Goal: Task Accomplishment & Management: Manage account settings

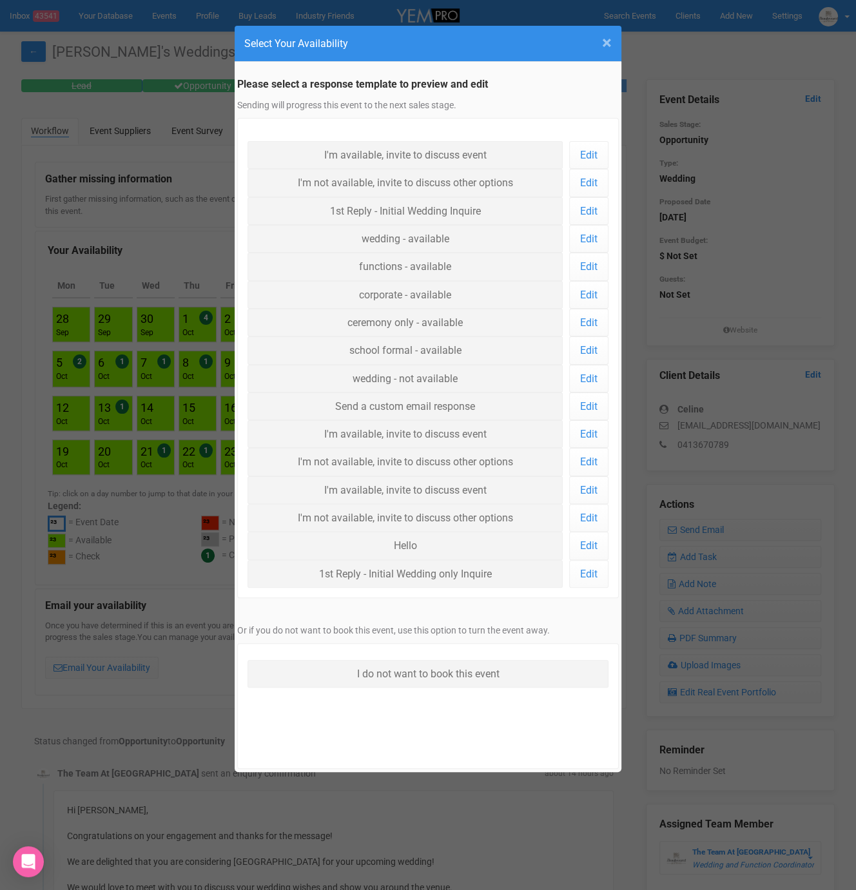
click at [607, 37] on span "×" at bounding box center [607, 42] width 10 height 21
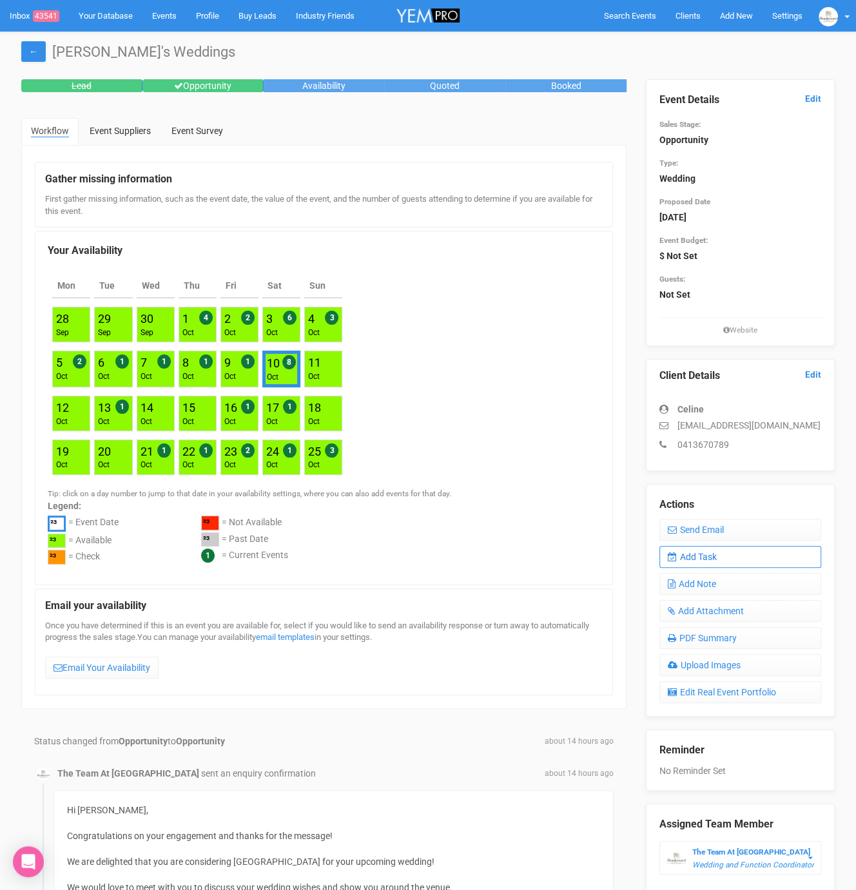
click at [715, 551] on link "Add Task" at bounding box center [740, 557] width 162 height 22
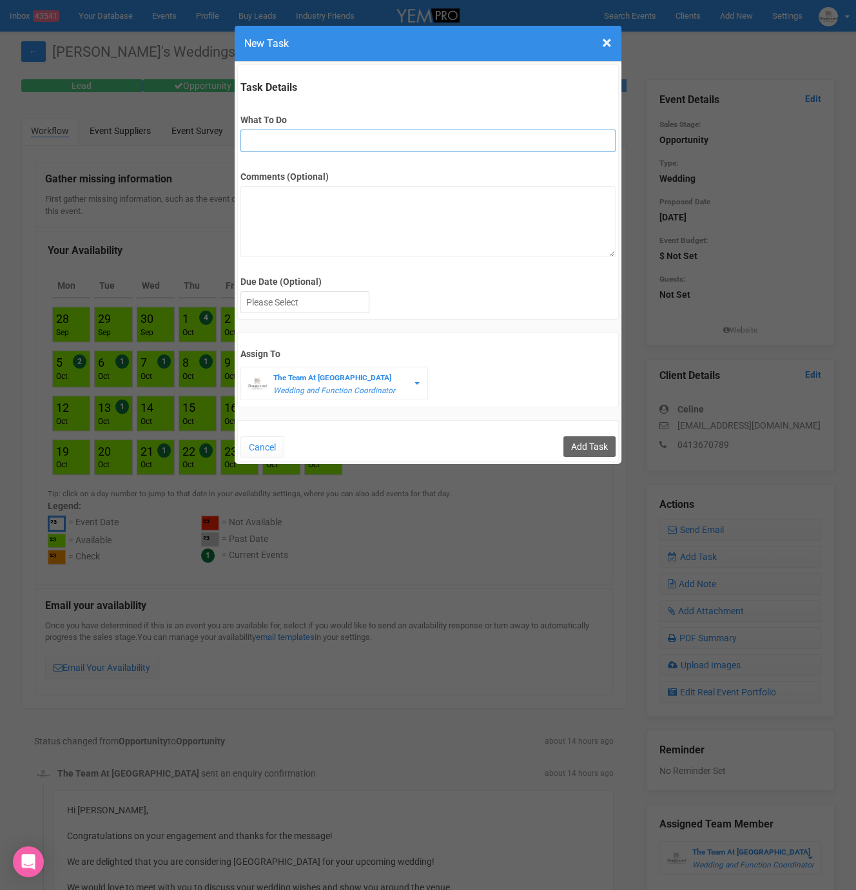
click at [280, 143] on input "What To Do" at bounding box center [427, 141] width 374 height 23
type input "FU"
click at [294, 284] on label "Due Date (Optional)" at bounding box center [427, 281] width 374 height 13
click at [293, 300] on div at bounding box center [305, 302] width 128 height 21
click at [596, 453] on input "Add Task" at bounding box center [589, 446] width 52 height 21
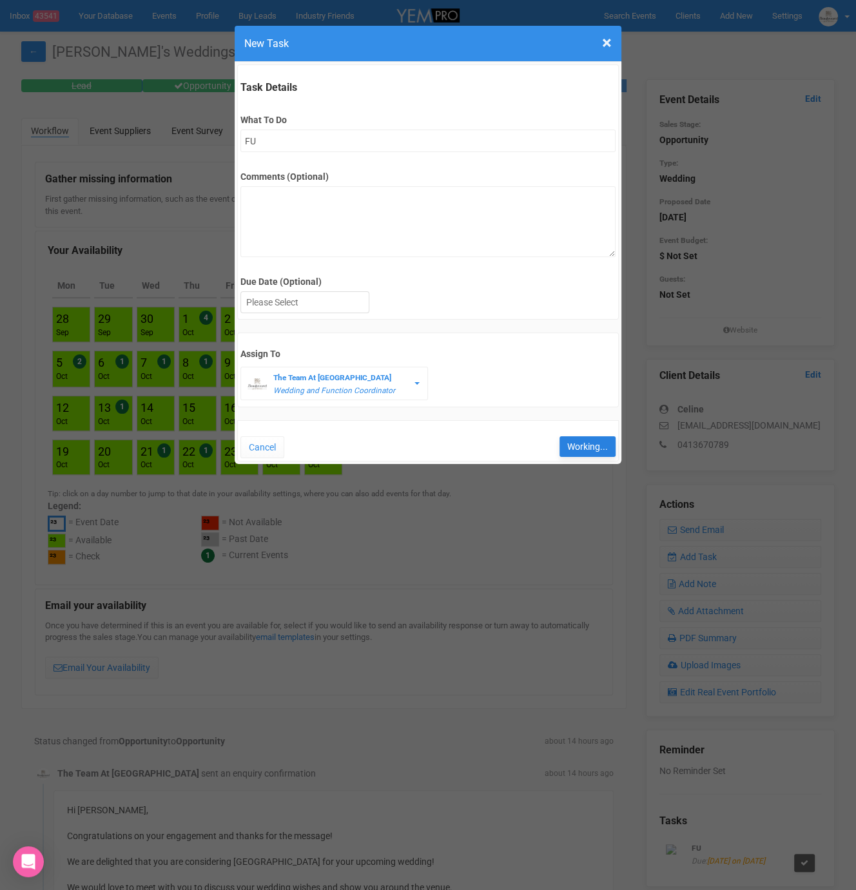
type input "Save"
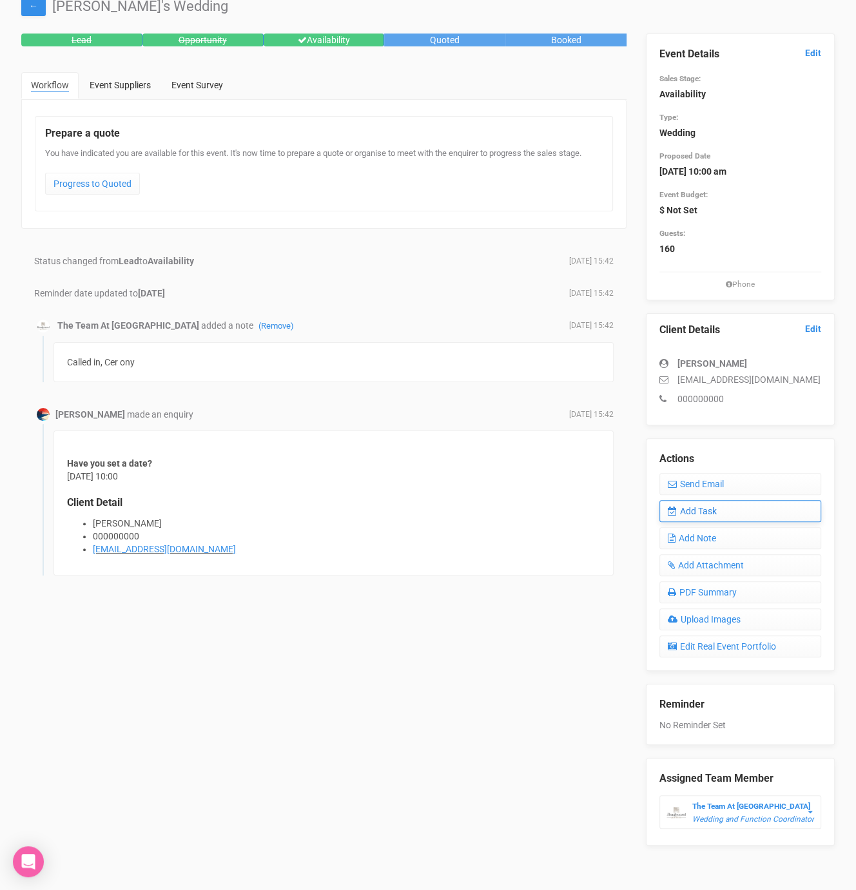
scroll to position [46, 0]
drag, startPoint x: 679, startPoint y: 376, endPoint x: 798, endPoint y: 372, distance: 119.2
click at [798, 372] on p "sofia.donato98@gmail.com" at bounding box center [740, 378] width 162 height 13
copy p "sofia.donato98@gmail.com"
click at [722, 506] on link "Add Task" at bounding box center [740, 510] width 162 height 22
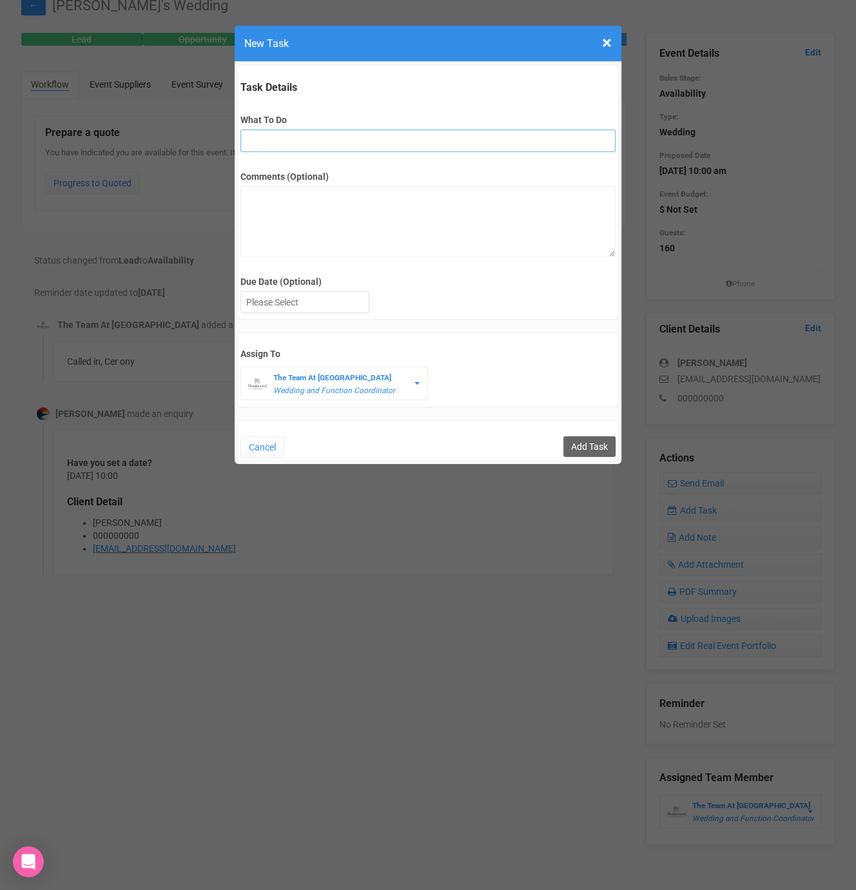
click at [329, 135] on input "What To Do" at bounding box center [427, 141] width 374 height 23
type input "FU"
click at [264, 311] on div at bounding box center [305, 302] width 128 height 21
click at [605, 439] on input "Add Task" at bounding box center [589, 446] width 52 height 21
type input "Save"
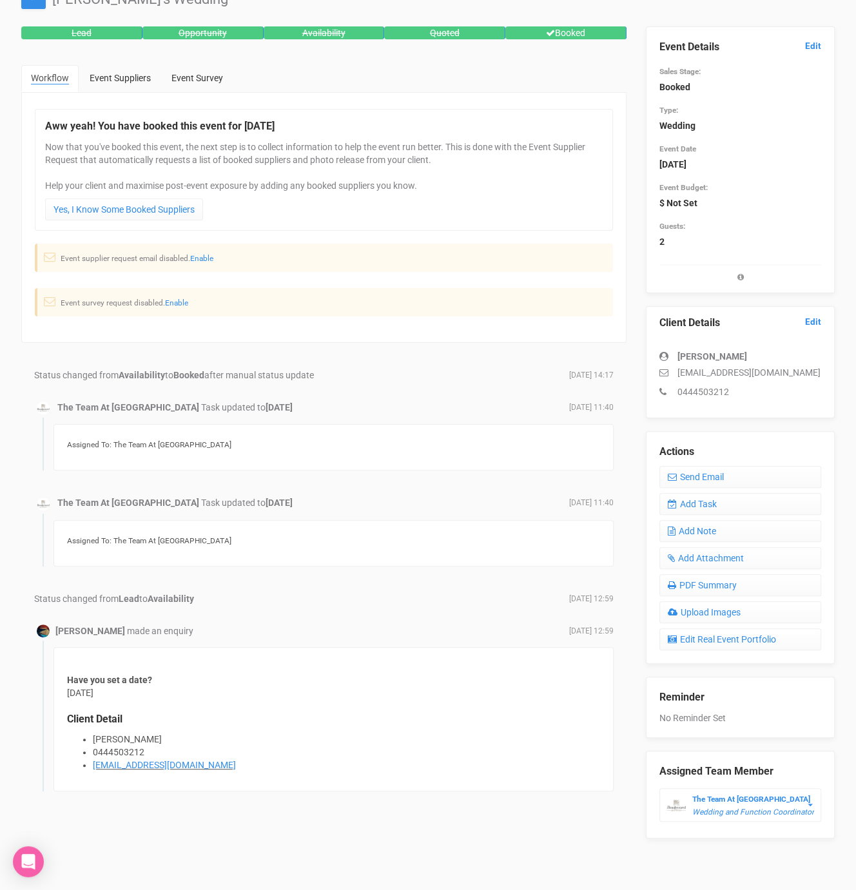
scroll to position [47, 0]
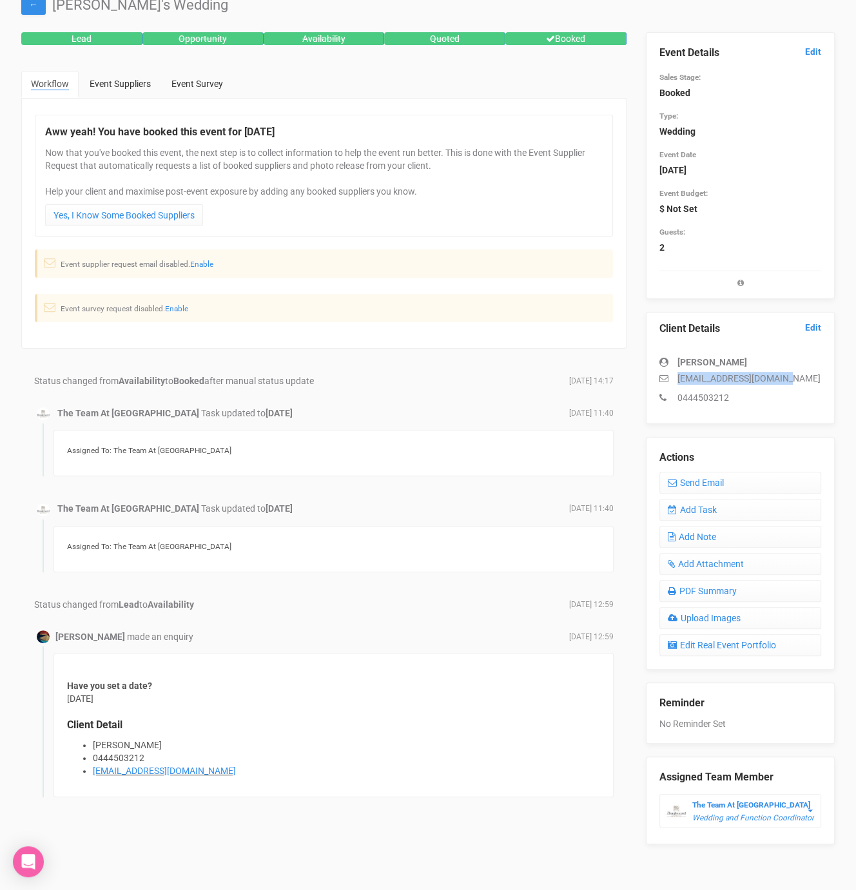
drag, startPoint x: 677, startPoint y: 376, endPoint x: 802, endPoint y: 375, distance: 124.4
click at [802, 375] on p "tahlialachey@icloud.com" at bounding box center [740, 378] width 162 height 13
copy p "tahlialachey@icloud.com"
click at [700, 507] on link "Add Task" at bounding box center [740, 510] width 162 height 22
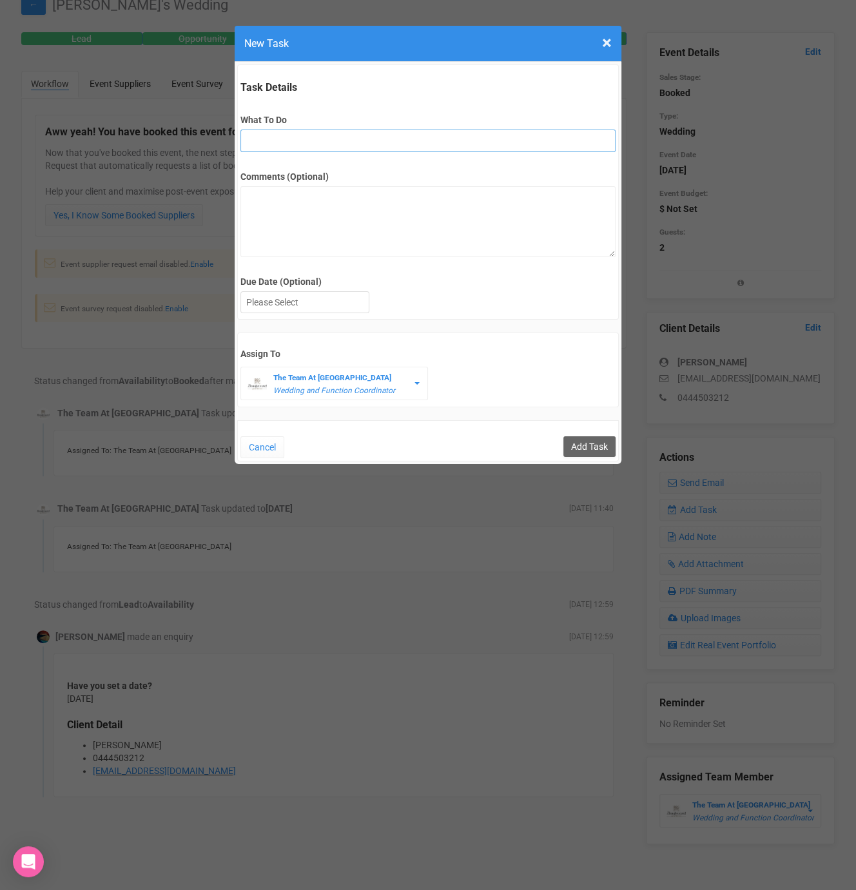
click at [273, 144] on input "What To Do" at bounding box center [427, 141] width 374 height 23
type input "fu vendors"
click at [329, 240] on textarea "Comments (Optional)" at bounding box center [427, 221] width 374 height 71
click at [329, 285] on label "Due Date (Optional)" at bounding box center [427, 281] width 374 height 13
click at [334, 302] on div at bounding box center [305, 302] width 128 height 21
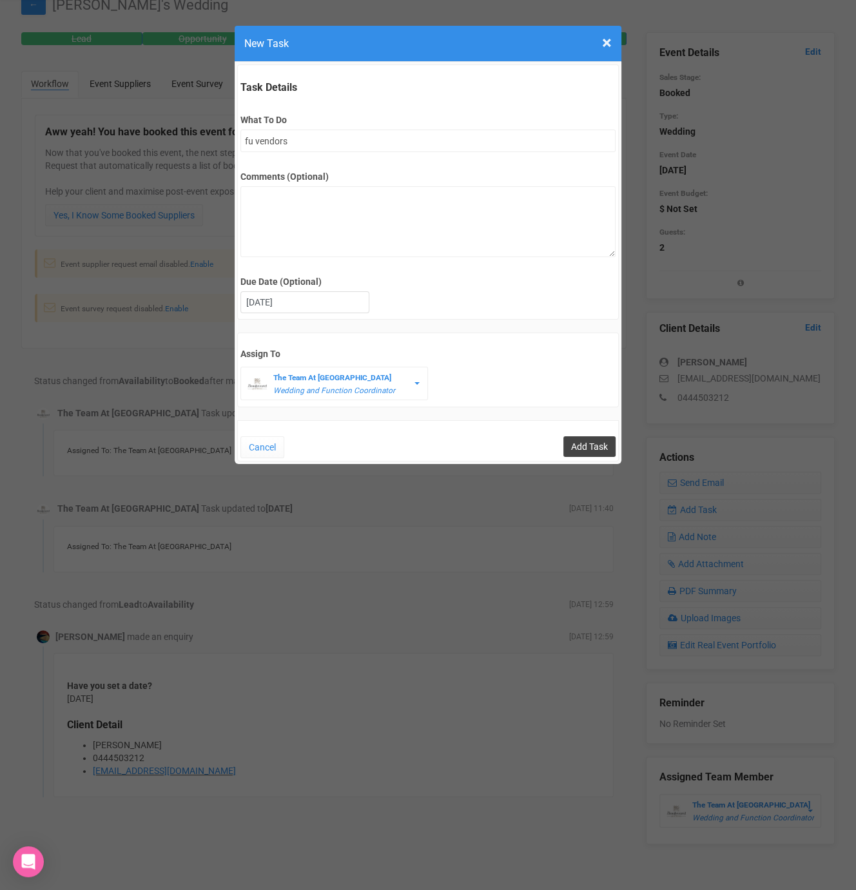
click at [594, 450] on input "Add Task" at bounding box center [589, 446] width 52 height 21
type input "Save"
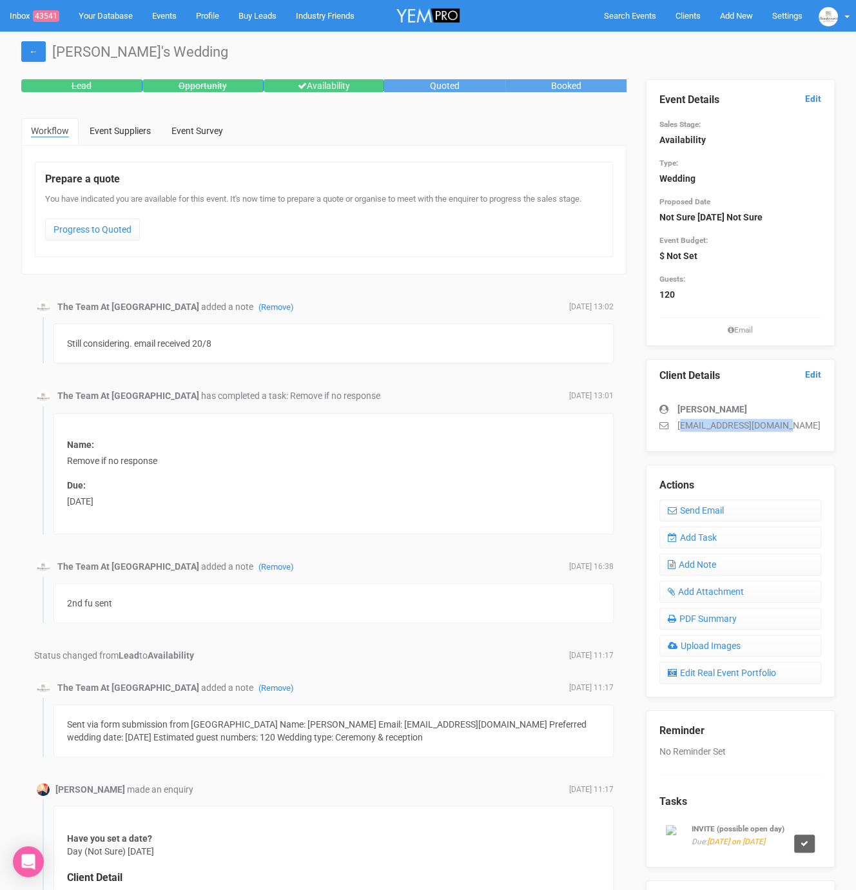
drag, startPoint x: 678, startPoint y: 424, endPoint x: 794, endPoint y: 424, distance: 116.0
click at [794, 424] on p "loic_morgan@hotmail.com" at bounding box center [740, 425] width 162 height 13
copy p "oic_morgan@hotmail.com"
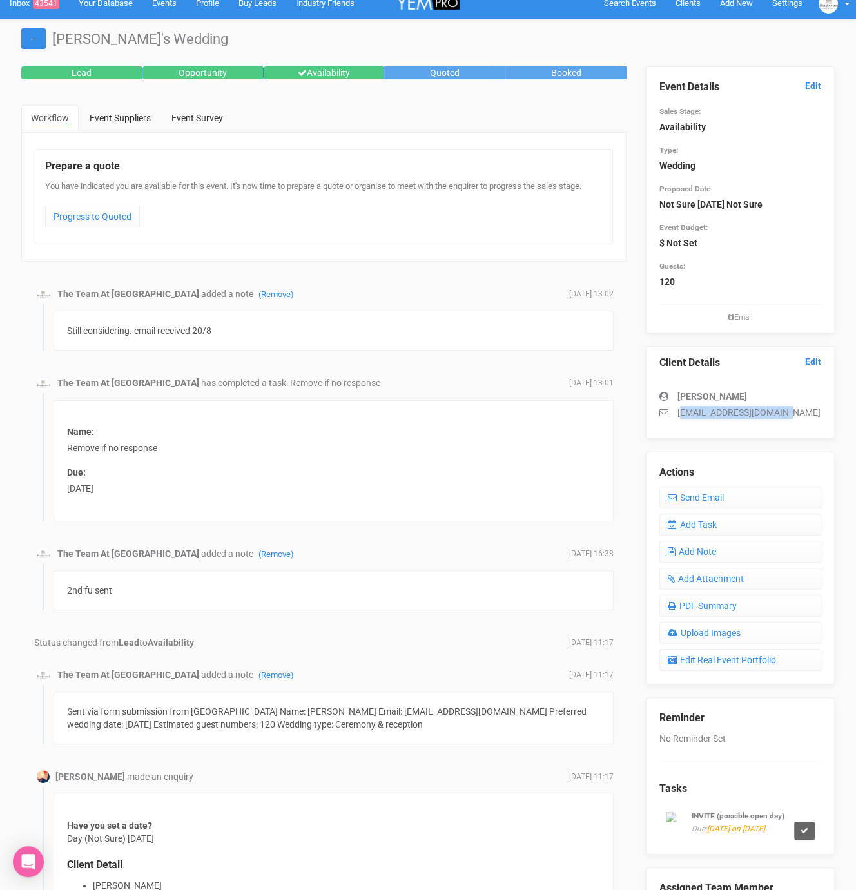
scroll to position [10, 0]
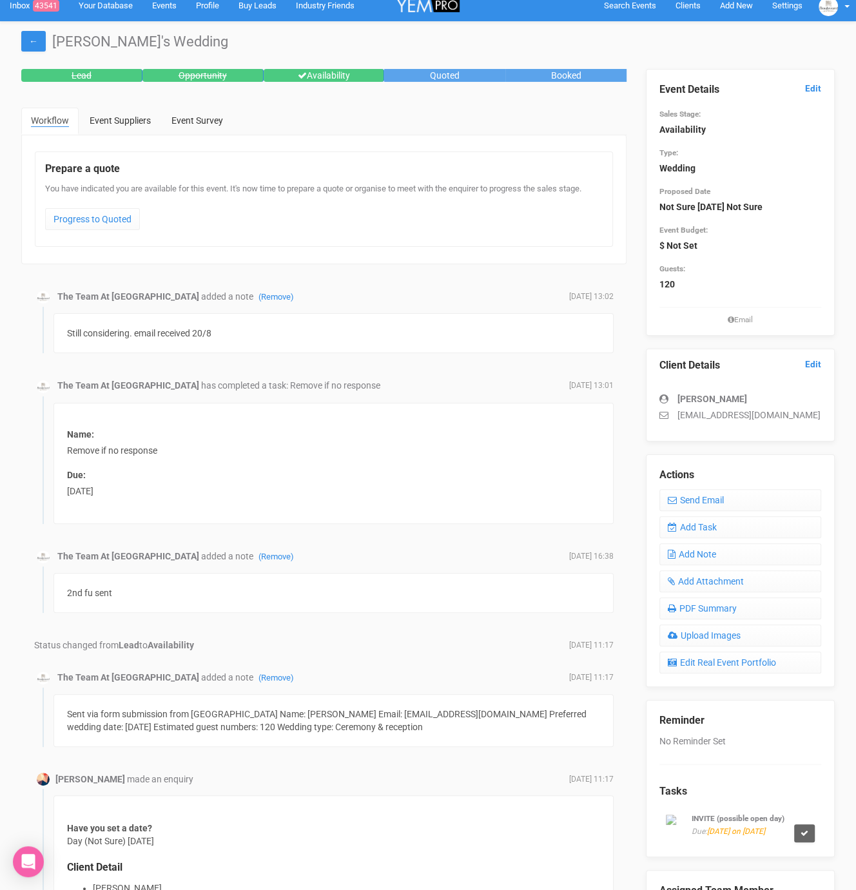
click at [241, 263] on div "Lead Opportunity Availability Quoted Booked Workflow Event Suppliers Event Surv…" at bounding box center [324, 524] width 624 height 910
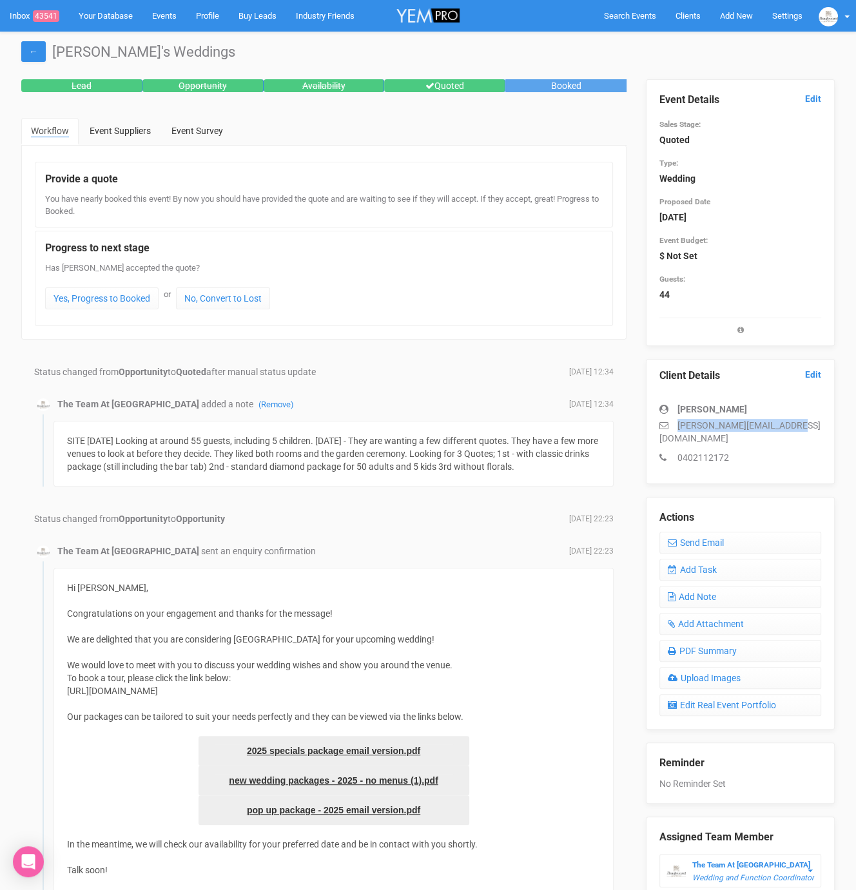
drag, startPoint x: 677, startPoint y: 427, endPoint x: 818, endPoint y: 421, distance: 140.6
click at [817, 419] on p "[PERSON_NAME][EMAIL_ADDRESS][DOMAIN_NAME]" at bounding box center [740, 432] width 162 height 26
copy p "[PERSON_NAME][EMAIL_ADDRESS][DOMAIN_NAME]"
click at [731, 559] on link "Add Task" at bounding box center [740, 570] width 162 height 22
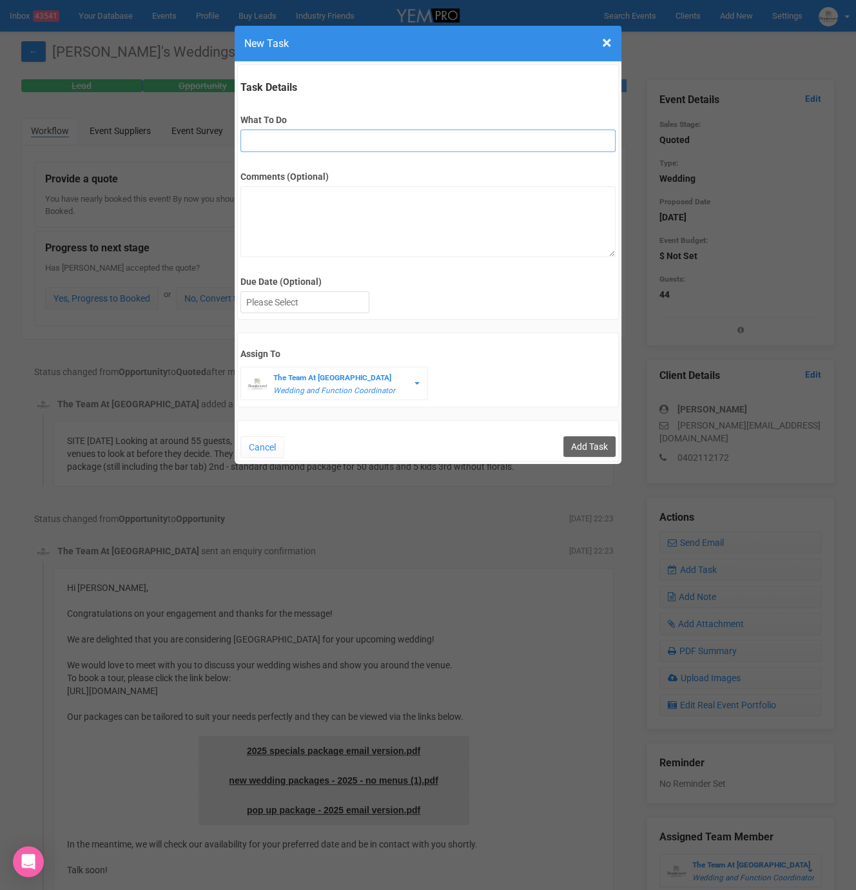
click at [267, 138] on input "What To Do" at bounding box center [427, 141] width 374 height 23
type input "Remove from yem if no response"
click at [580, 445] on input "Add Task" at bounding box center [589, 446] width 52 height 21
type input "Save"
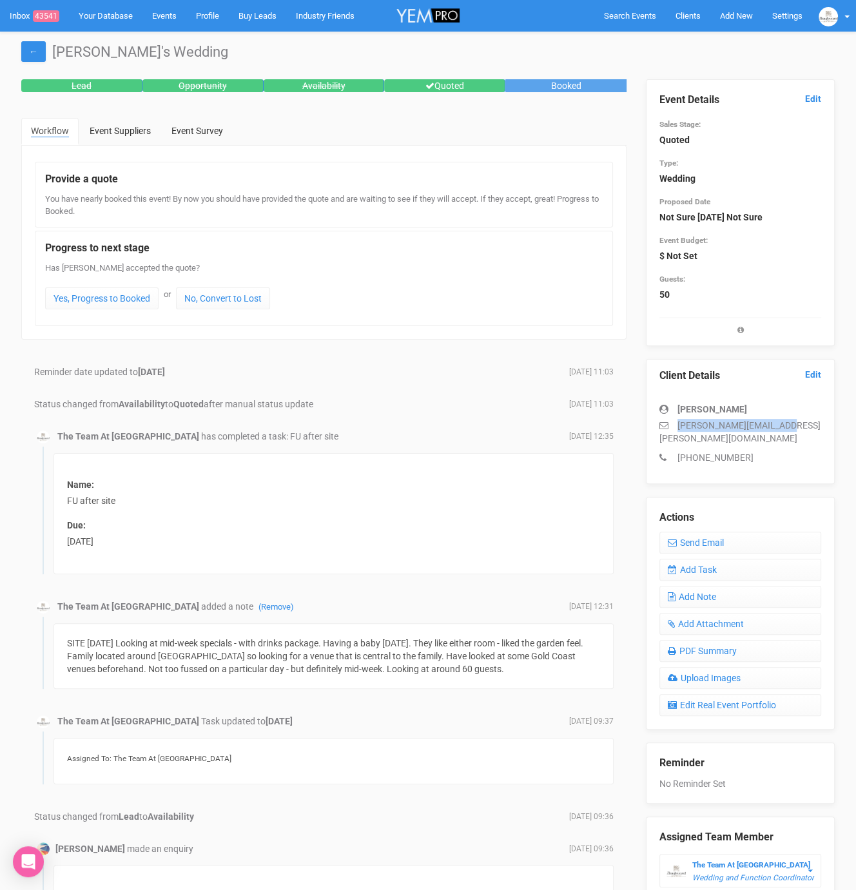
drag, startPoint x: 673, startPoint y: 426, endPoint x: 794, endPoint y: 428, distance: 121.2
click at [794, 428] on p "rachel.suhl@hotmail.com" at bounding box center [740, 432] width 162 height 26
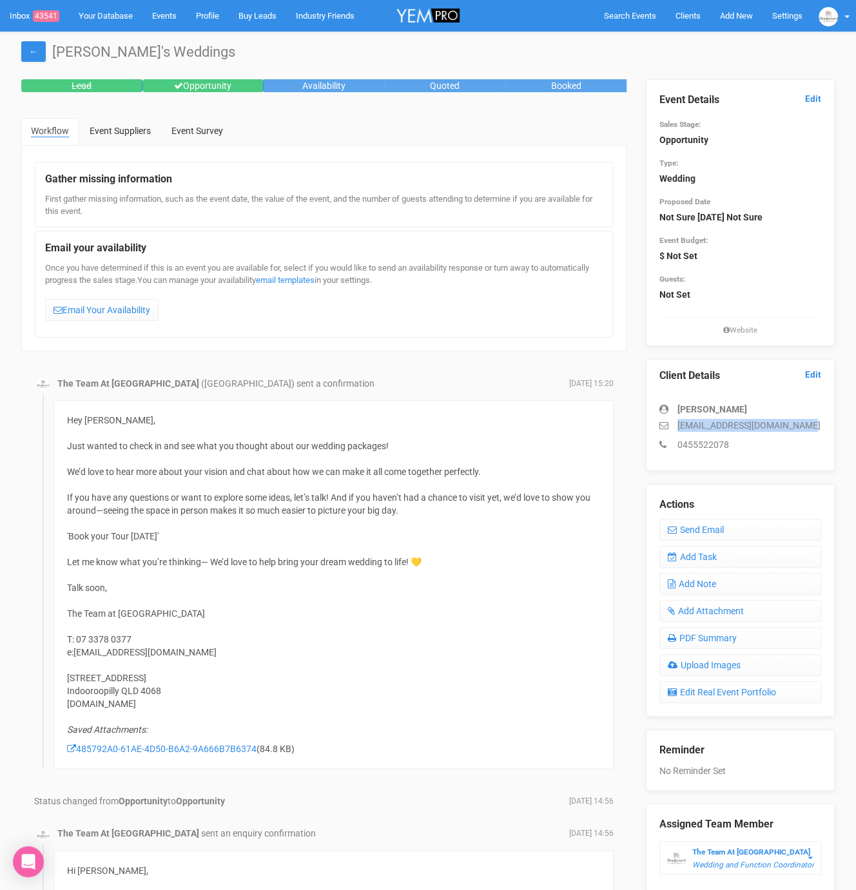
drag, startPoint x: 679, startPoint y: 420, endPoint x: 814, endPoint y: 425, distance: 136.0
click at [814, 425] on p "sophie.williams20@gmail.com" at bounding box center [740, 425] width 162 height 13
copy p "sophie.williams20@gmail.com"
click at [735, 556] on link "Add Task" at bounding box center [740, 557] width 162 height 22
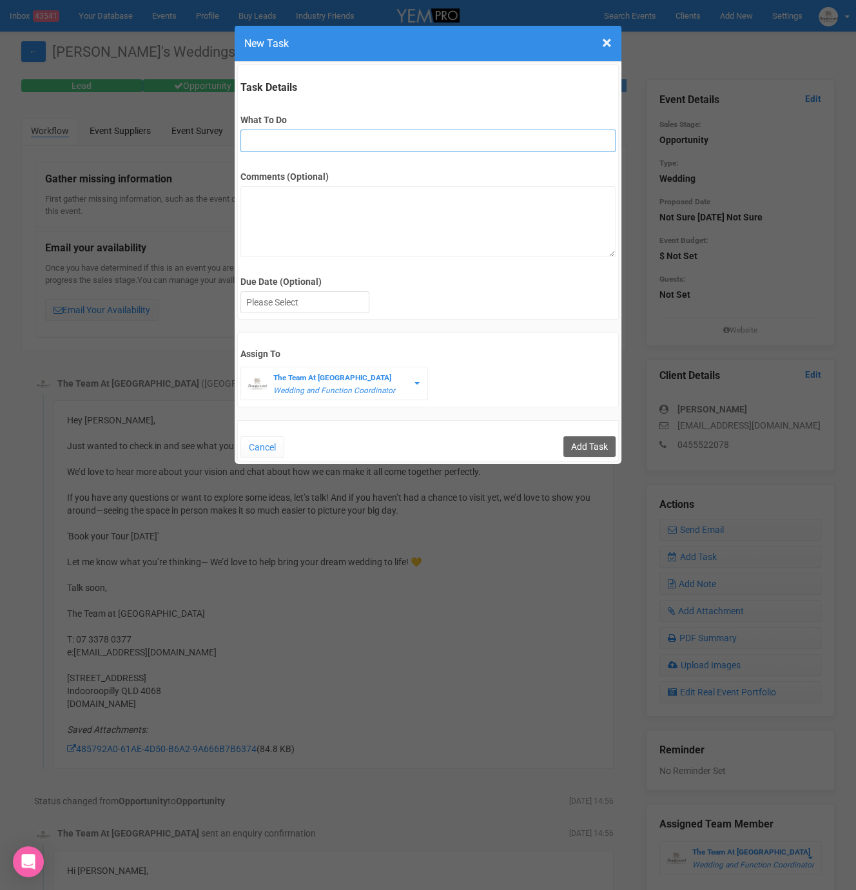
drag, startPoint x: 286, startPoint y: 147, endPoint x: 280, endPoint y: 154, distance: 9.6
click at [285, 150] on input "What To Do" at bounding box center [427, 141] width 374 height 23
type input "3rd final fu"
click at [363, 306] on div at bounding box center [305, 302] width 128 height 21
click at [595, 449] on input "Add Task" at bounding box center [589, 446] width 52 height 21
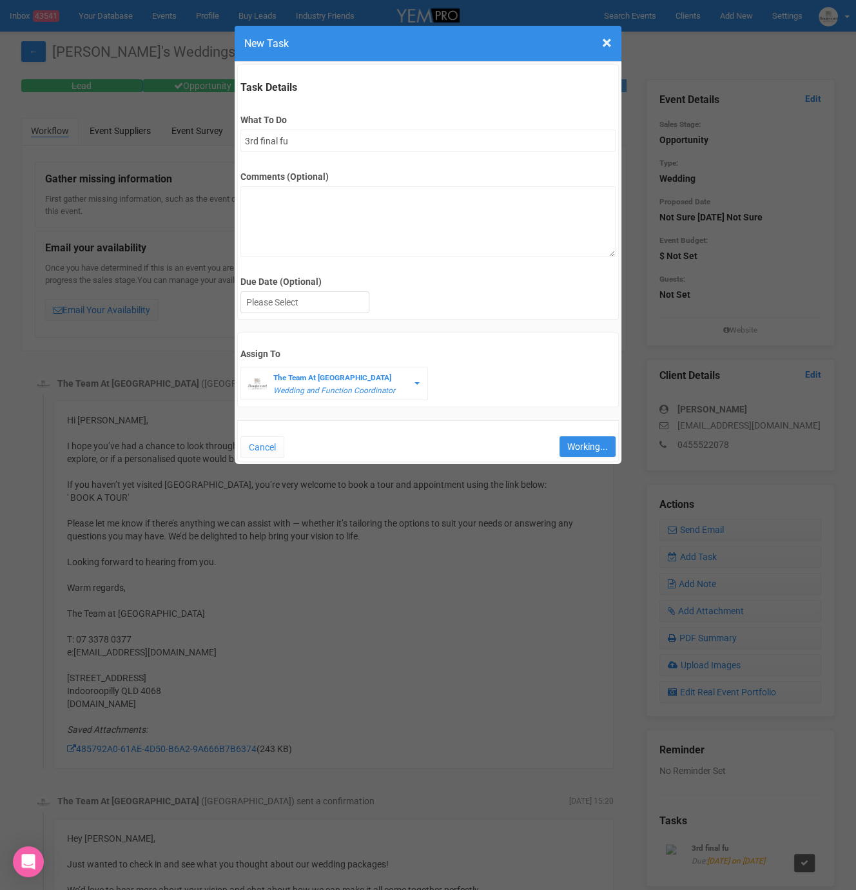
type input "Save"
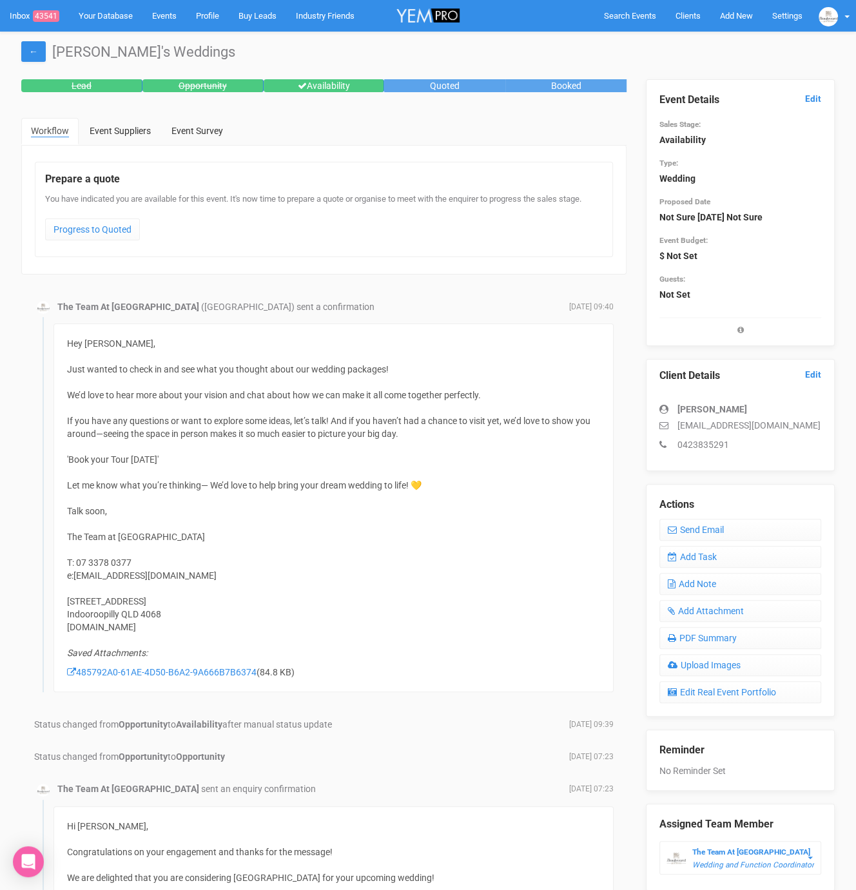
drag, startPoint x: 674, startPoint y: 427, endPoint x: 823, endPoint y: 422, distance: 148.9
click at [823, 422] on div "Client Details Edit [PERSON_NAME] [EMAIL_ADDRESS][DOMAIN_NAME] 0423835291" at bounding box center [740, 415] width 189 height 112
copy p "[EMAIL_ADDRESS][DOMAIN_NAME]"
click at [717, 553] on link "Add Task" at bounding box center [740, 557] width 162 height 22
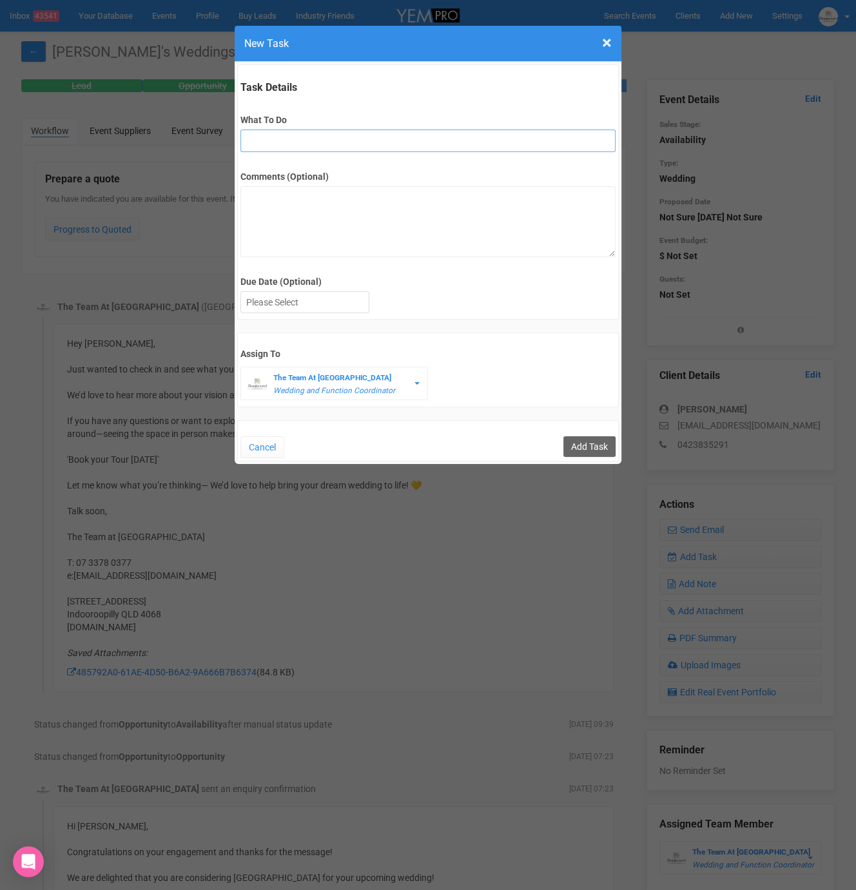
click at [420, 131] on input "What To Do" at bounding box center [427, 141] width 374 height 23
type input "3rd final fu"
click at [303, 311] on div at bounding box center [305, 302] width 128 height 21
click at [579, 441] on input "Add Task" at bounding box center [589, 446] width 52 height 21
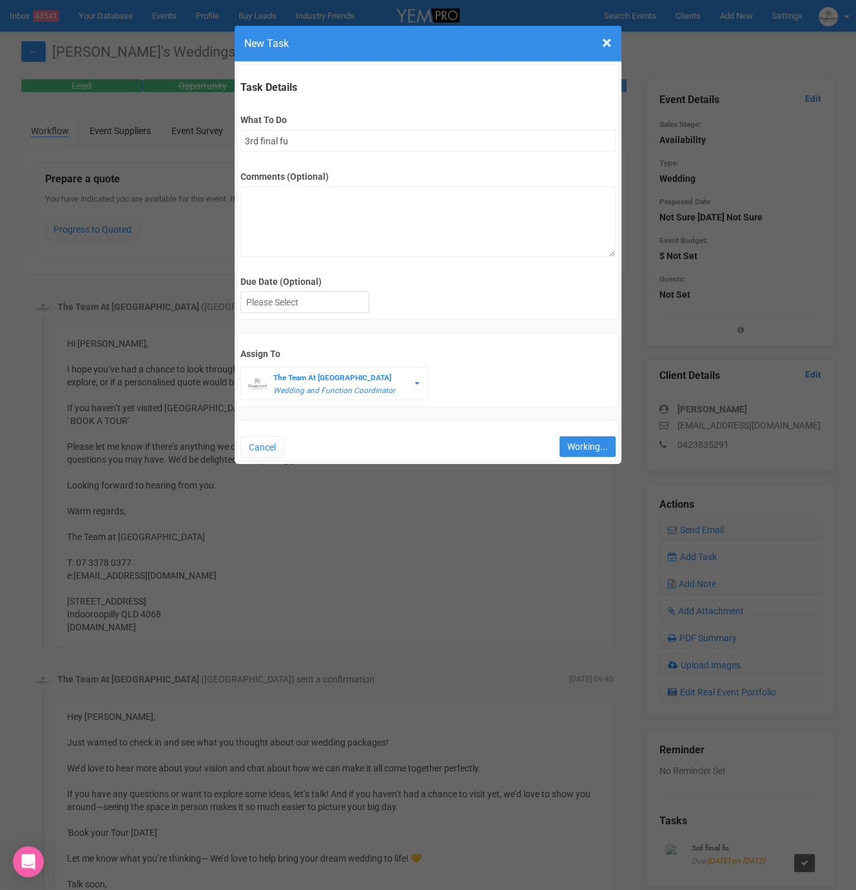
type input "Save"
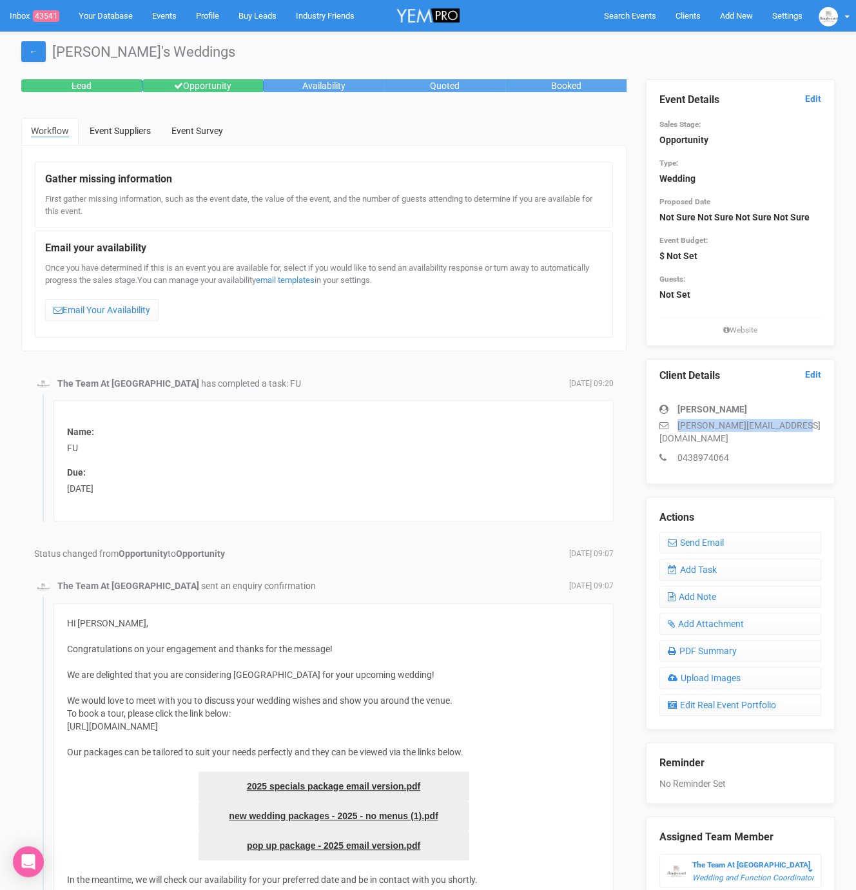
drag, startPoint x: 672, startPoint y: 423, endPoint x: 814, endPoint y: 418, distance: 141.8
click at [814, 419] on p "emilie.grosvenor@gmail.com" at bounding box center [740, 432] width 162 height 26
copy p "emilie.grosvenor@gmail.com"
click at [703, 559] on link "Add Task" at bounding box center [740, 570] width 162 height 22
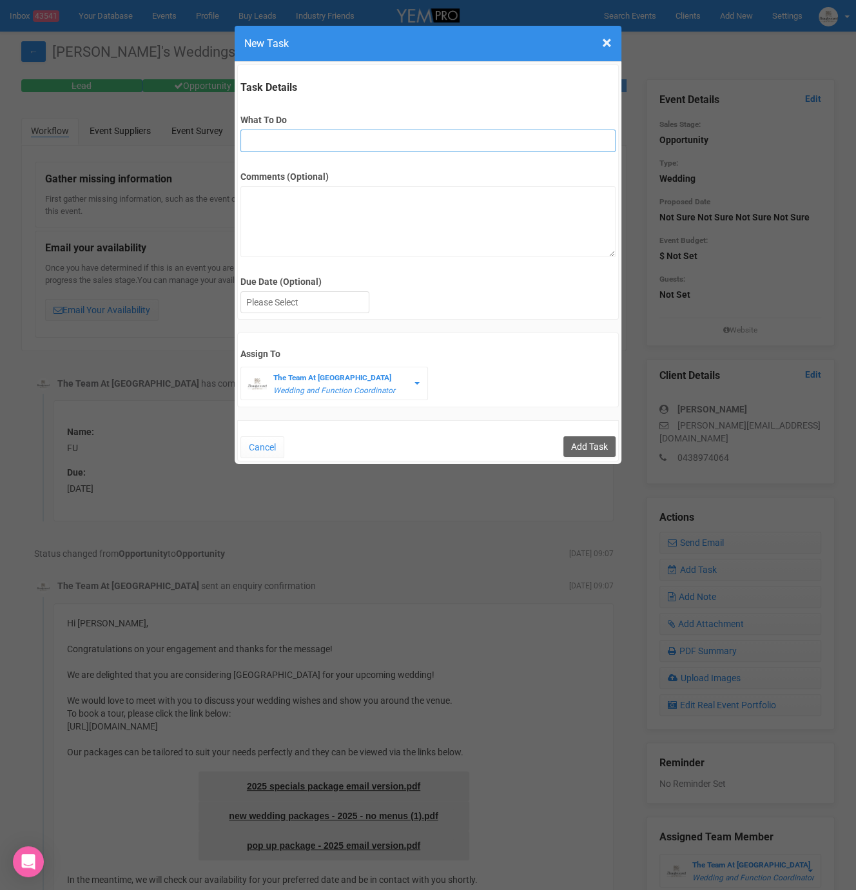
click at [263, 134] on input "What To Do" at bounding box center [427, 141] width 374 height 23
type input "2nd fu"
click at [283, 305] on div at bounding box center [305, 302] width 128 height 21
click at [601, 437] on input "Add Task" at bounding box center [589, 446] width 52 height 21
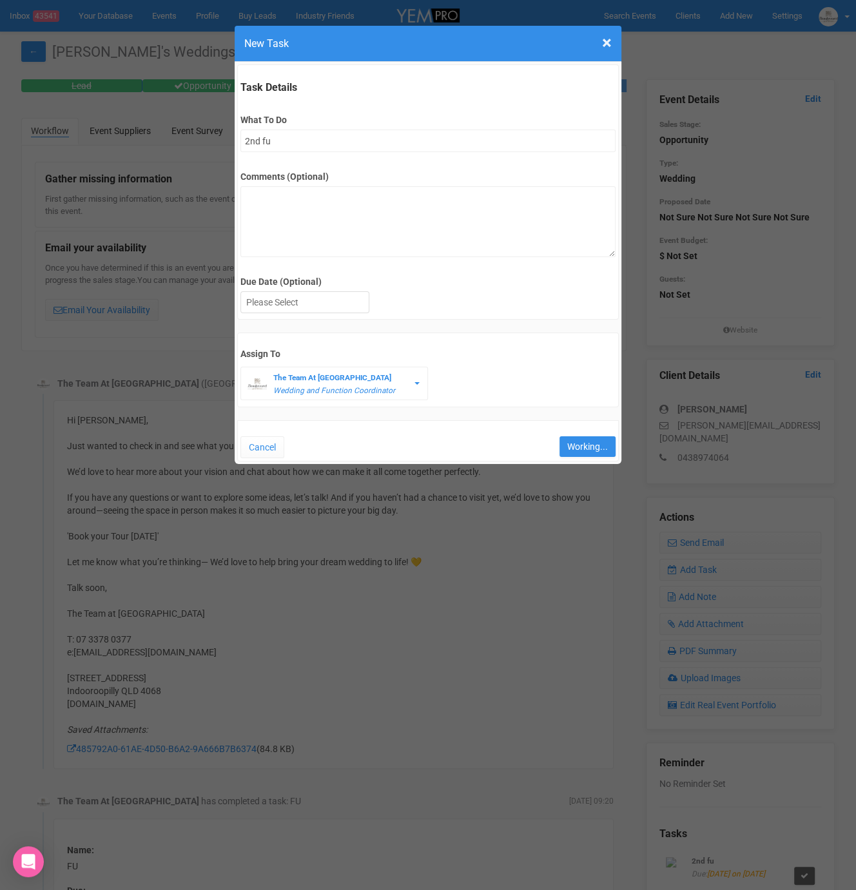
type input "Save"
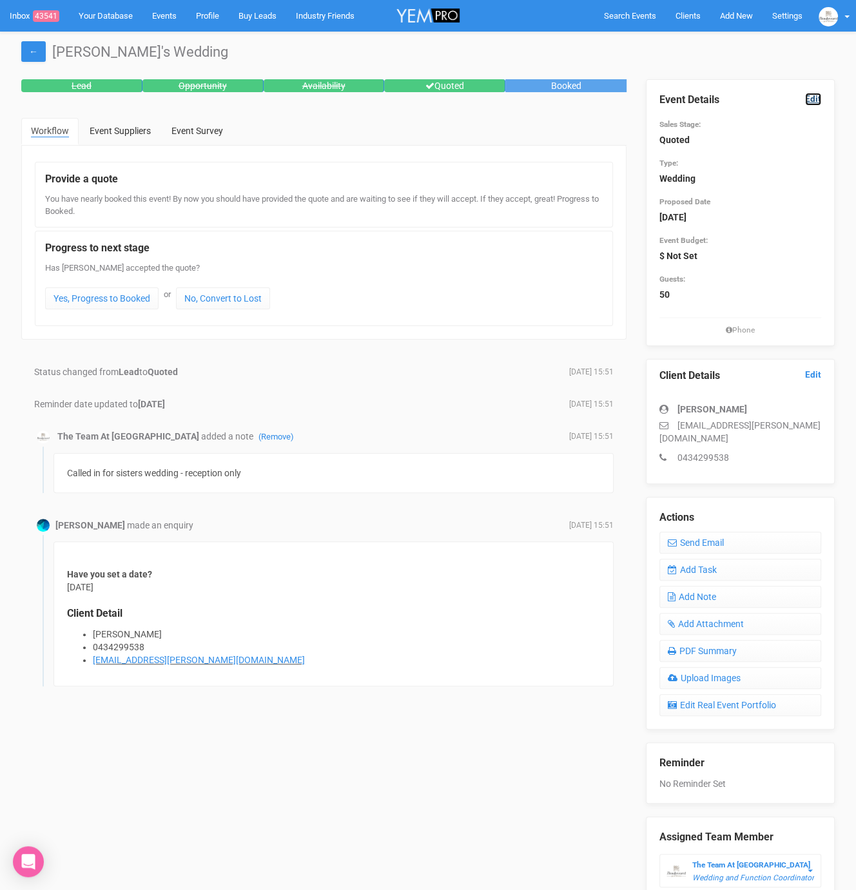
click at [816, 99] on link "Edit" at bounding box center [813, 99] width 16 height 12
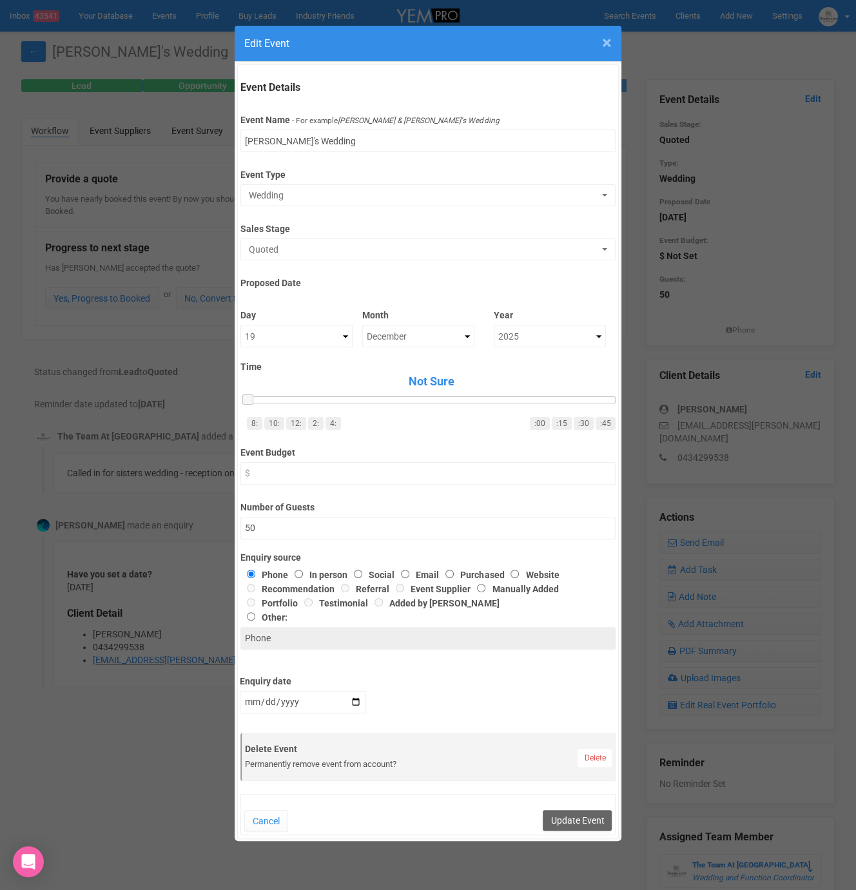
click at [602, 35] on span "×" at bounding box center [607, 42] width 10 height 21
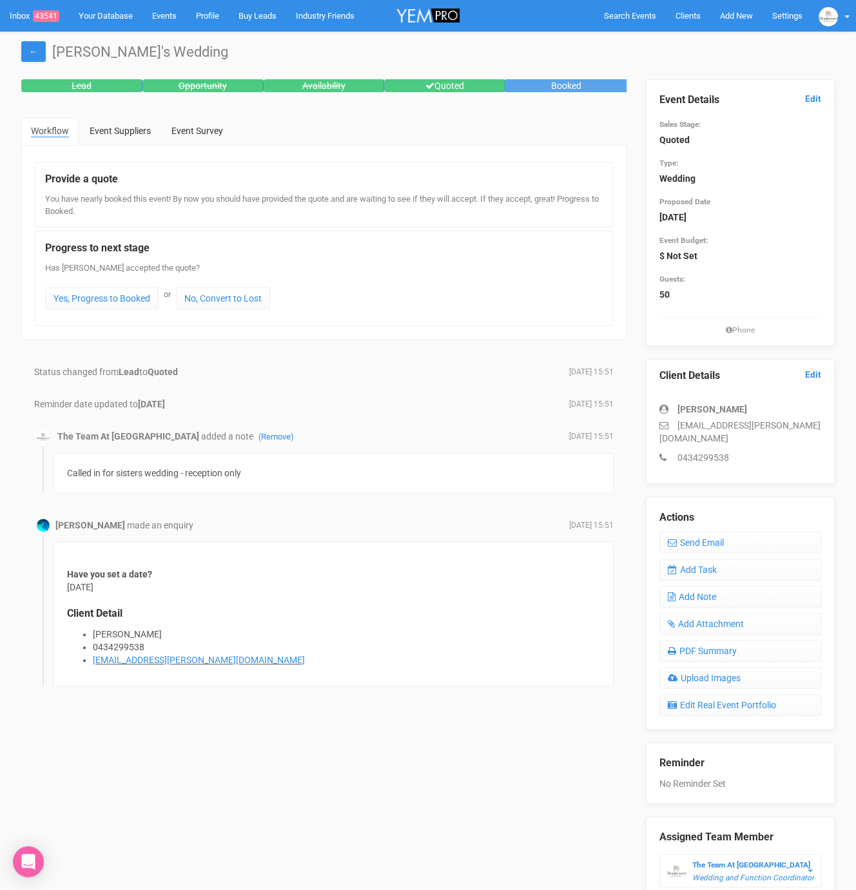
scroll to position [53, 0]
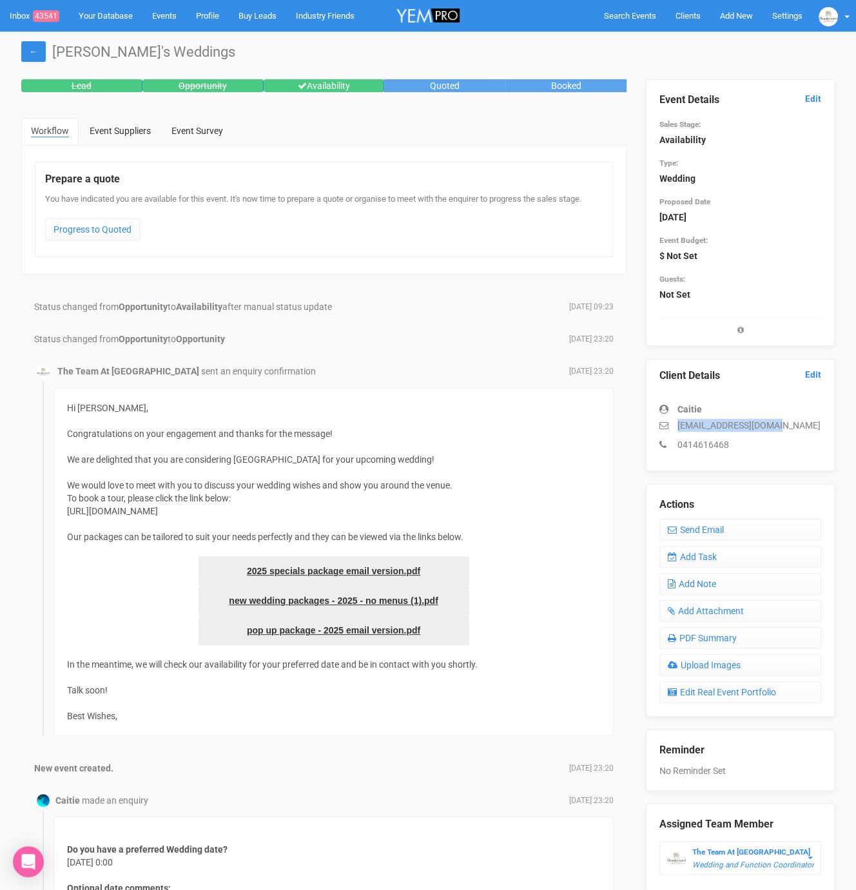
drag, startPoint x: 675, startPoint y: 423, endPoint x: 784, endPoint y: 424, distance: 108.3
click at [784, 424] on p "[EMAIL_ADDRESS][DOMAIN_NAME]" at bounding box center [740, 425] width 162 height 13
copy p "[EMAIL_ADDRESS][DOMAIN_NAME]"
click at [728, 561] on link "Add Task" at bounding box center [740, 557] width 162 height 22
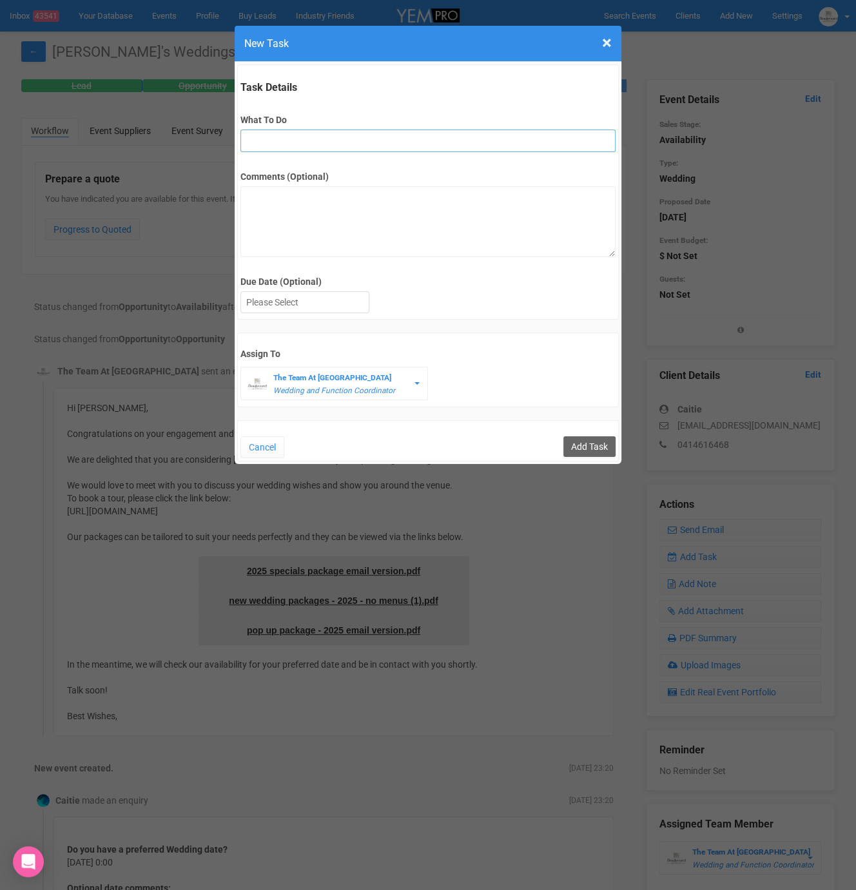
click at [297, 131] on input "What To Do" at bounding box center [427, 141] width 374 height 23
type input "2nd fu"
click at [299, 308] on div at bounding box center [305, 302] width 128 height 21
click at [604, 439] on input "Add Task" at bounding box center [589, 446] width 52 height 21
type input "Save"
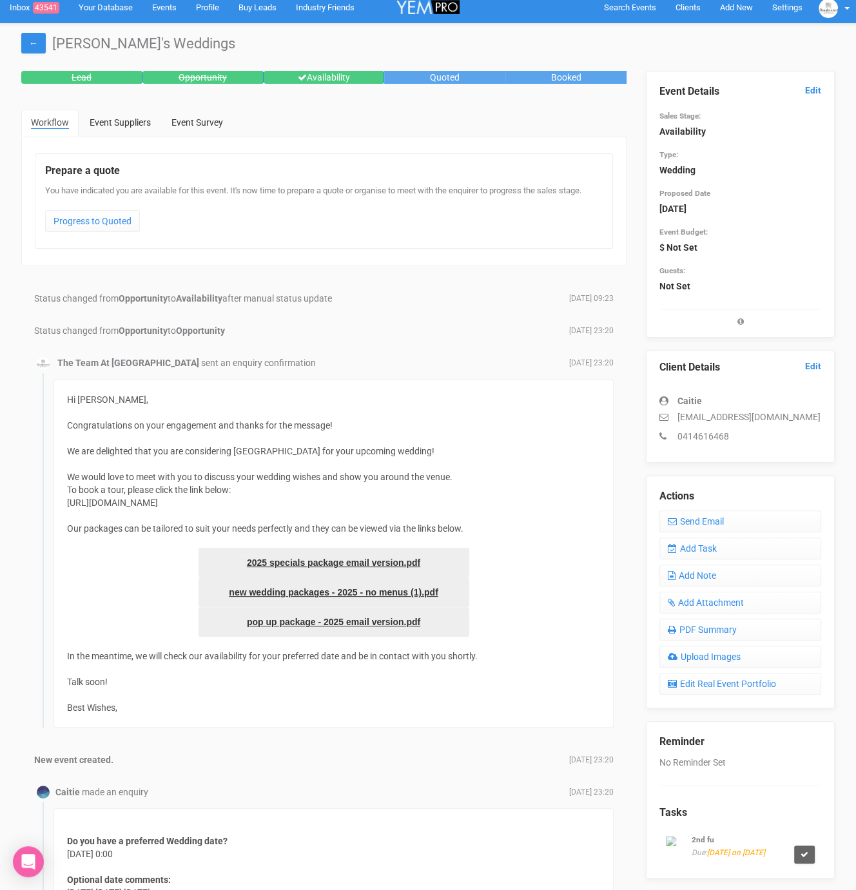
scroll to position [10, 0]
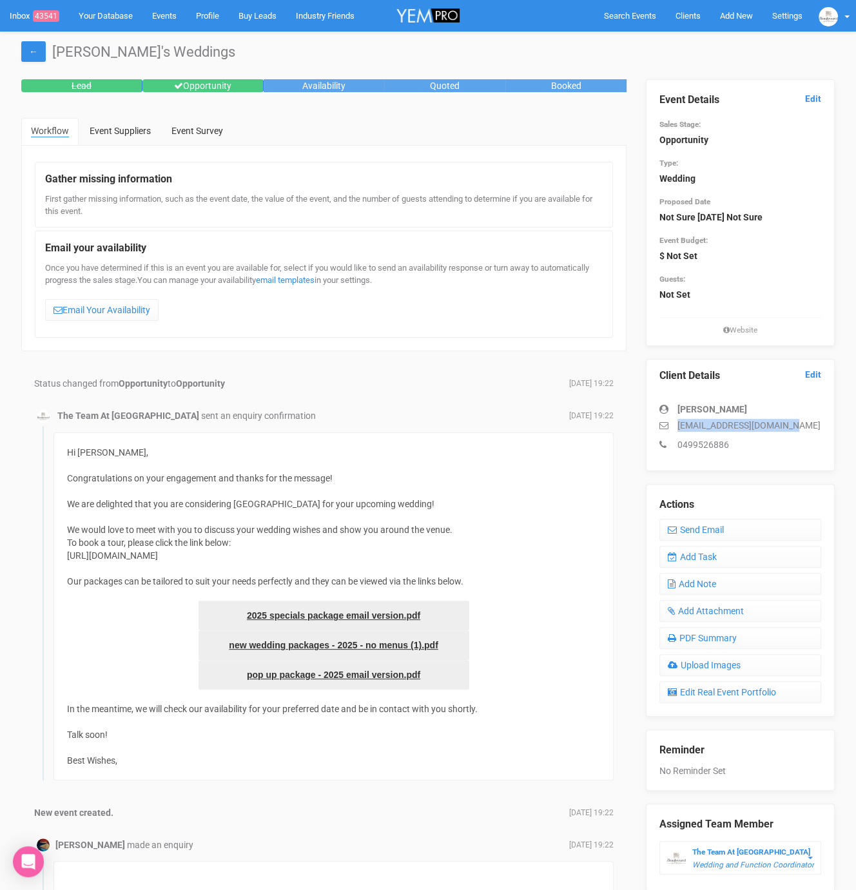
drag, startPoint x: 677, startPoint y: 419, endPoint x: 793, endPoint y: 423, distance: 116.7
click at [793, 422] on p "[EMAIL_ADDRESS][DOMAIN_NAME]" at bounding box center [740, 425] width 162 height 13
copy p "[EMAIL_ADDRESS][DOMAIN_NAME]"
click at [747, 559] on link "Add Task" at bounding box center [740, 557] width 162 height 22
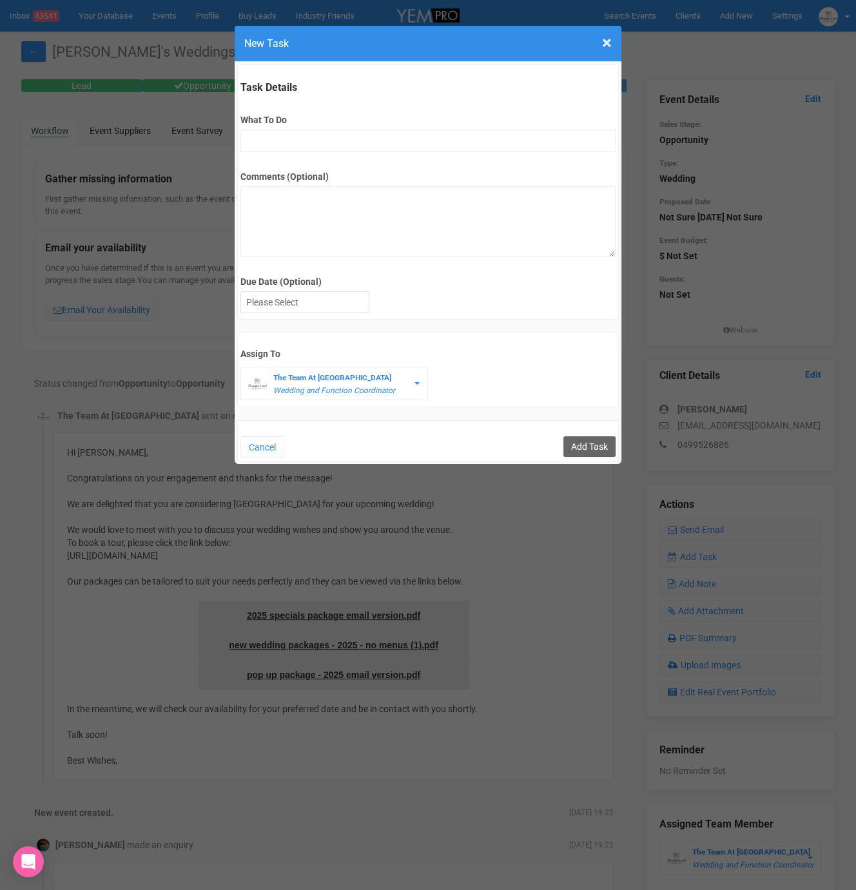
click at [296, 128] on div "What To Do" at bounding box center [427, 127] width 374 height 50
click at [300, 142] on input "What To Do" at bounding box center [427, 141] width 374 height 23
type input "2nd fu"
click at [316, 305] on div at bounding box center [305, 302] width 128 height 21
click at [581, 439] on input "Add Task" at bounding box center [589, 446] width 52 height 21
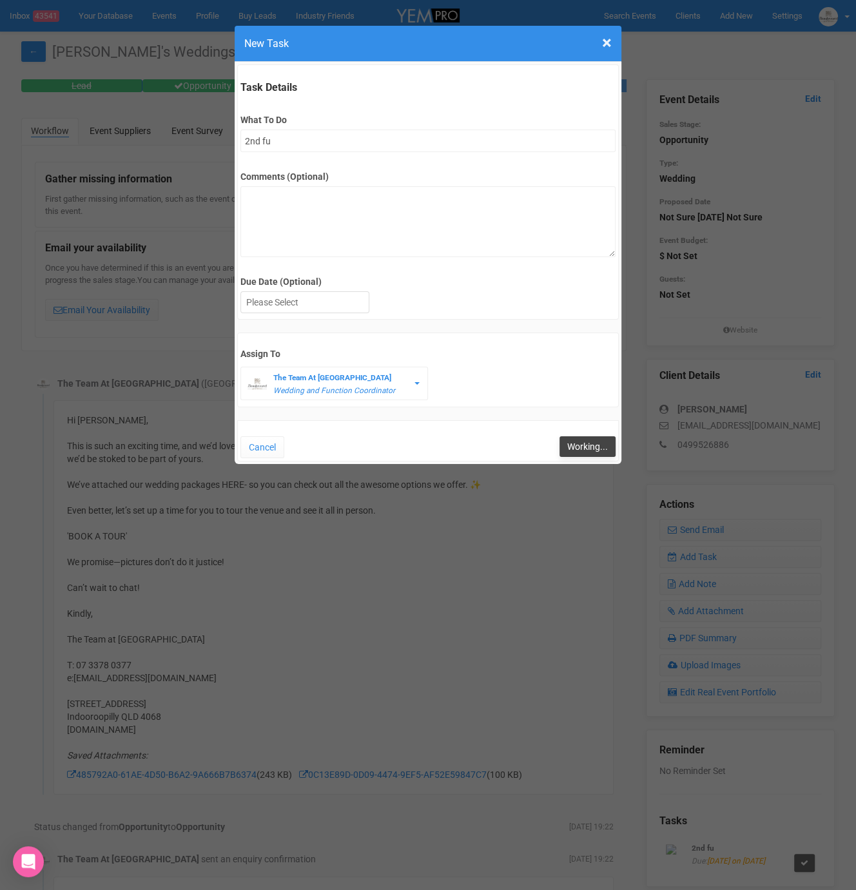
type input "Save"
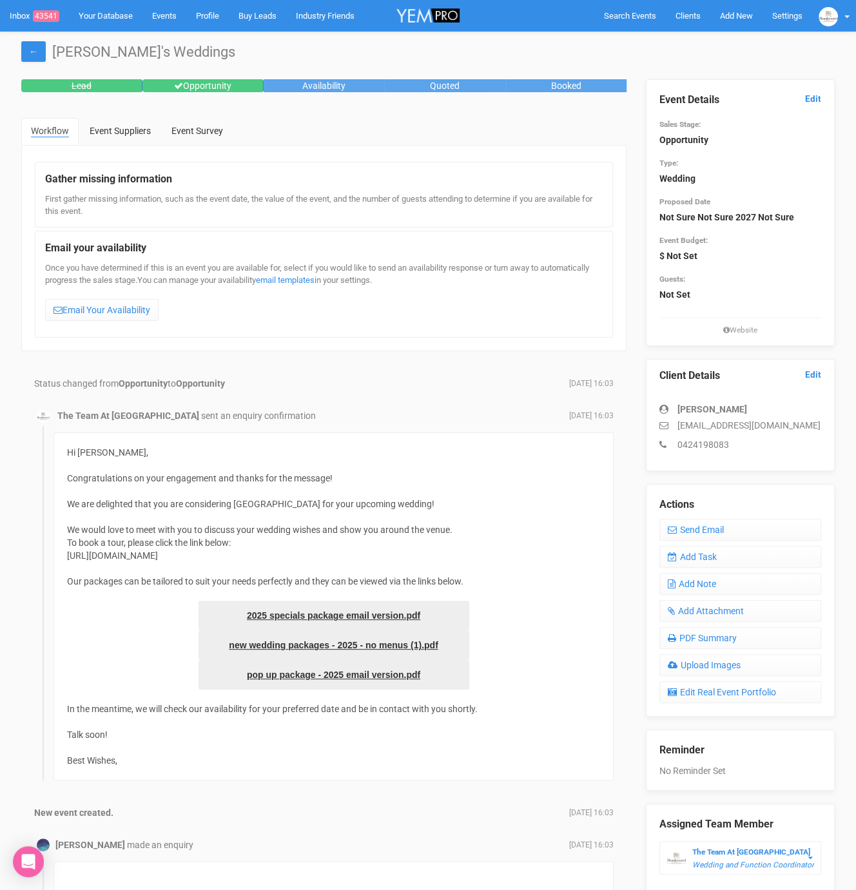
drag, startPoint x: 679, startPoint y: 426, endPoint x: 816, endPoint y: 427, distance: 137.9
click at [816, 427] on p "thepeltohakas2027@outlook.com" at bounding box center [740, 425] width 162 height 13
drag, startPoint x: 814, startPoint y: 421, endPoint x: 664, endPoint y: 427, distance: 150.2
click at [664, 427] on p "thepeltohakas2027@outlook.com" at bounding box center [740, 425] width 162 height 13
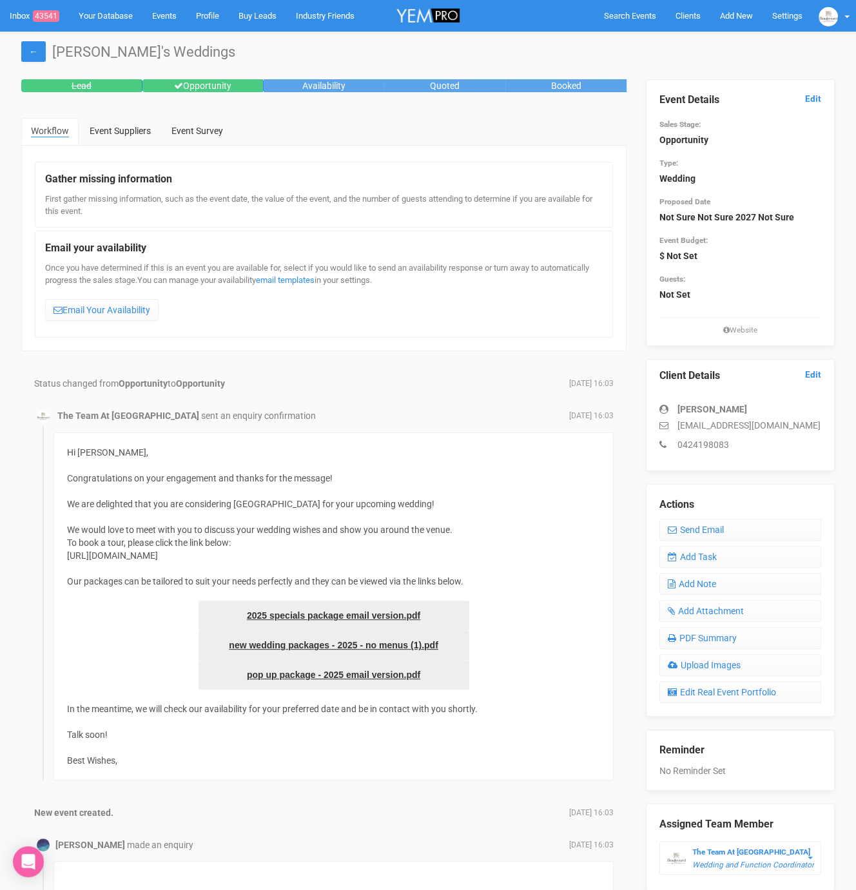
copy p "thepeltohakas2027@outlook.com"
click at [731, 560] on link "Add Task" at bounding box center [740, 557] width 162 height 22
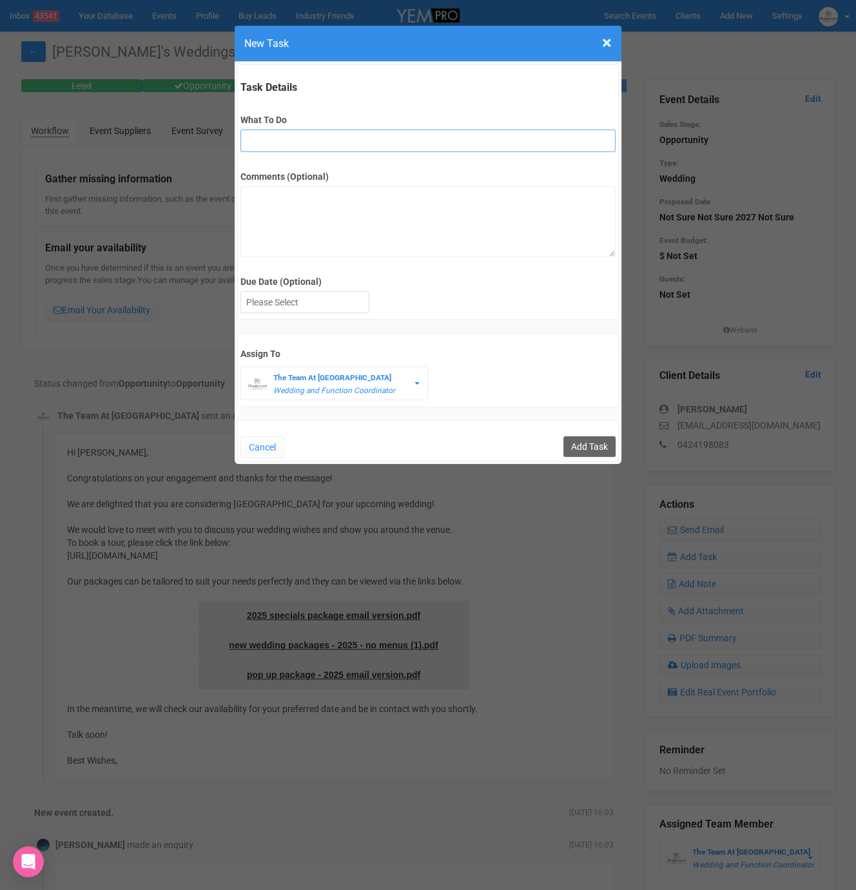
click at [283, 138] on input "What To Do" at bounding box center [427, 141] width 374 height 23
type input "2nd fu"
click at [311, 299] on div at bounding box center [305, 302] width 128 height 21
click at [589, 439] on input "Add Task" at bounding box center [589, 446] width 52 height 21
type input "Save"
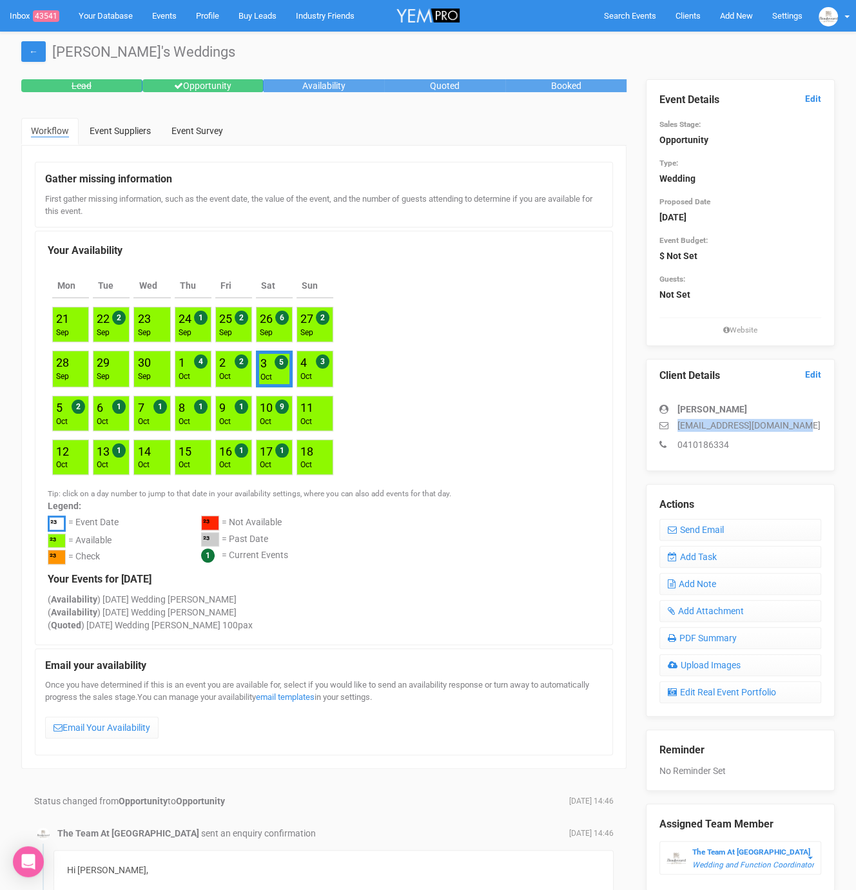
drag, startPoint x: 678, startPoint y: 426, endPoint x: 805, endPoint y: 421, distance: 127.7
click at [805, 421] on p "danielleperez936@gmail.com" at bounding box center [740, 425] width 162 height 13
copy p "danielleperez936@gmail.com"
click at [742, 552] on link "Add Task" at bounding box center [740, 557] width 162 height 22
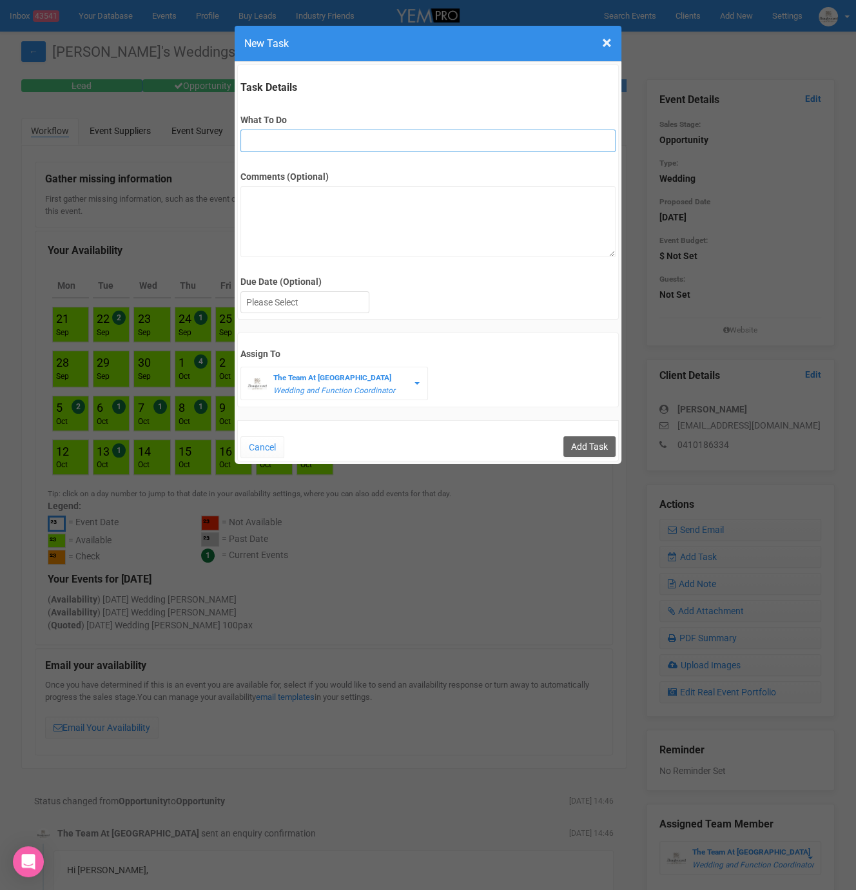
click at [263, 134] on input "What To Do" at bounding box center [427, 141] width 374 height 23
type input "2nd fu"
click at [308, 305] on div at bounding box center [305, 302] width 128 height 21
drag, startPoint x: 601, startPoint y: 440, endPoint x: 557, endPoint y: 440, distance: 43.8
click at [601, 440] on input "Add Task" at bounding box center [589, 446] width 52 height 21
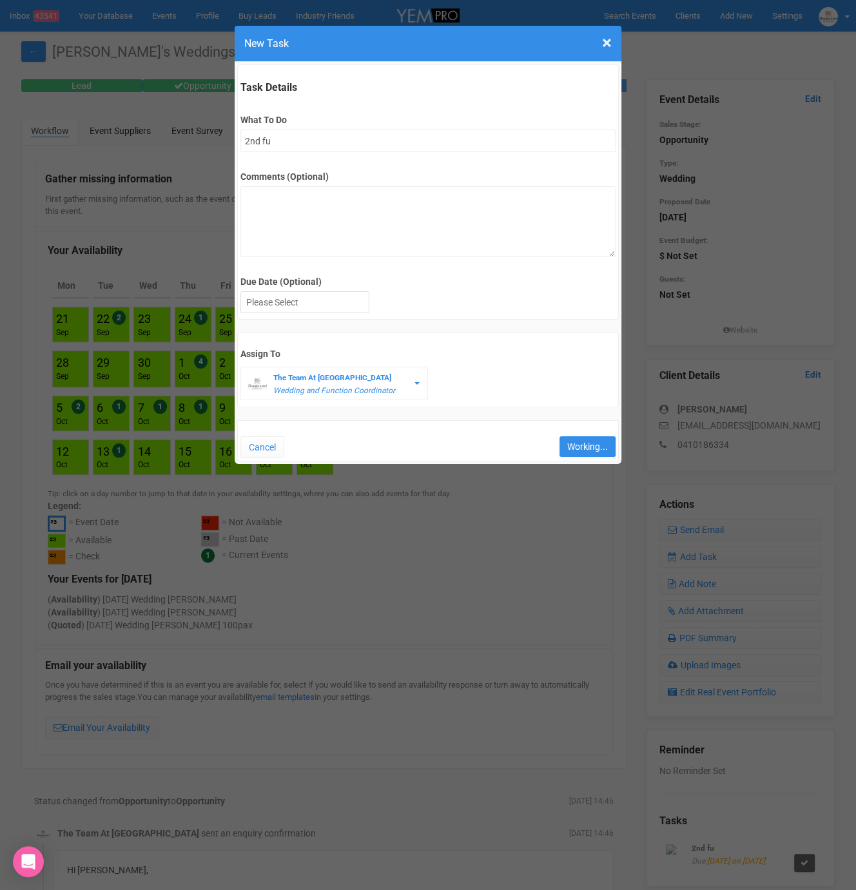
type input "Save"
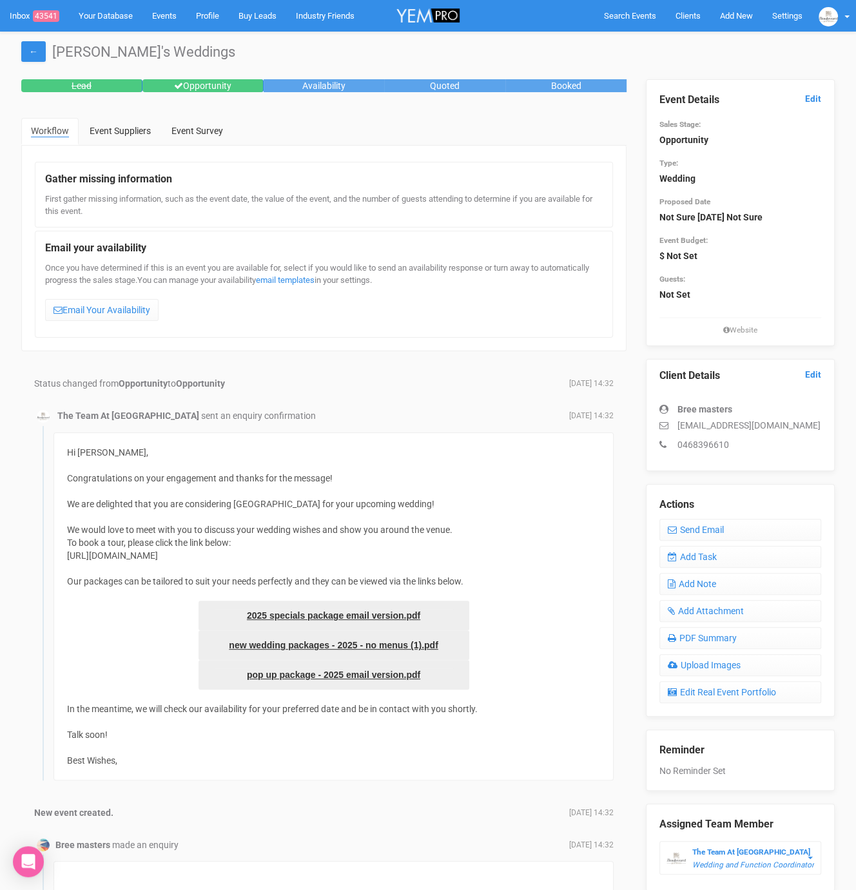
drag, startPoint x: 678, startPoint y: 423, endPoint x: 816, endPoint y: 417, distance: 138.7
click at [816, 417] on div "Bree masters [EMAIL_ADDRESS][DOMAIN_NAME] 0468396610" at bounding box center [740, 420] width 162 height 61
drag, startPoint x: 807, startPoint y: 423, endPoint x: 673, endPoint y: 428, distance: 134.1
click at [673, 428] on p "[EMAIL_ADDRESS][DOMAIN_NAME]" at bounding box center [740, 425] width 162 height 13
copy p "[EMAIL_ADDRESS][DOMAIN_NAME]"
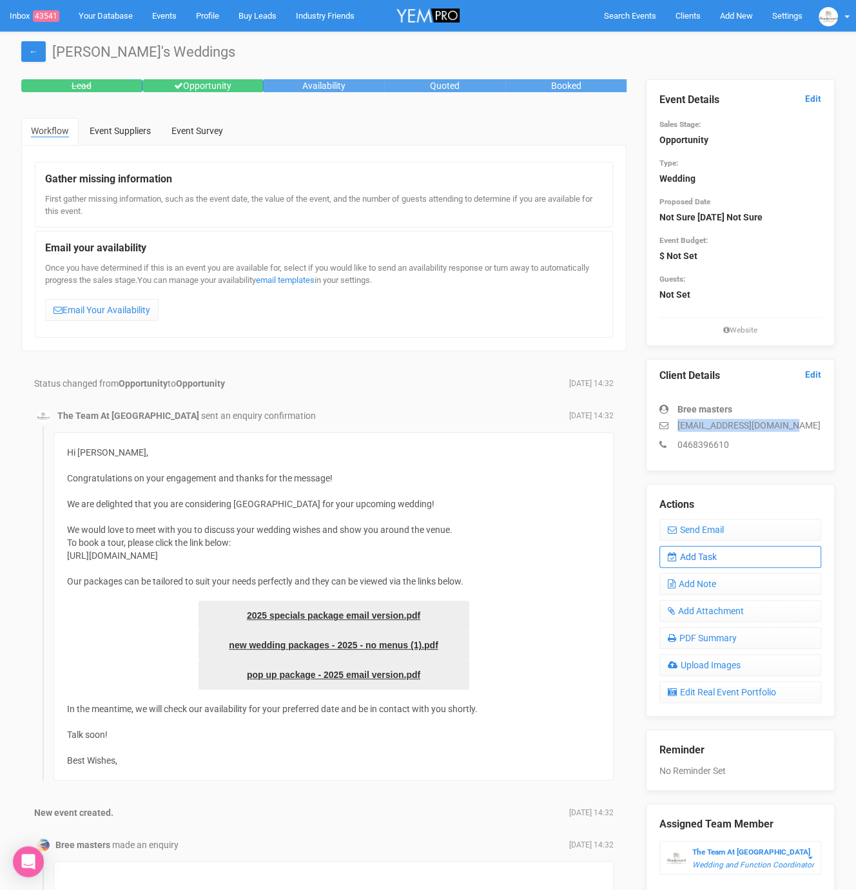
click at [722, 549] on link "Add Task" at bounding box center [740, 557] width 162 height 22
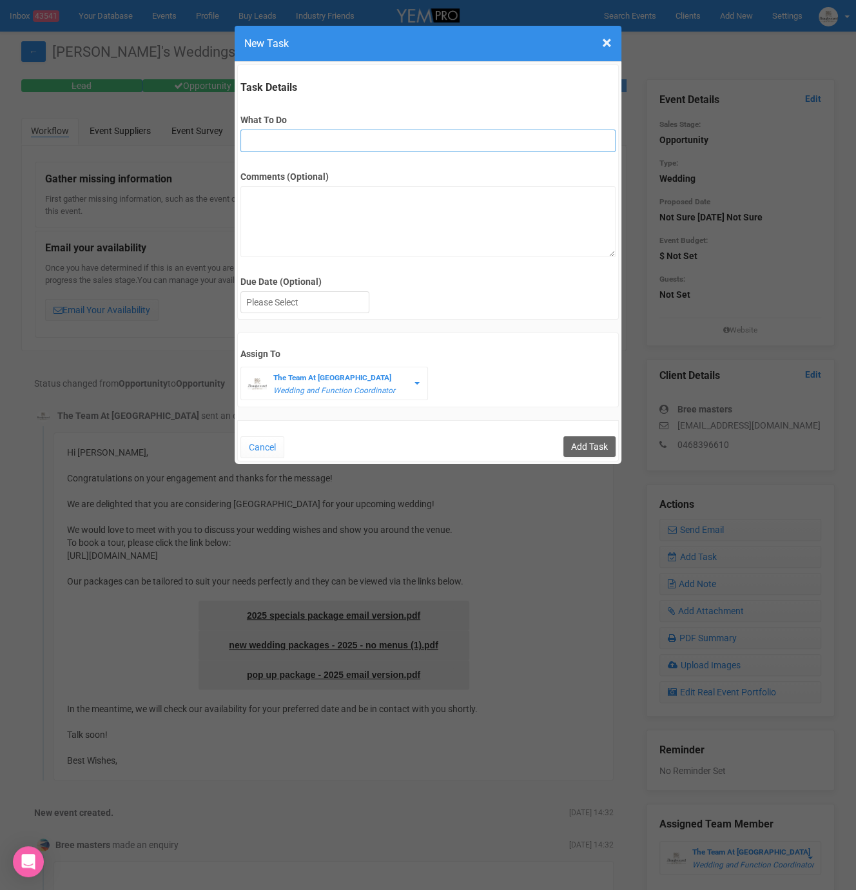
click at [277, 143] on input "What To Do" at bounding box center [427, 141] width 374 height 23
type input "2nd fu"
click at [265, 296] on div at bounding box center [305, 302] width 128 height 21
click at [618, 436] on div "Task Details What To Do 2nd fu Comments (Optional) Due Date (Optional) [DATE] […" at bounding box center [428, 263] width 387 height 402
click at [604, 444] on input "Add Task" at bounding box center [589, 446] width 52 height 21
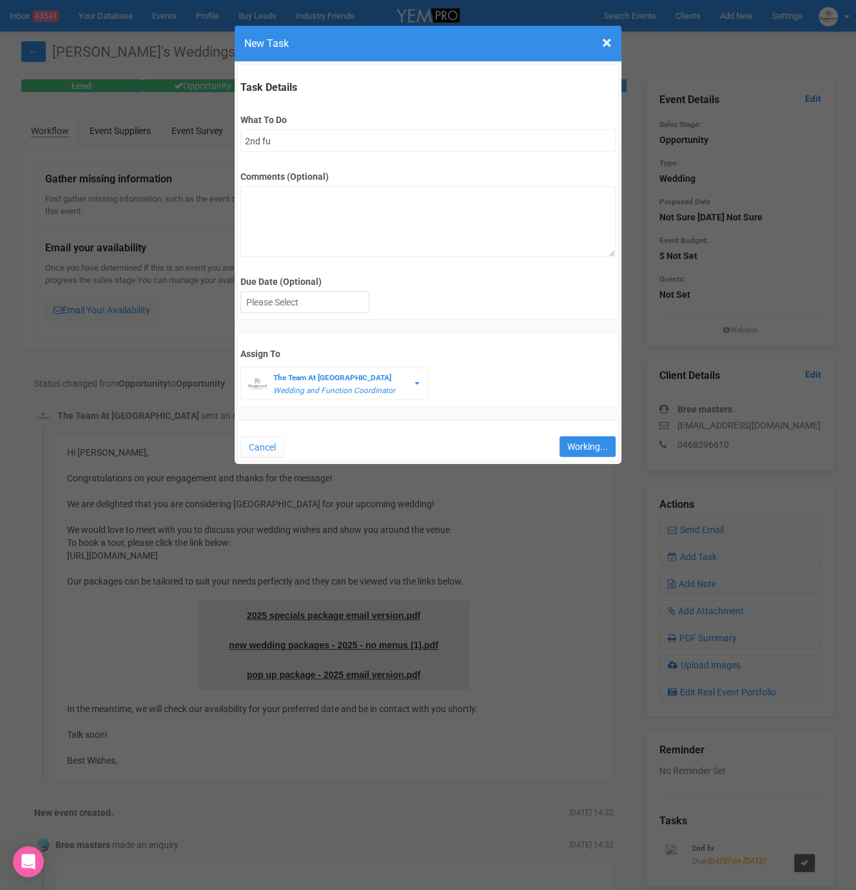
type input "Save"
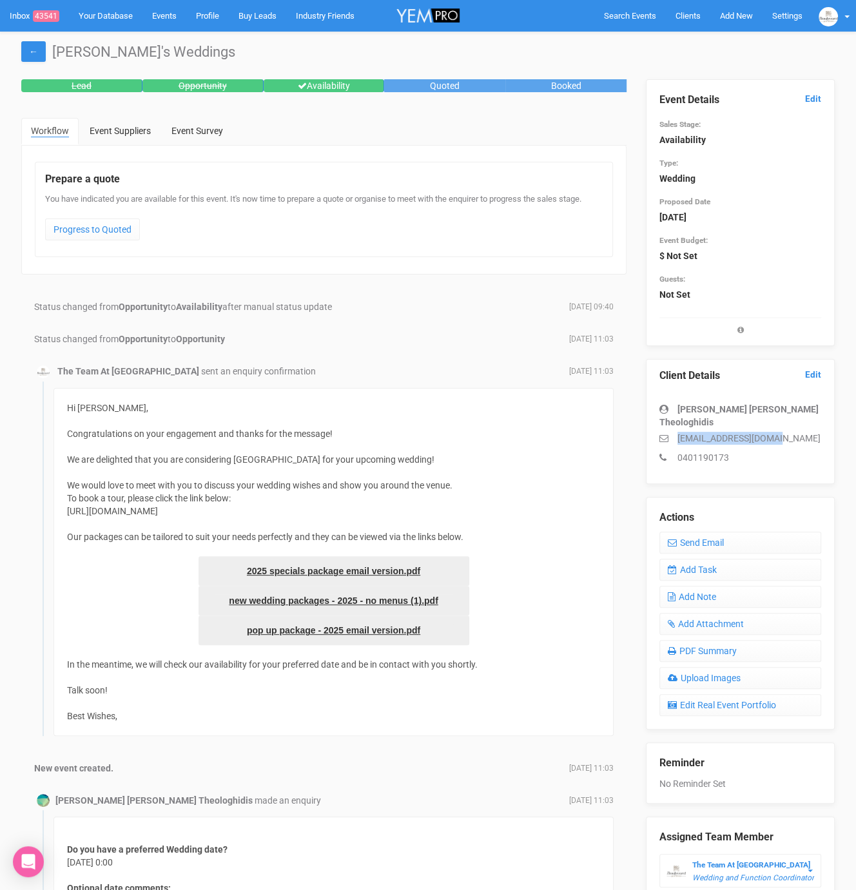
drag, startPoint x: 674, startPoint y: 424, endPoint x: 799, endPoint y: 424, distance: 125.0
click at [799, 432] on p "[EMAIL_ADDRESS][DOMAIN_NAME]" at bounding box center [740, 438] width 162 height 13
copy p "[EMAIL_ADDRESS][DOMAIN_NAME]"
click at [718, 559] on link "Add Task" at bounding box center [740, 570] width 162 height 22
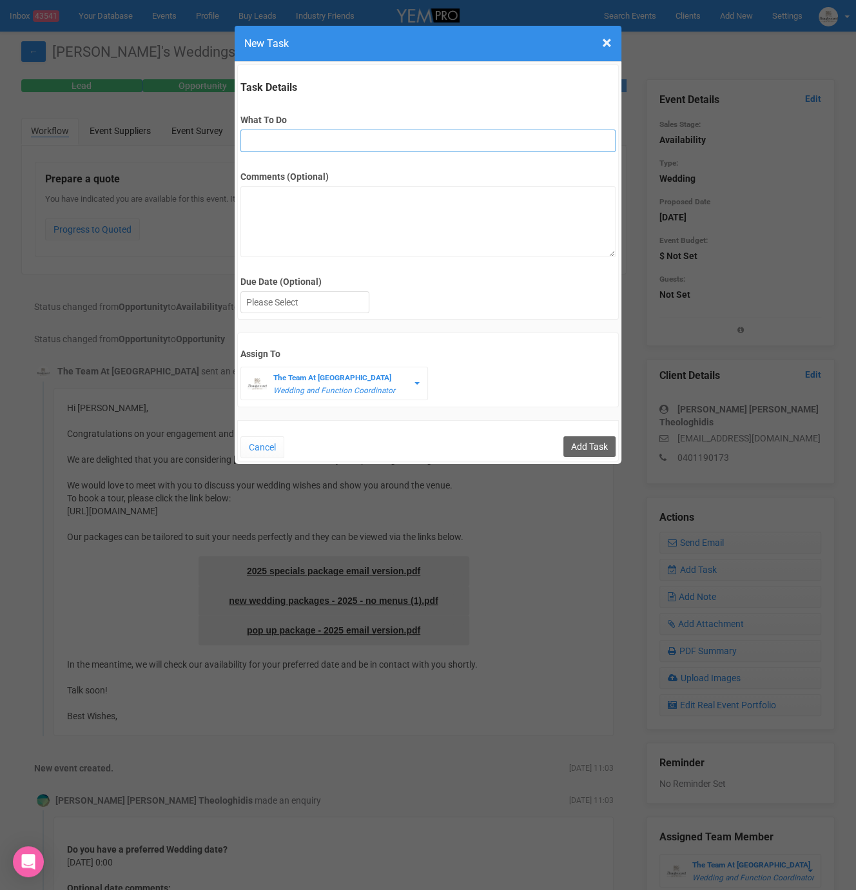
click at [259, 139] on input "What To Do" at bounding box center [427, 141] width 374 height 23
type input "2nd fu"
click at [309, 296] on div at bounding box center [305, 302] width 128 height 21
click at [590, 441] on input "Add Task" at bounding box center [589, 446] width 52 height 21
type input "Save"
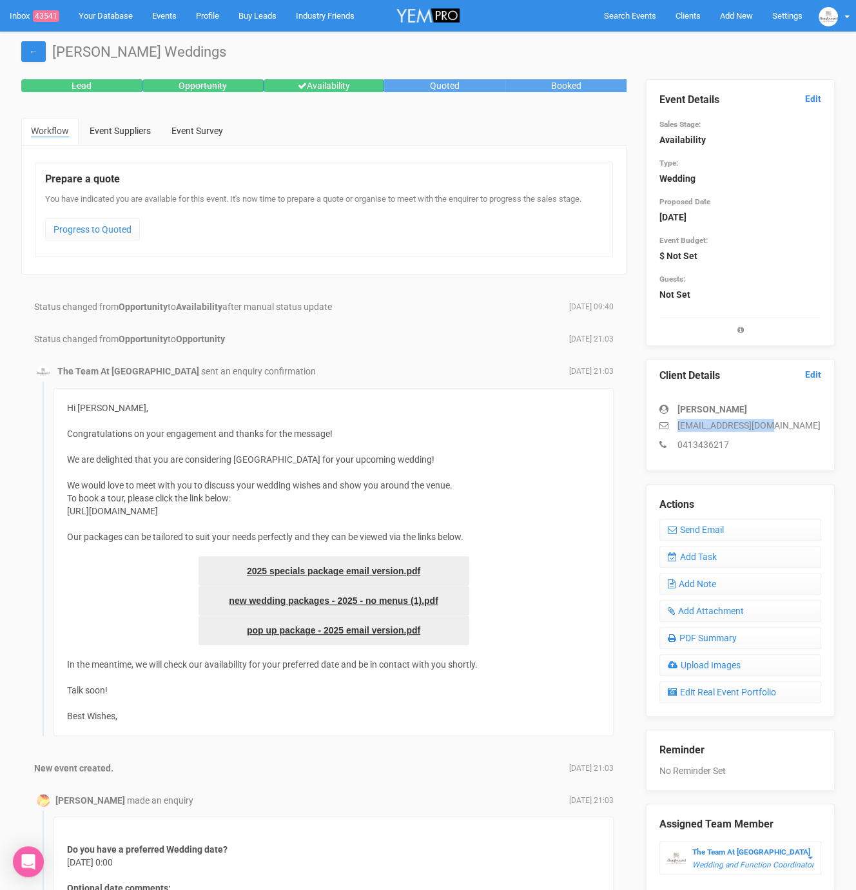
drag, startPoint x: 673, startPoint y: 421, endPoint x: 790, endPoint y: 427, distance: 117.4
click at [790, 427] on p "[EMAIL_ADDRESS][DOMAIN_NAME]" at bounding box center [740, 425] width 162 height 13
click at [668, 423] on icon at bounding box center [668, 425] width 18 height 9
copy p "[EMAIL_ADDRESS][DOMAIN_NAME]"
drag, startPoint x: 673, startPoint y: 422, endPoint x: 767, endPoint y: 425, distance: 94.8
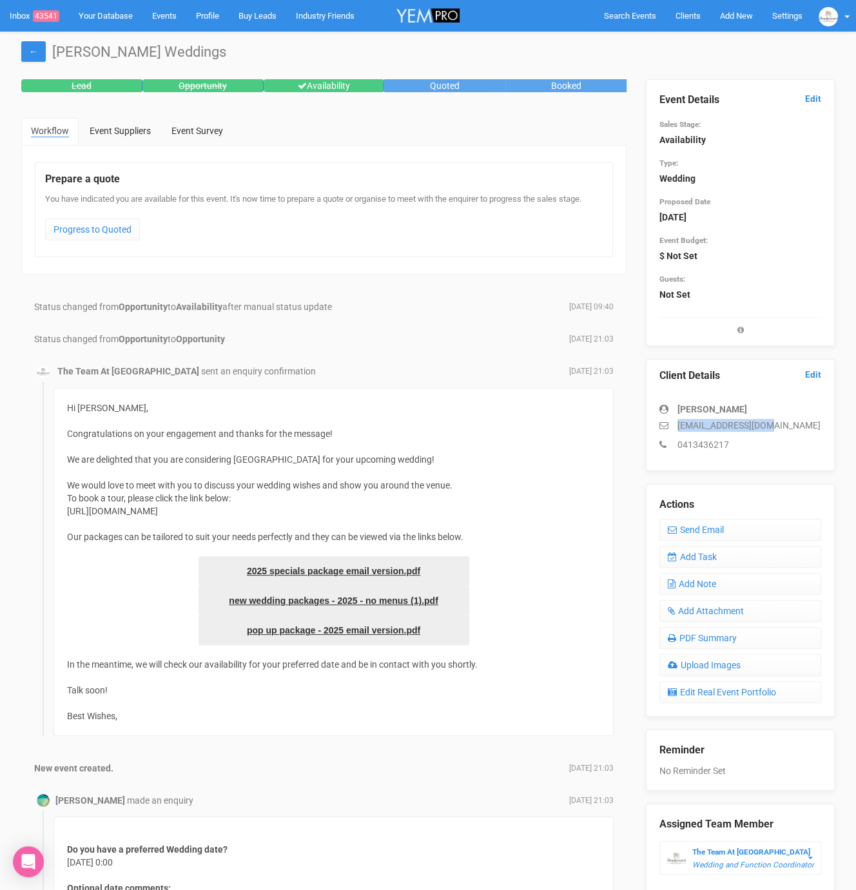
click at [767, 425] on p "[EMAIL_ADDRESS][DOMAIN_NAME]" at bounding box center [740, 425] width 162 height 13
click at [702, 541] on div "Actions Send Email Add Task Add Note Add Attachment PDF Summary Upload Images E…" at bounding box center [740, 600] width 189 height 233
click at [702, 550] on link "Add Task" at bounding box center [740, 557] width 162 height 22
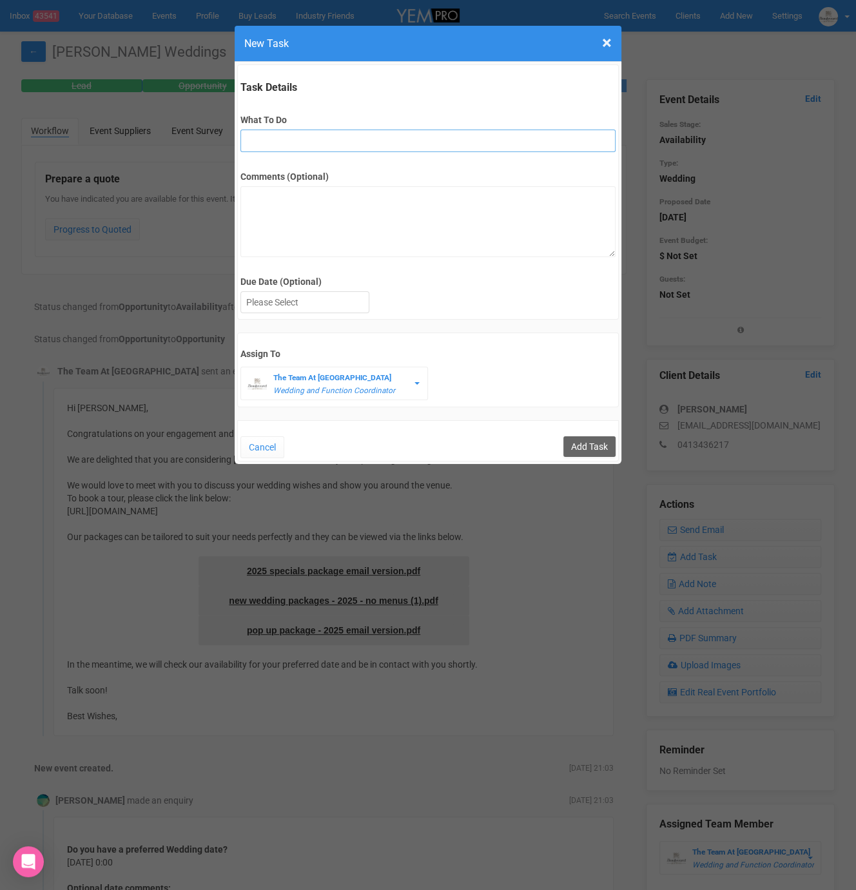
click at [298, 142] on input "What To Do" at bounding box center [427, 141] width 374 height 23
type input "2nd fu"
click at [285, 306] on div at bounding box center [305, 302] width 128 height 21
drag, startPoint x: 616, startPoint y: 433, endPoint x: 604, endPoint y: 441, distance: 13.9
click at [615, 433] on div "Cancel Add Task" at bounding box center [427, 440] width 381 height 41
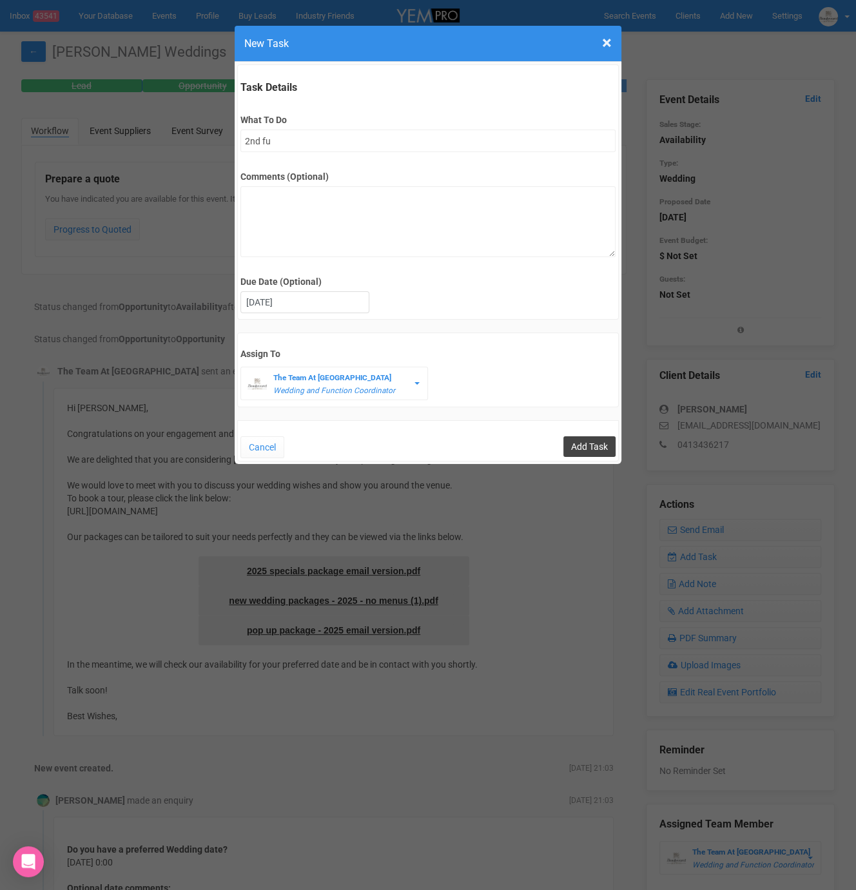
click at [599, 445] on input "Add Task" at bounding box center [589, 446] width 52 height 21
type input "Save"
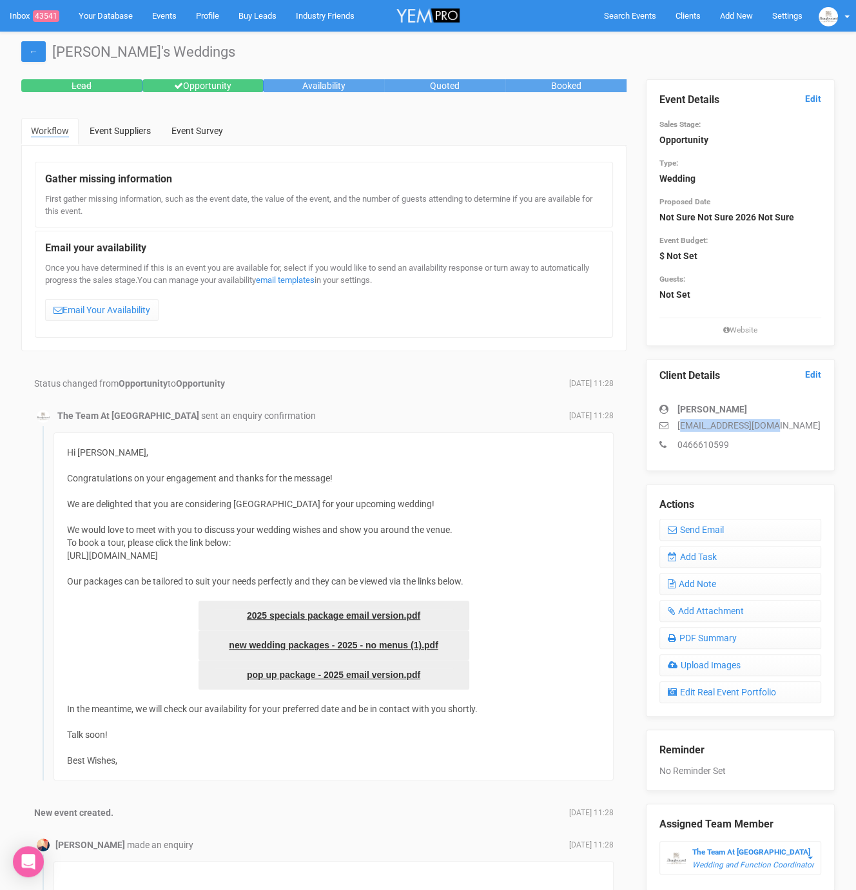
drag, startPoint x: 690, startPoint y: 420, endPoint x: 776, endPoint y: 421, distance: 85.7
click at [776, 421] on p "[EMAIL_ADDRESS][DOMAIN_NAME]" at bounding box center [740, 425] width 162 height 13
click at [769, 423] on p "[EMAIL_ADDRESS][DOMAIN_NAME]" at bounding box center [740, 425] width 162 height 13
drag, startPoint x: 776, startPoint y: 421, endPoint x: 675, endPoint y: 427, distance: 101.3
click at [675, 427] on p "[EMAIL_ADDRESS][DOMAIN_NAME]" at bounding box center [740, 425] width 162 height 13
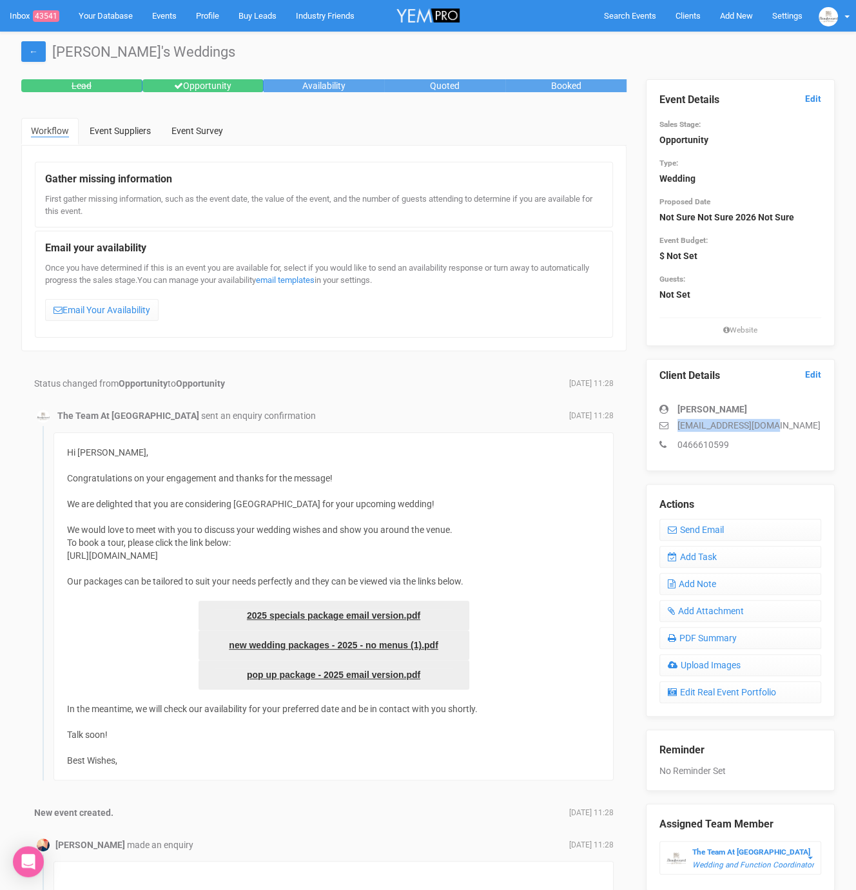
copy p "[EMAIL_ADDRESS][DOMAIN_NAME]"
click at [733, 557] on link "Add Task" at bounding box center [740, 557] width 162 height 22
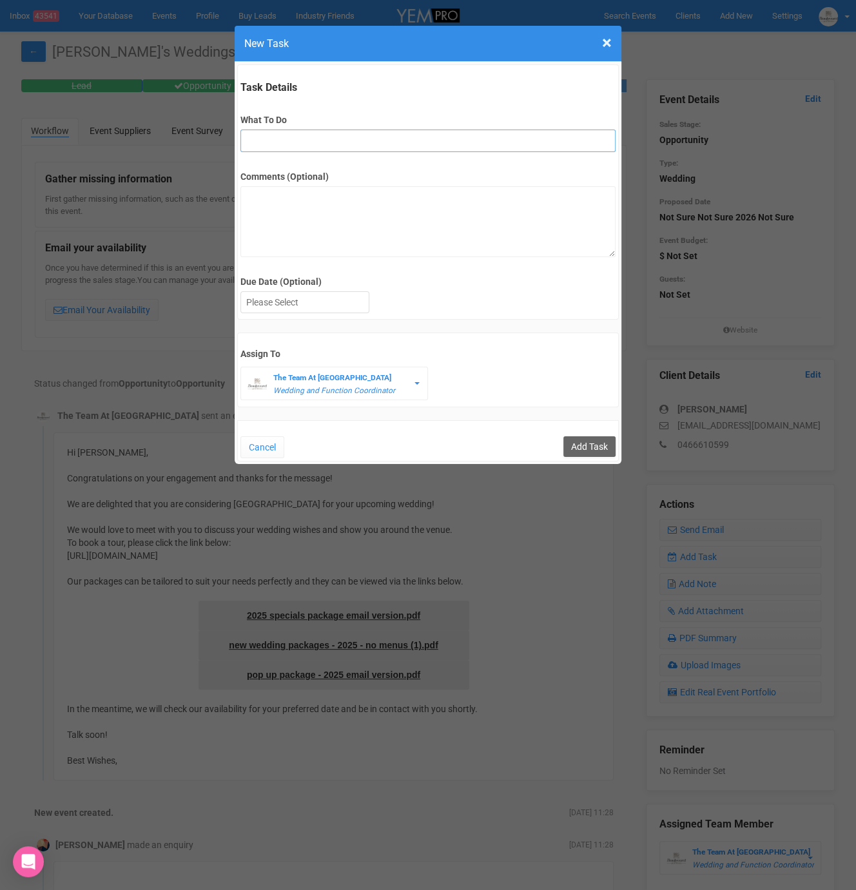
click at [272, 139] on input "What To Do" at bounding box center [427, 141] width 374 height 23
type input "2nd fu"
click at [285, 297] on div at bounding box center [305, 302] width 128 height 21
drag, startPoint x: 604, startPoint y: 437, endPoint x: 570, endPoint y: 414, distance: 41.8
click at [604, 437] on input "Add Task" at bounding box center [589, 446] width 52 height 21
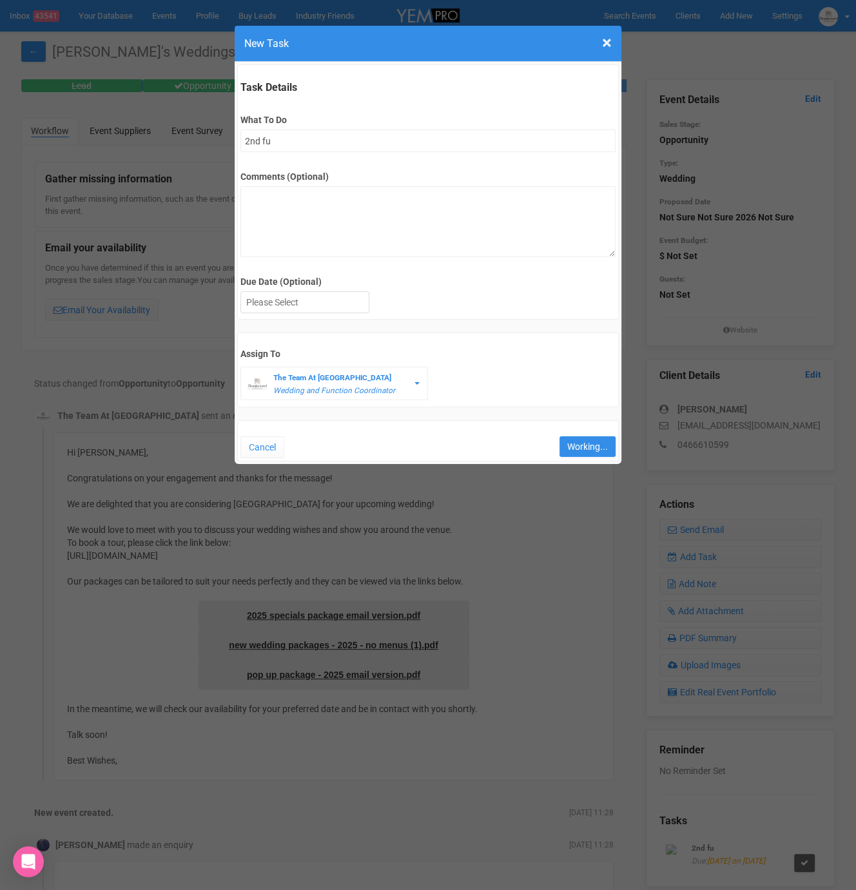
type input "Save"
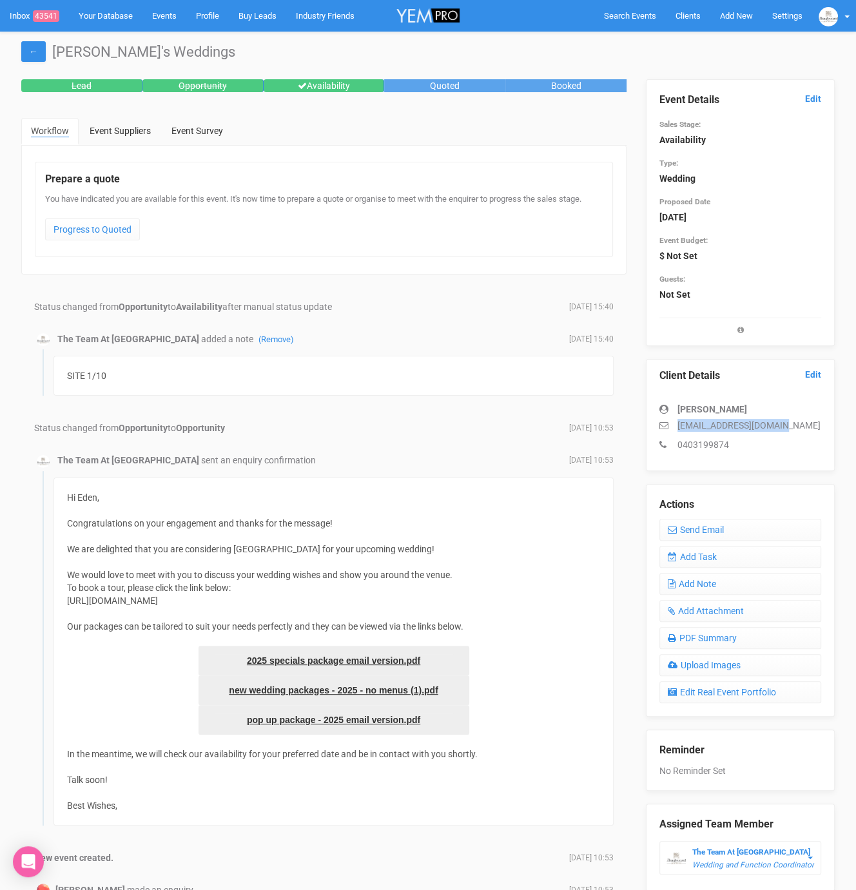
drag, startPoint x: 677, startPoint y: 423, endPoint x: 793, endPoint y: 430, distance: 115.5
click at [793, 430] on p "[EMAIL_ADDRESS][DOMAIN_NAME]" at bounding box center [740, 425] width 162 height 13
copy p "[EMAIL_ADDRESS][DOMAIN_NAME]"
click at [695, 552] on link "Add Task" at bounding box center [740, 557] width 162 height 22
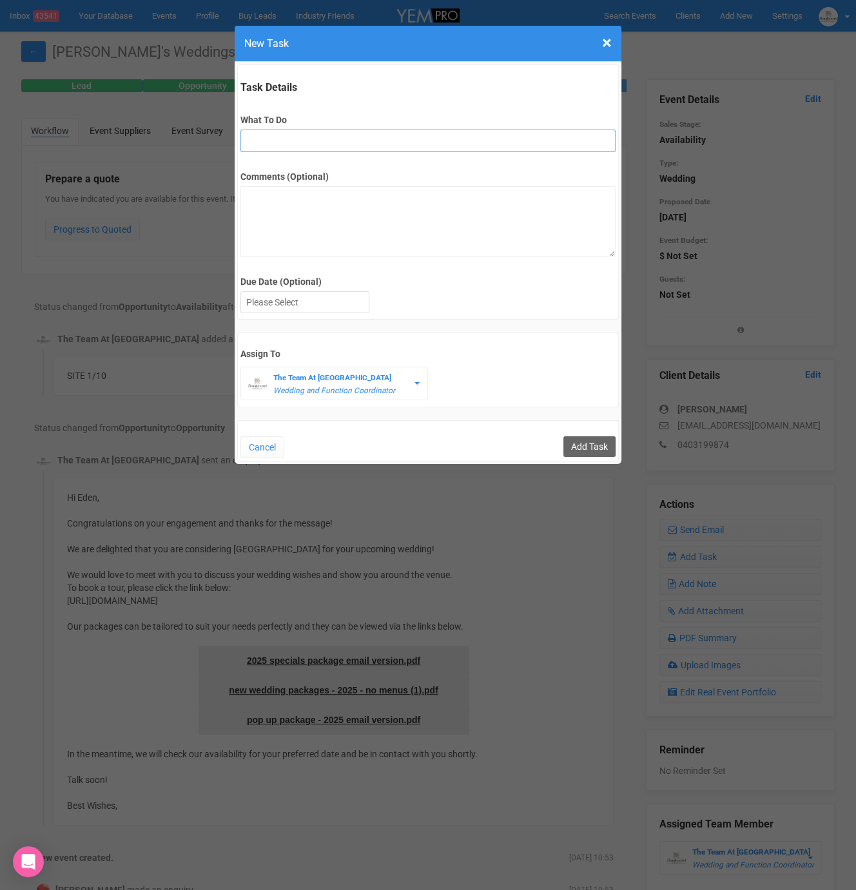
click at [355, 148] on input "What To Do" at bounding box center [427, 141] width 374 height 23
type input "2nd fu"
click at [284, 280] on label "Due Date (Optional)" at bounding box center [427, 281] width 374 height 13
click at [286, 300] on div at bounding box center [305, 302] width 128 height 21
click at [573, 436] on input "Add Task" at bounding box center [589, 446] width 52 height 21
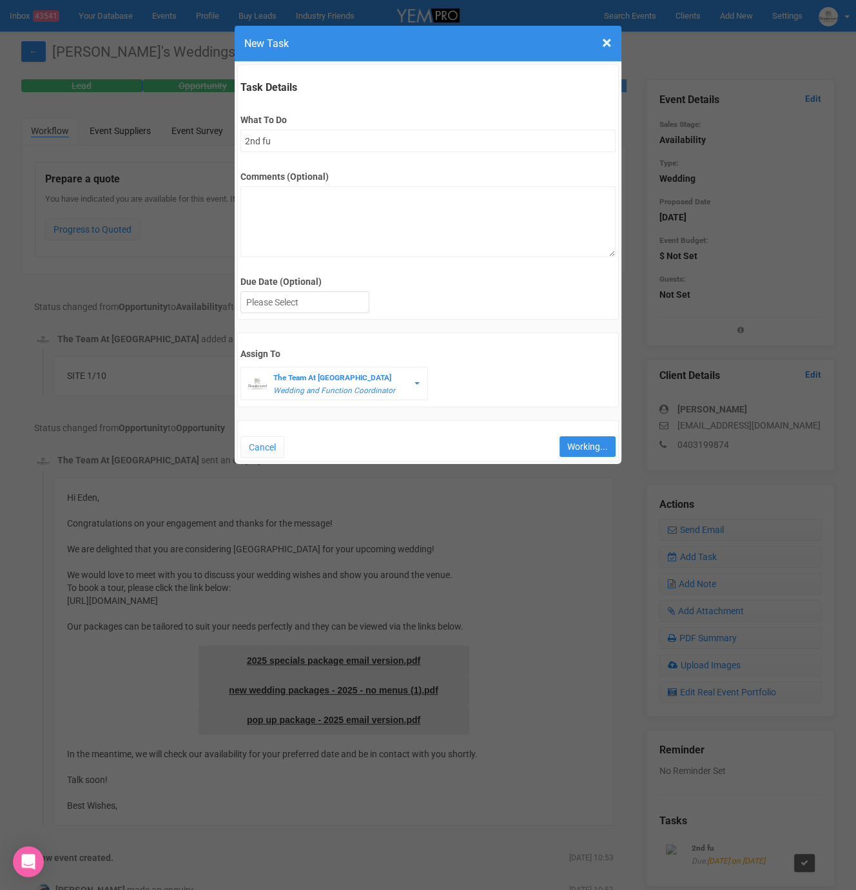
type input "Save"
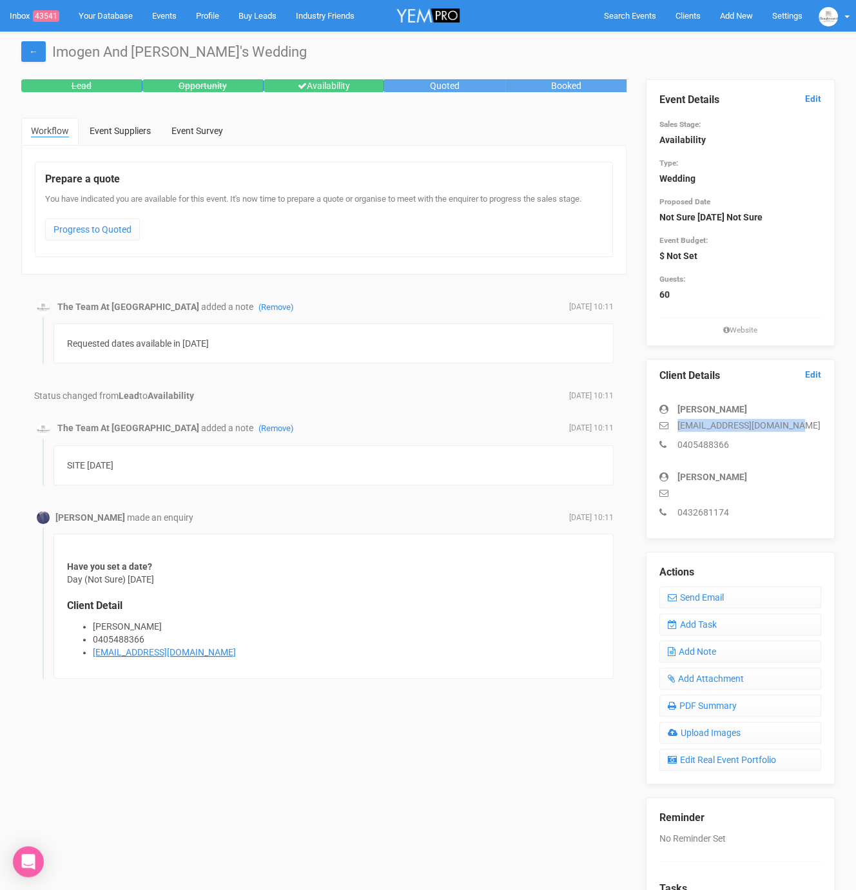
drag, startPoint x: 677, startPoint y: 425, endPoint x: 802, endPoint y: 426, distance: 125.0
click at [802, 426] on p "[EMAIL_ADDRESS][DOMAIN_NAME]" at bounding box center [740, 425] width 162 height 13
copy p "[EMAIL_ADDRESS][DOMAIN_NAME]"
click at [818, 98] on link "Edit" at bounding box center [813, 99] width 16 height 12
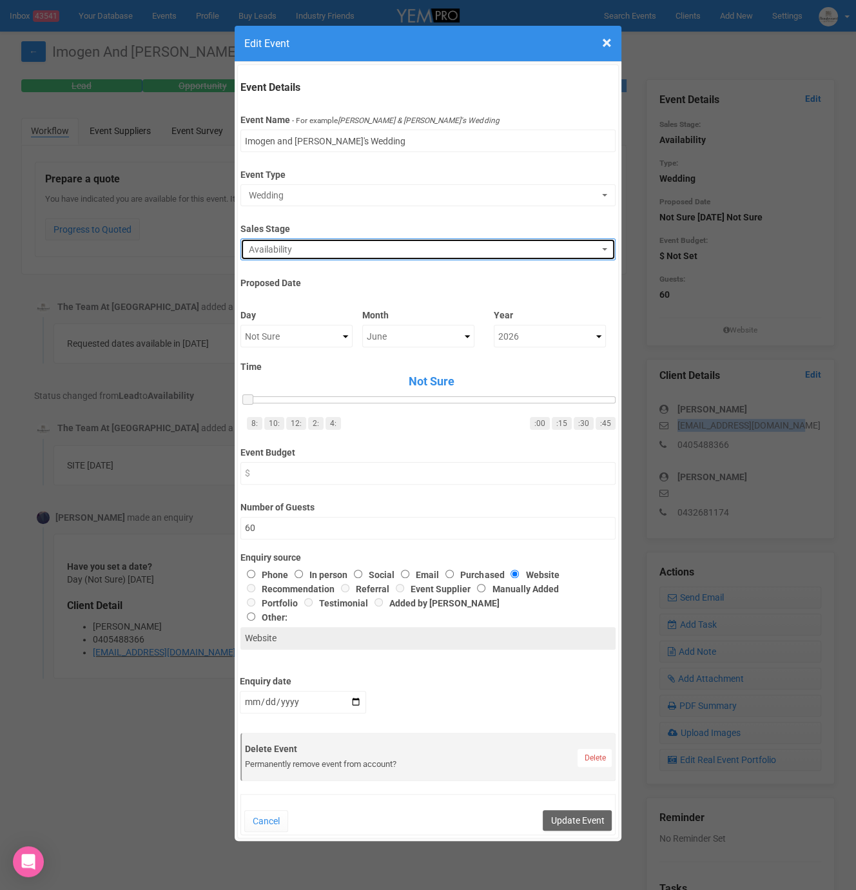
click at [300, 253] on span "Availability" at bounding box center [423, 249] width 349 height 13
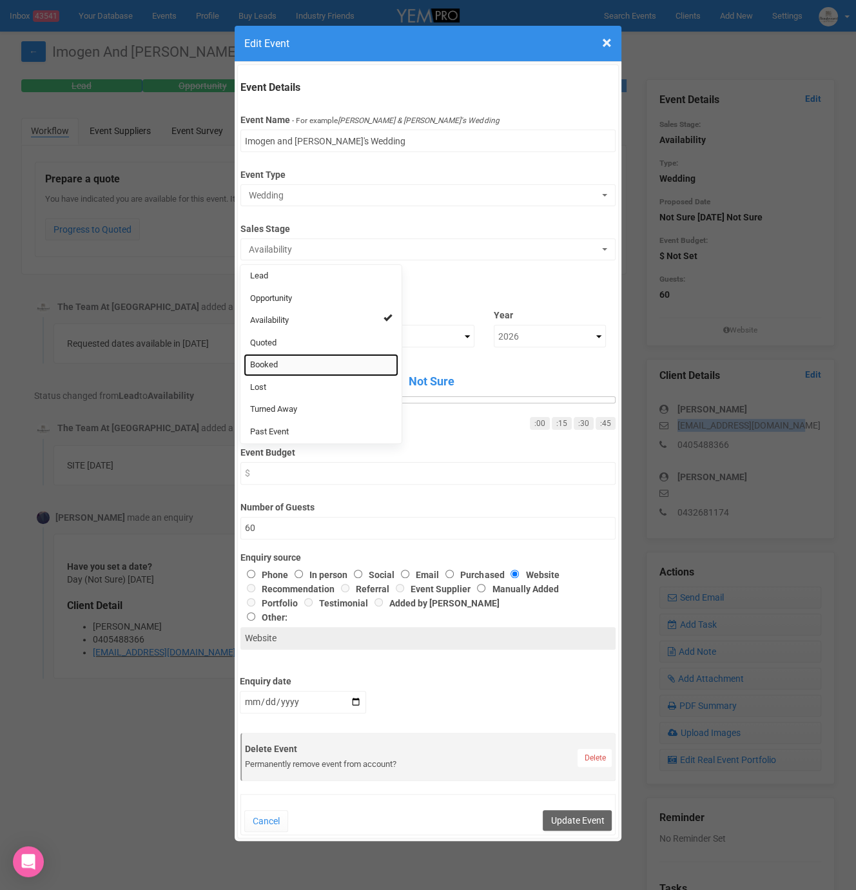
click at [310, 369] on link "Booked" at bounding box center [321, 365] width 155 height 23
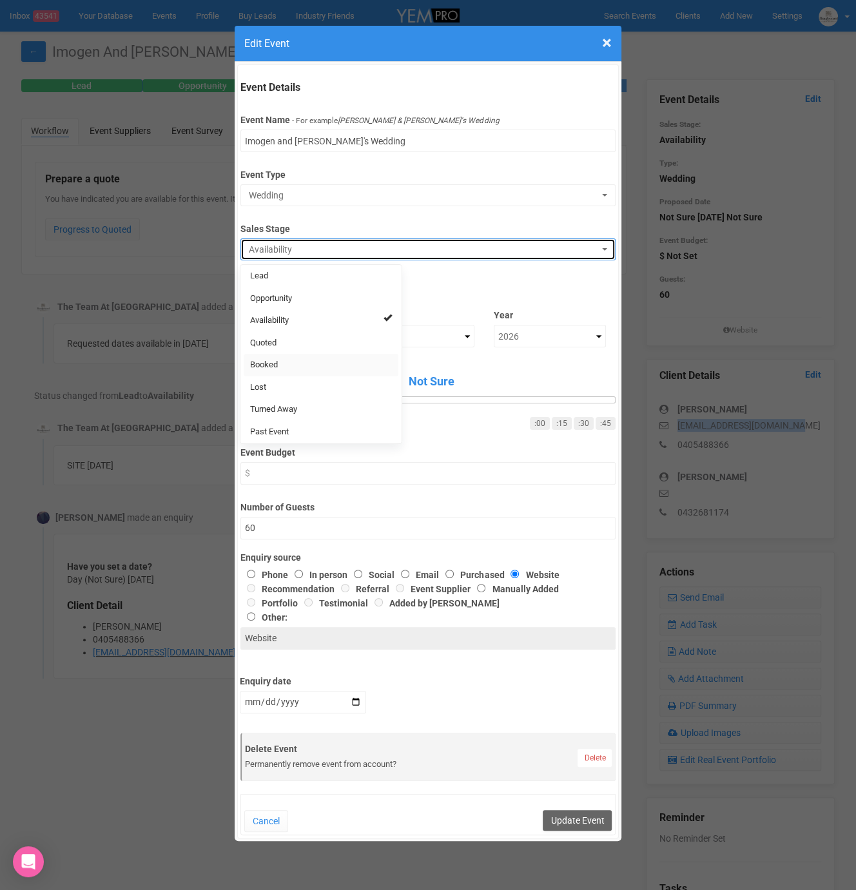
select select "2"
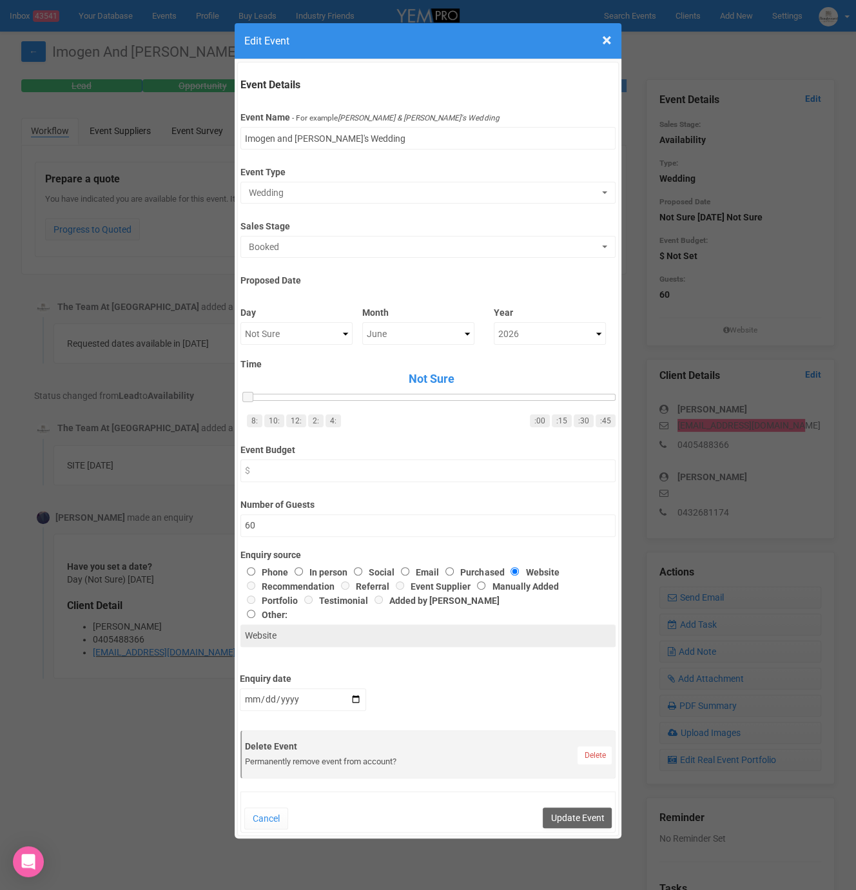
scroll to position [5, 0]
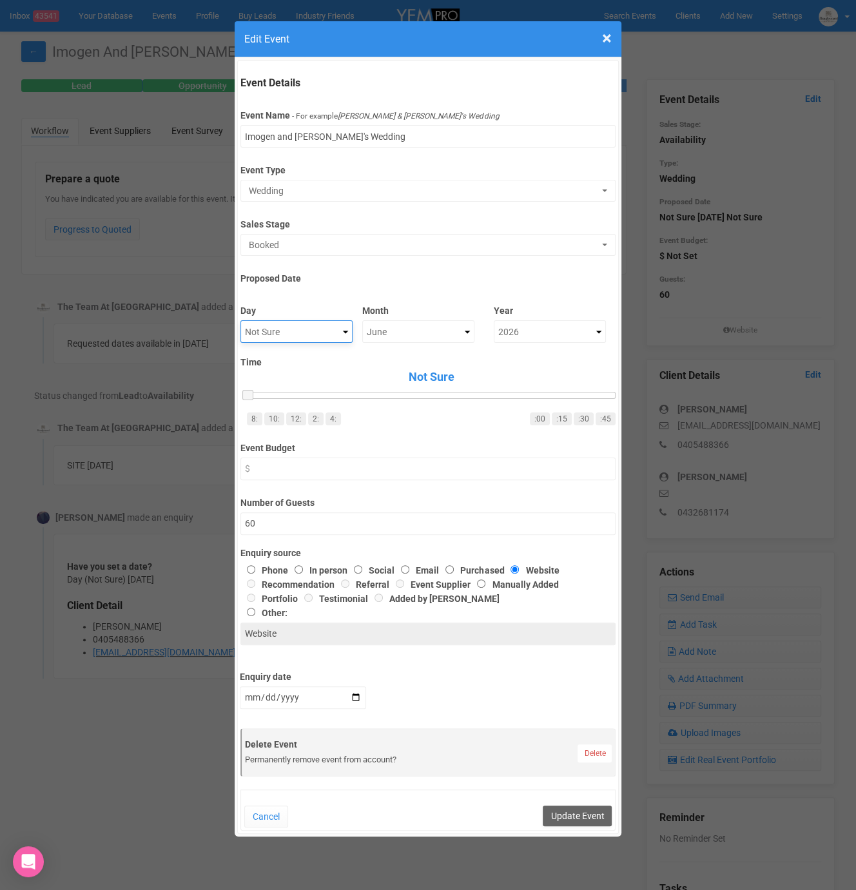
drag, startPoint x: 225, startPoint y: 351, endPoint x: 267, endPoint y: 328, distance: 47.6
click at [251, 334] on div "× Close Edit Event Event Details Event Name - For example Cameron & Lucy's Wedd…" at bounding box center [428, 445] width 856 height 890
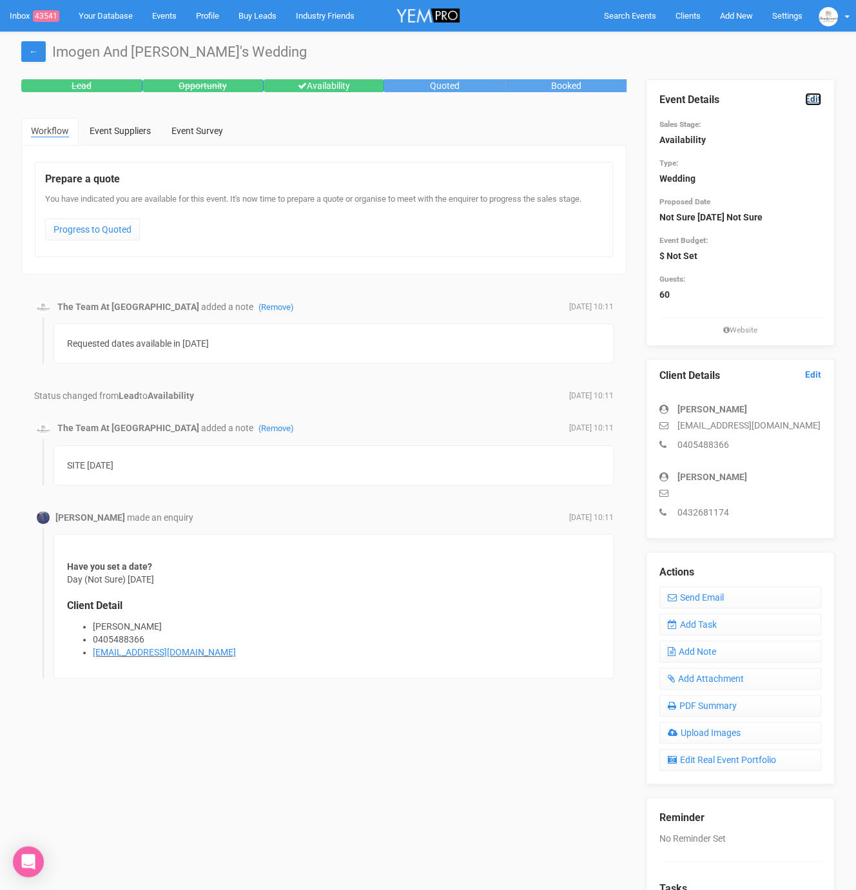
click at [814, 93] on link "Edit" at bounding box center [813, 99] width 16 height 12
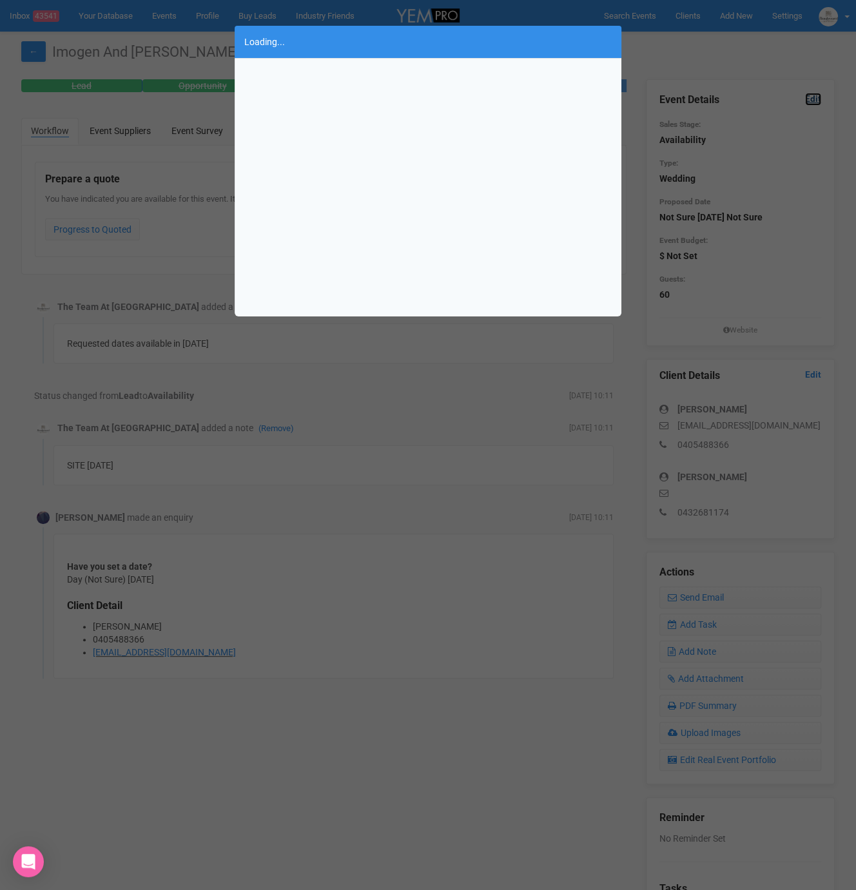
scroll to position [0, 0]
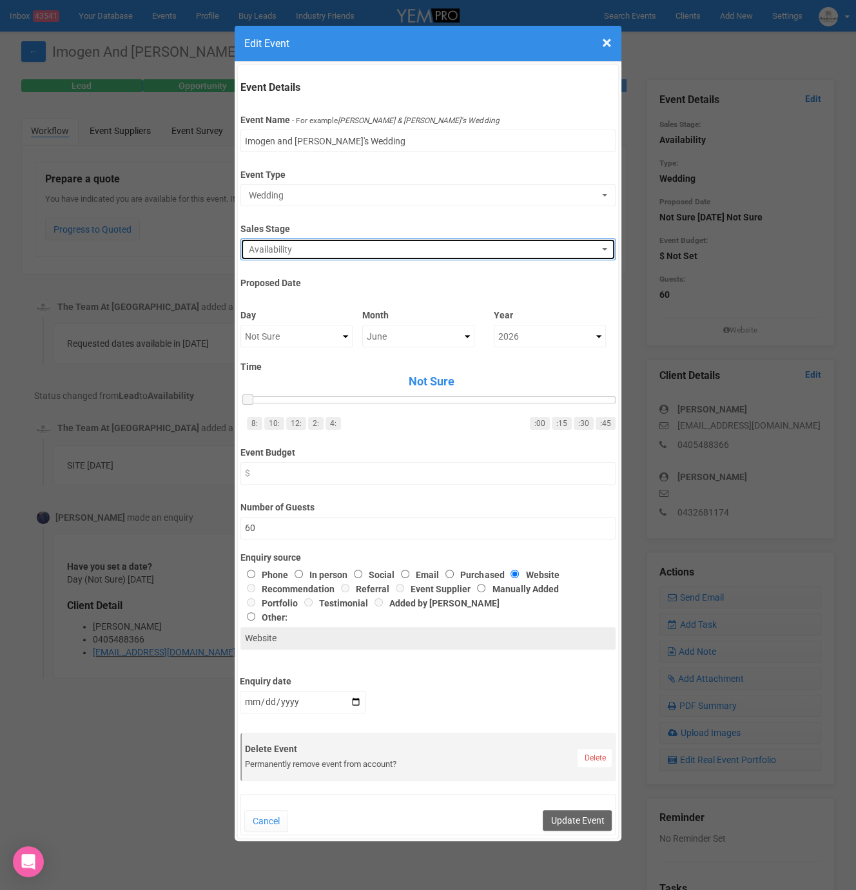
click at [316, 253] on span "Availability" at bounding box center [423, 249] width 349 height 13
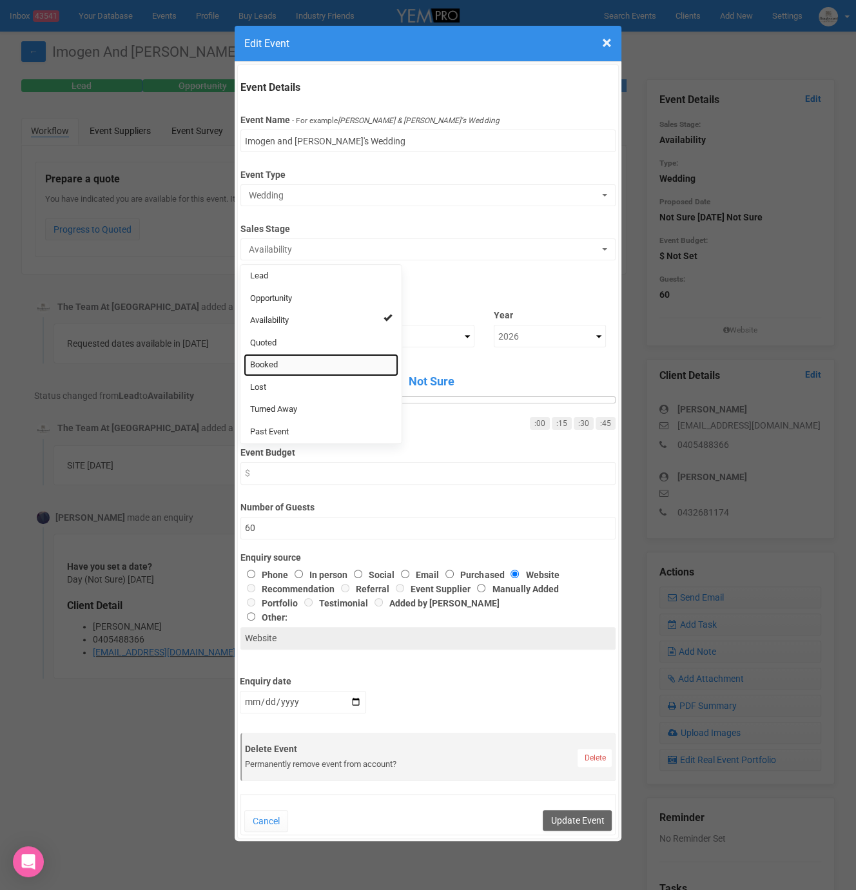
click at [278, 366] on link "Booked" at bounding box center [321, 365] width 155 height 23
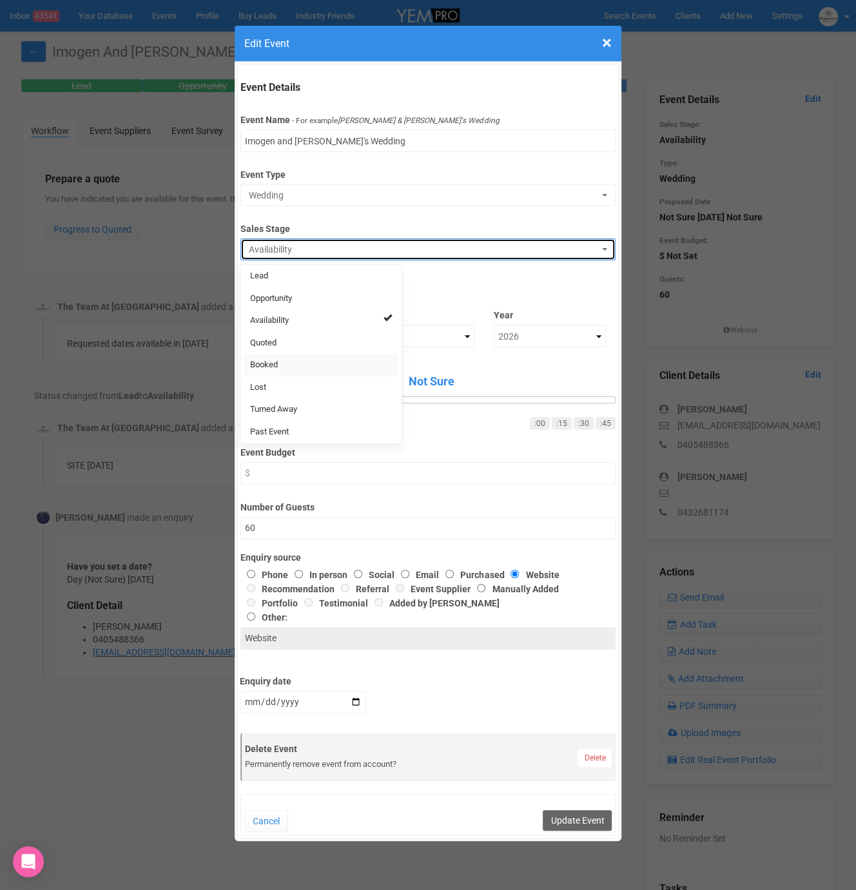
select select "2"
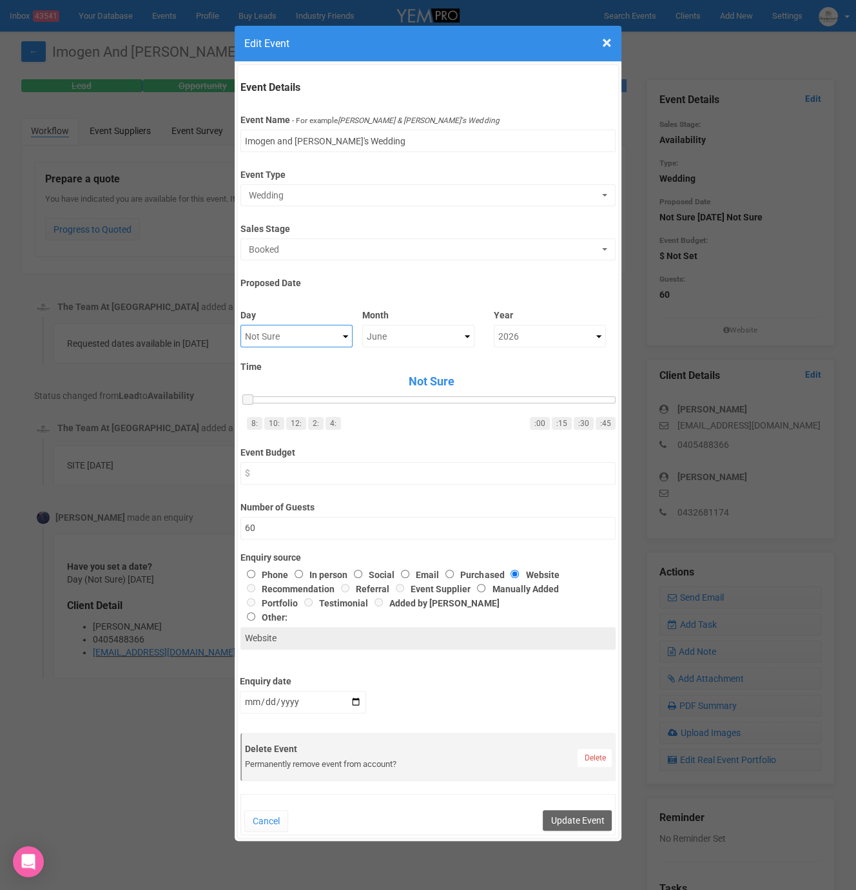
click at [316, 338] on select "Not Sure 1 2 3 4 5 6 7 8 9 10 11 12 13 14 15 16 17 18 19 20 21 22 23 24 25 26 2…" at bounding box center [296, 336] width 112 height 23
select select "6"
click at [379, 329] on select "Not Sure January February March April May June July August September October No…" at bounding box center [418, 336] width 112 height 23
click at [573, 807] on div "Cancel Update Event" at bounding box center [427, 814] width 374 height 41
click at [573, 812] on button "Update Event" at bounding box center [577, 820] width 69 height 21
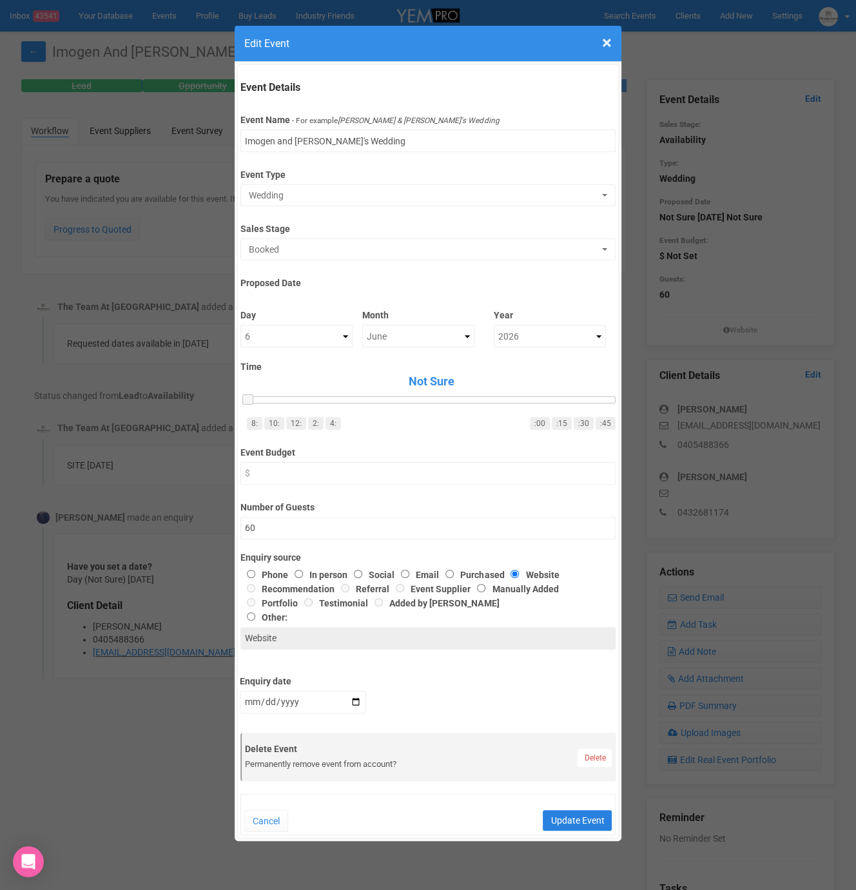
click at [595, 816] on button "Update Event" at bounding box center [577, 820] width 69 height 21
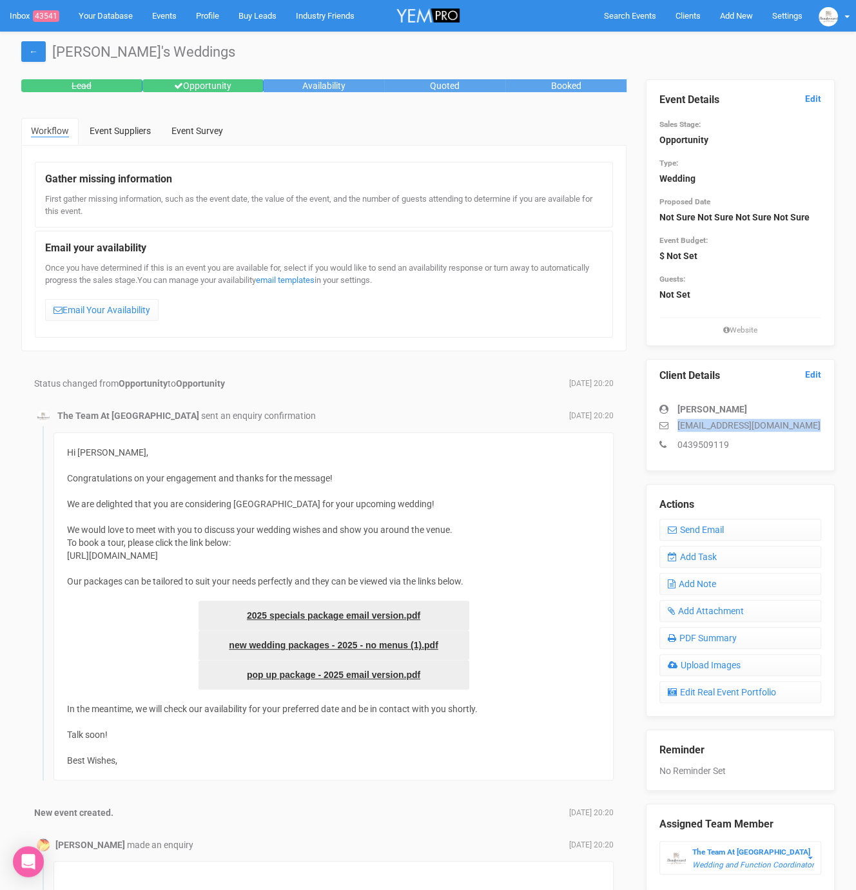
drag, startPoint x: 675, startPoint y: 421, endPoint x: 834, endPoint y: 432, distance: 159.5
click at [834, 432] on div "Client Details Edit Madeleine Luscombe maddi_luscombe_15@hotmail.com 0439509119" at bounding box center [740, 415] width 189 height 112
copy div "maddi_luscombe_15@hotmail.com"
click at [688, 552] on link "Add Task" at bounding box center [740, 557] width 162 height 22
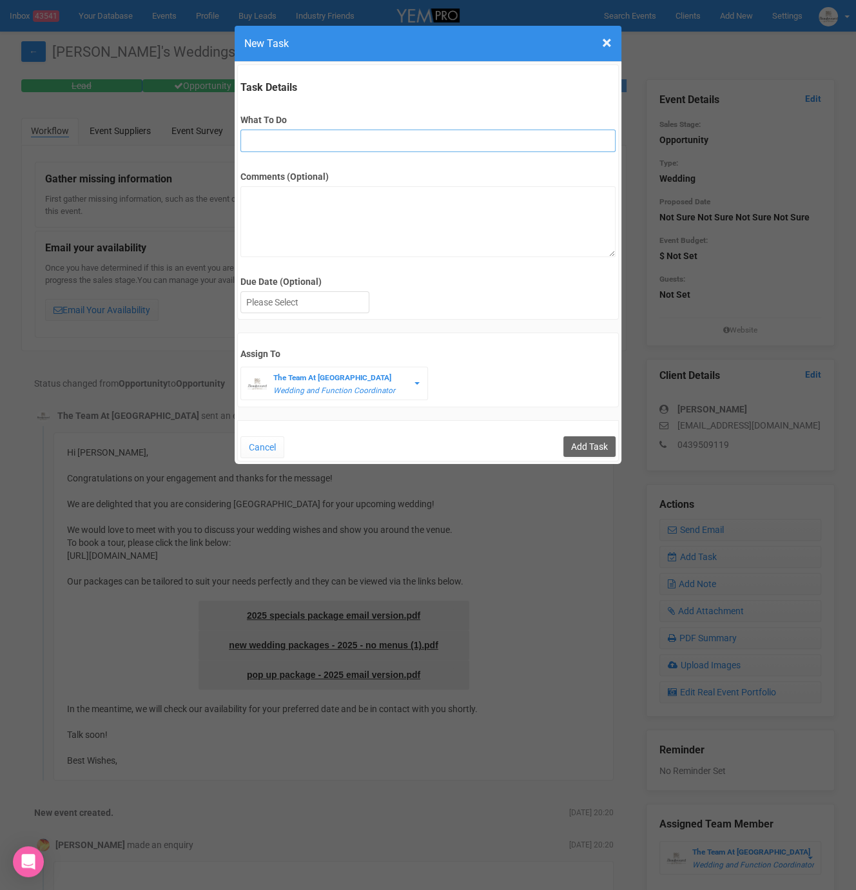
click at [351, 137] on input "What To Do" at bounding box center [427, 141] width 374 height 23
type input "2nd fu"
click at [271, 309] on div at bounding box center [305, 302] width 128 height 21
click at [589, 445] on input "Add Task" at bounding box center [589, 446] width 52 height 21
type input "Save"
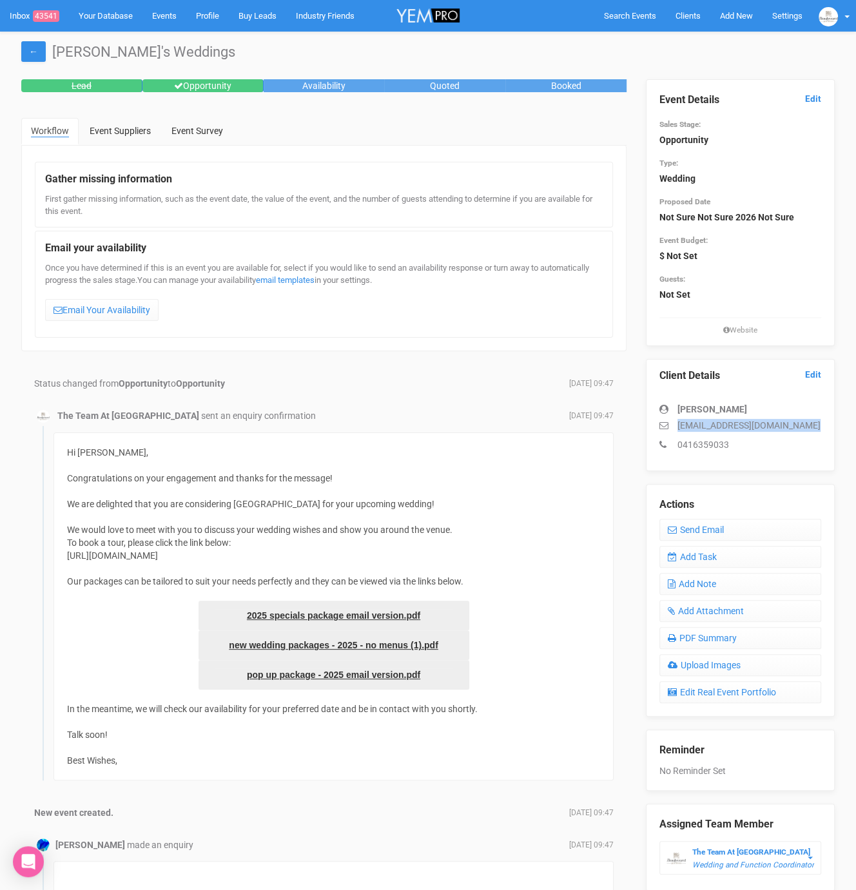
drag, startPoint x: 677, startPoint y: 422, endPoint x: 783, endPoint y: 434, distance: 106.4
click at [783, 434] on div "Victoria Noble victorianoble3123@hotmail.com 0416359033" at bounding box center [740, 420] width 162 height 61
copy div "victorianoble3123@hotmail.com"
click at [742, 550] on link "Add Task" at bounding box center [740, 557] width 162 height 22
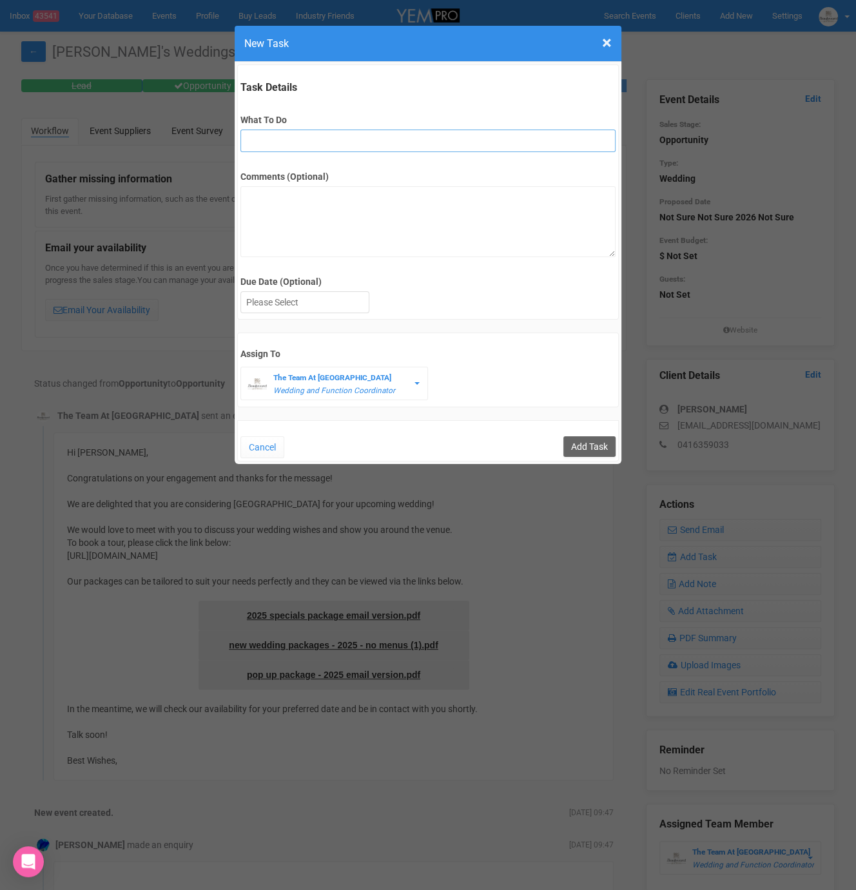
click at [301, 140] on input "What To Do" at bounding box center [427, 141] width 374 height 23
type input "2nd fu"
click at [293, 299] on div at bounding box center [305, 302] width 128 height 21
click at [604, 432] on div "Cancel Add Task" at bounding box center [427, 440] width 381 height 41
drag, startPoint x: 602, startPoint y: 434, endPoint x: 596, endPoint y: 434, distance: 6.5
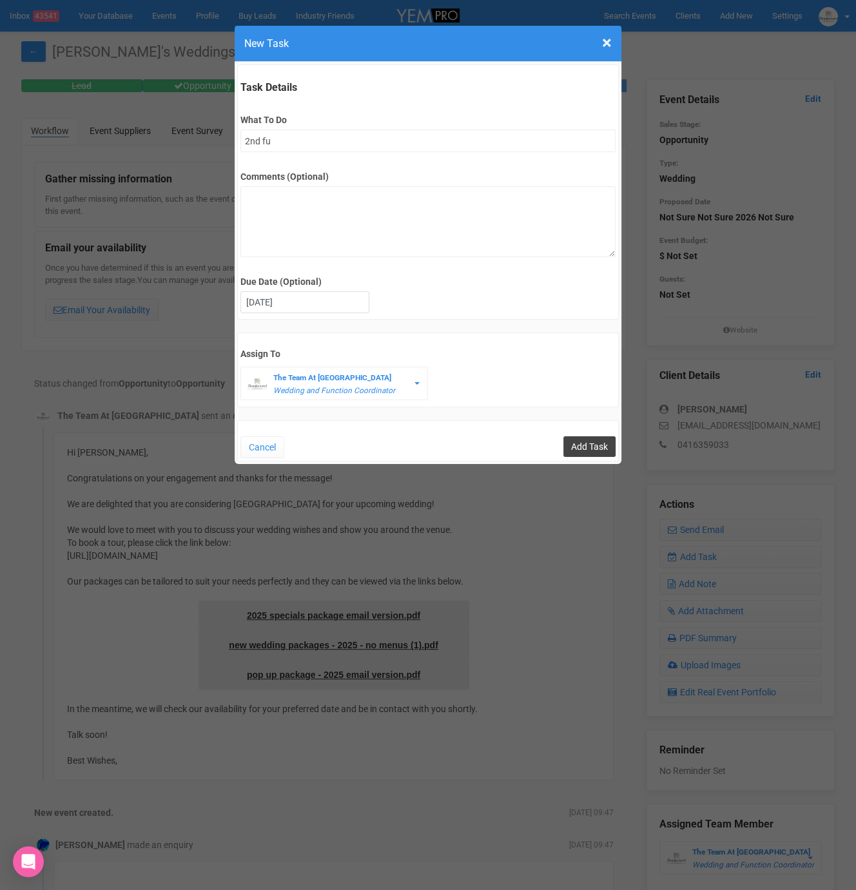
click at [602, 436] on input "Add Task" at bounding box center [589, 446] width 52 height 21
type input "Save"
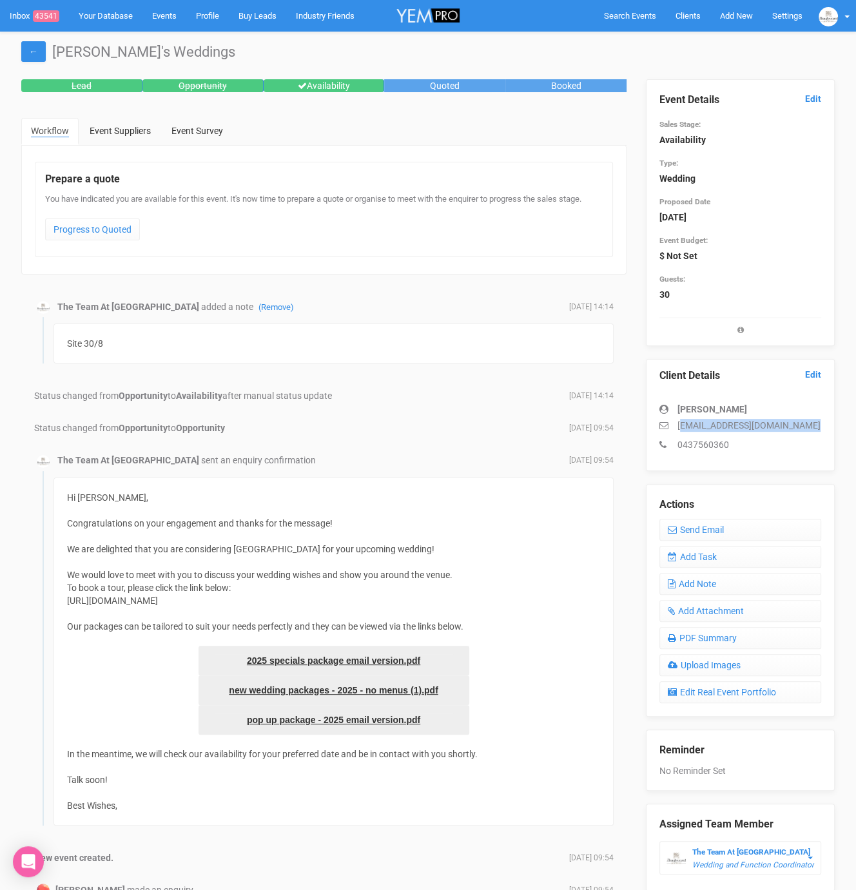
drag, startPoint x: 679, startPoint y: 425, endPoint x: 794, endPoint y: 430, distance: 115.4
click at [794, 430] on p "[EMAIL_ADDRESS][DOMAIN_NAME]" at bounding box center [740, 425] width 162 height 13
click at [792, 425] on p "[EMAIL_ADDRESS][DOMAIN_NAME]" at bounding box center [740, 425] width 162 height 13
drag, startPoint x: 789, startPoint y: 423, endPoint x: 666, endPoint y: 419, distance: 123.8
click at [666, 419] on p "[EMAIL_ADDRESS][DOMAIN_NAME]" at bounding box center [740, 425] width 162 height 13
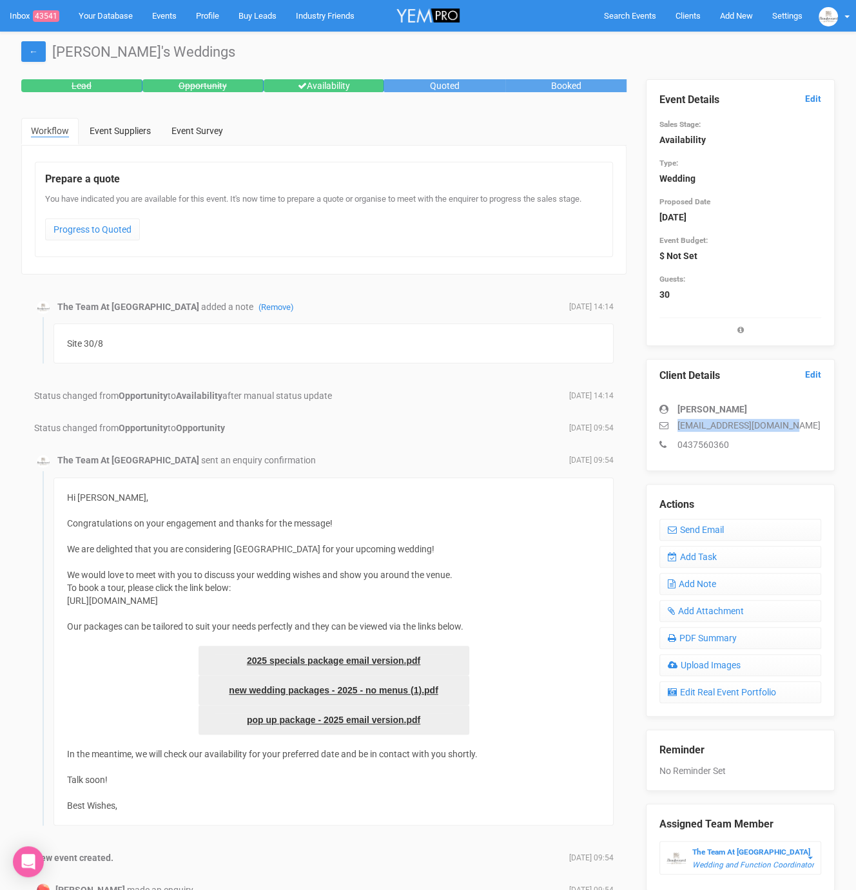
copy p "[EMAIL_ADDRESS][DOMAIN_NAME]"
click at [736, 550] on link "Add Task" at bounding box center [740, 557] width 162 height 22
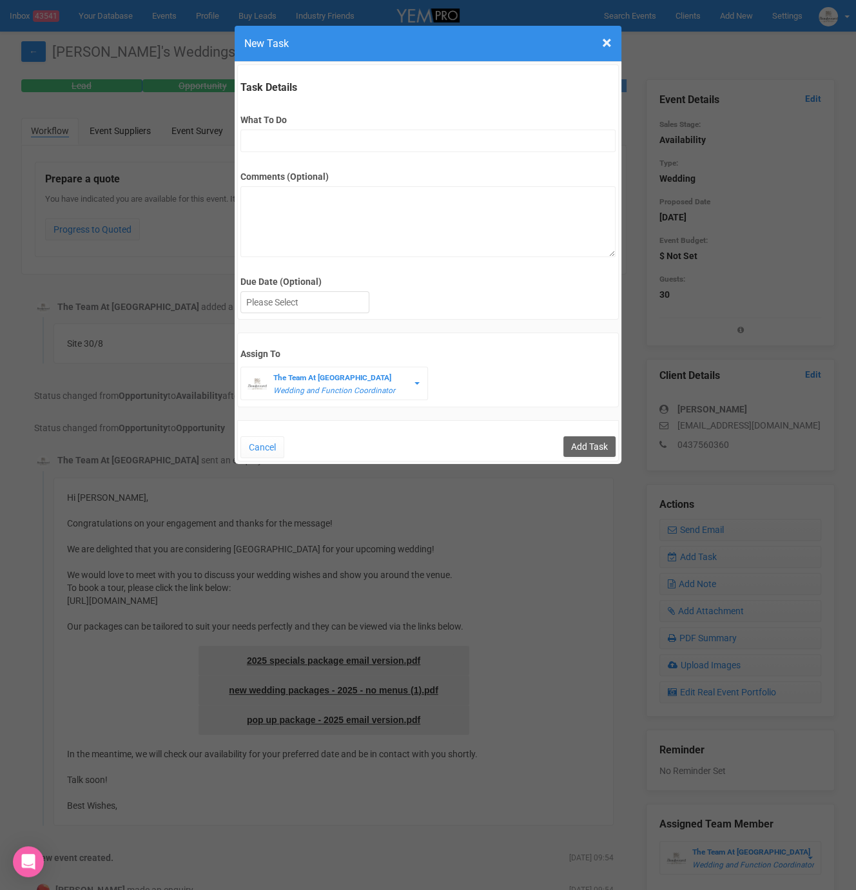
click at [264, 131] on div "What To Do" at bounding box center [427, 127] width 374 height 50
click at [265, 135] on input "What To Do" at bounding box center [427, 141] width 374 height 23
type input "remove from folder and add site details to yem"
click at [284, 297] on div at bounding box center [305, 302] width 128 height 21
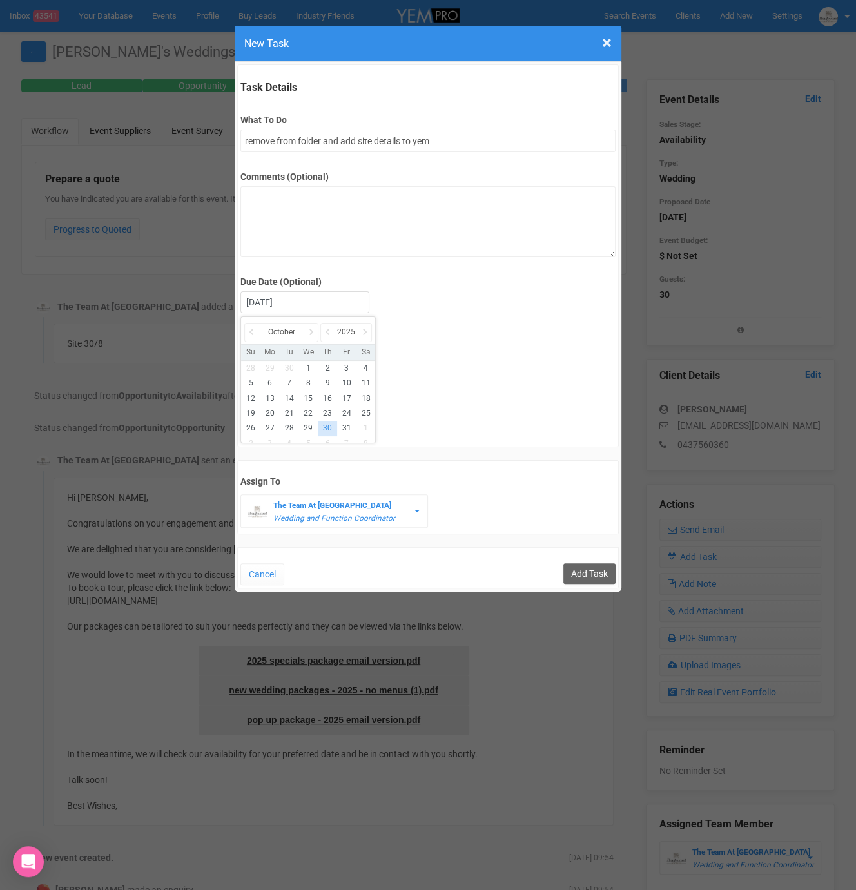
drag, startPoint x: 332, startPoint y: 423, endPoint x: 369, endPoint y: 430, distance: 36.8
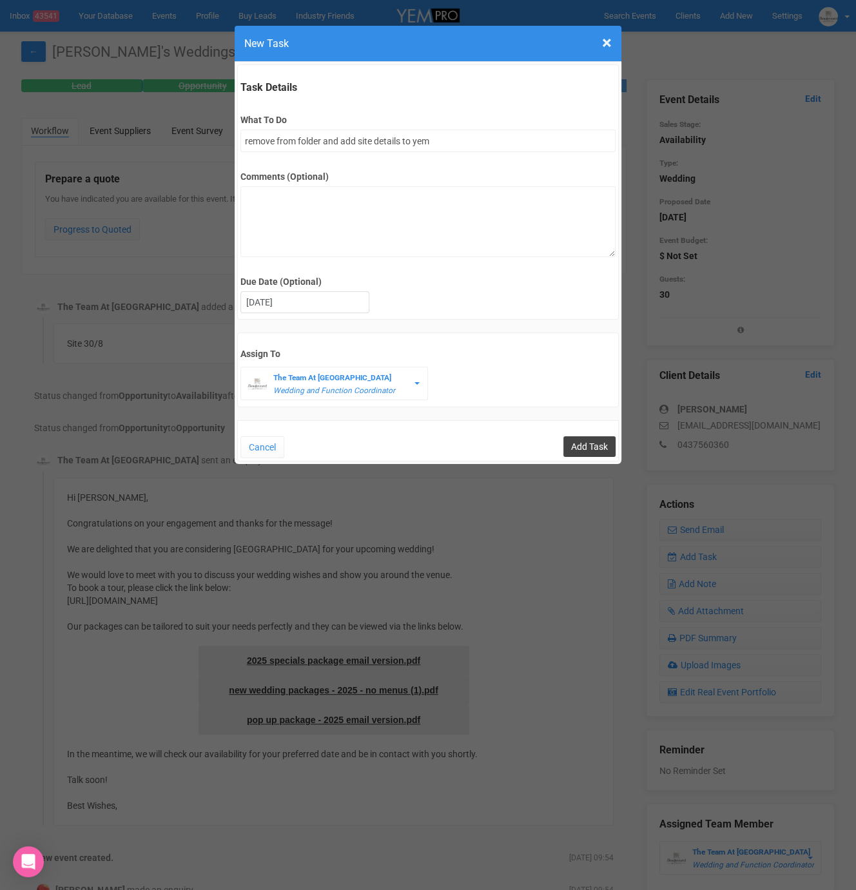
click at [607, 438] on input "Add Task" at bounding box center [589, 446] width 52 height 21
type input "Save"
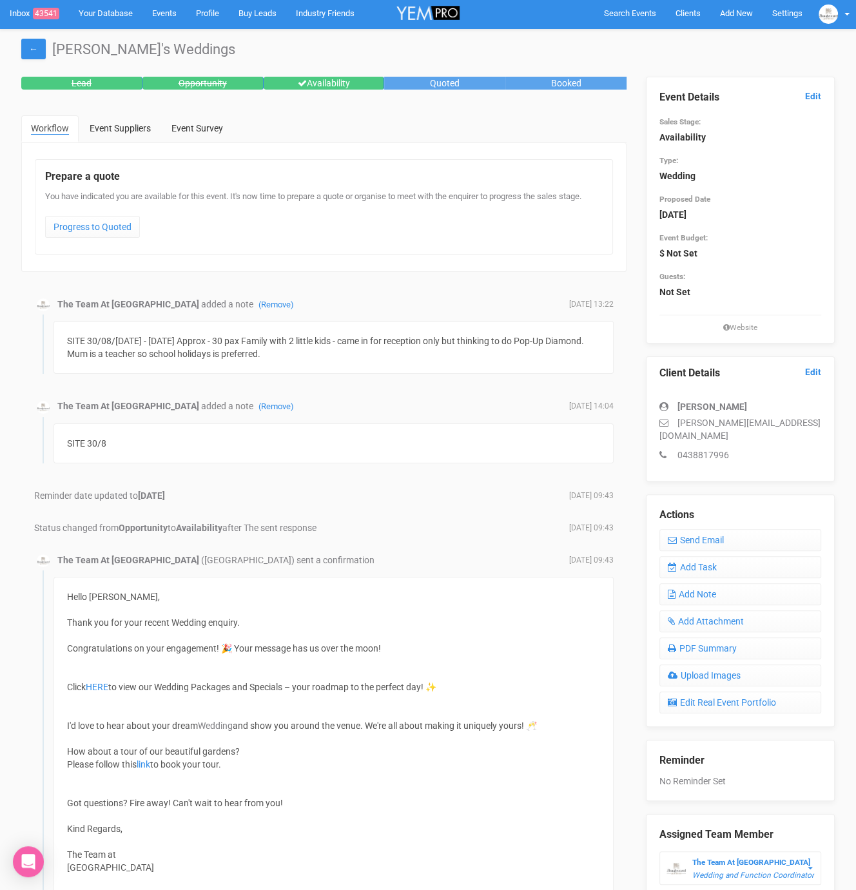
scroll to position [1, 0]
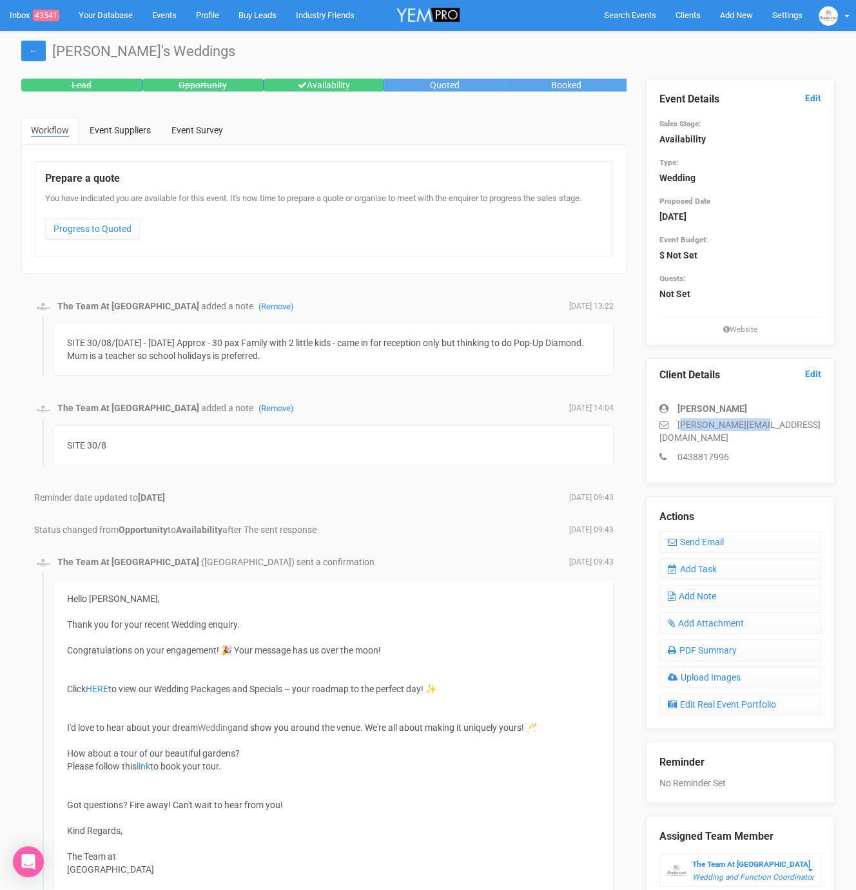
drag, startPoint x: 678, startPoint y: 423, endPoint x: 769, endPoint y: 423, distance: 91.5
click at [769, 423] on p "[PERSON_NAME][EMAIL_ADDRESS][DOMAIN_NAME]" at bounding box center [740, 431] width 162 height 26
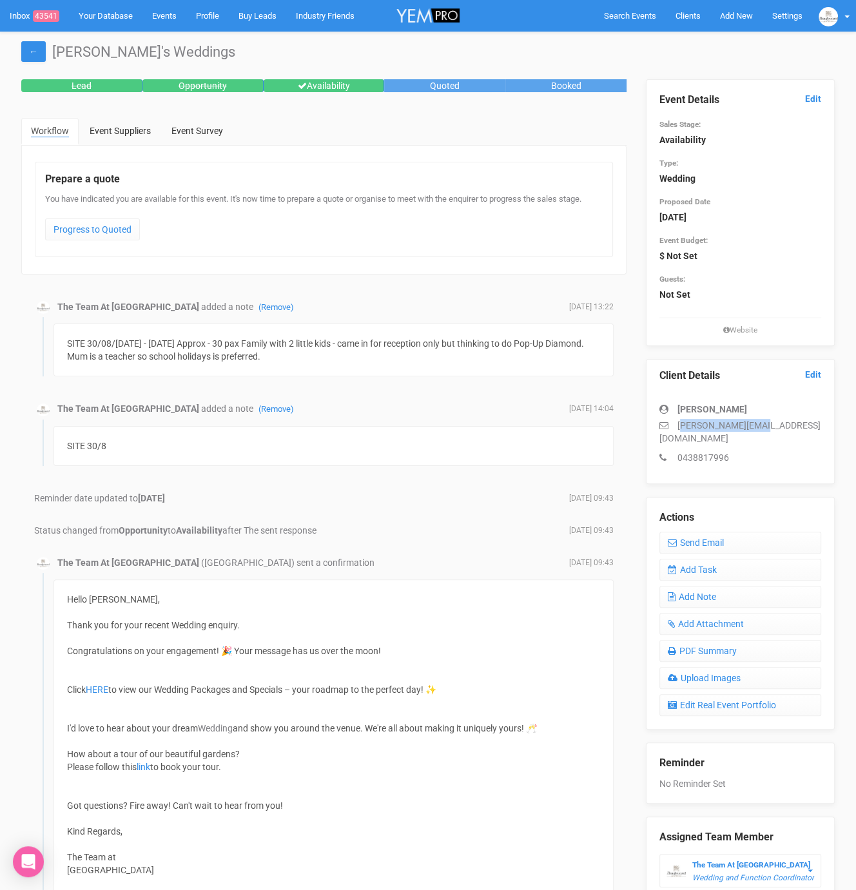
click at [769, 423] on p "[PERSON_NAME][EMAIL_ADDRESS][DOMAIN_NAME]" at bounding box center [740, 432] width 162 height 26
drag, startPoint x: 754, startPoint y: 425, endPoint x: 665, endPoint y: 427, distance: 88.9
click at [666, 427] on p "[PERSON_NAME][EMAIL_ADDRESS][DOMAIN_NAME]" at bounding box center [740, 432] width 162 height 26
copy p "[PERSON_NAME][EMAIL_ADDRESS][DOMAIN_NAME]"
click at [680, 559] on link "Add Task" at bounding box center [740, 570] width 162 height 22
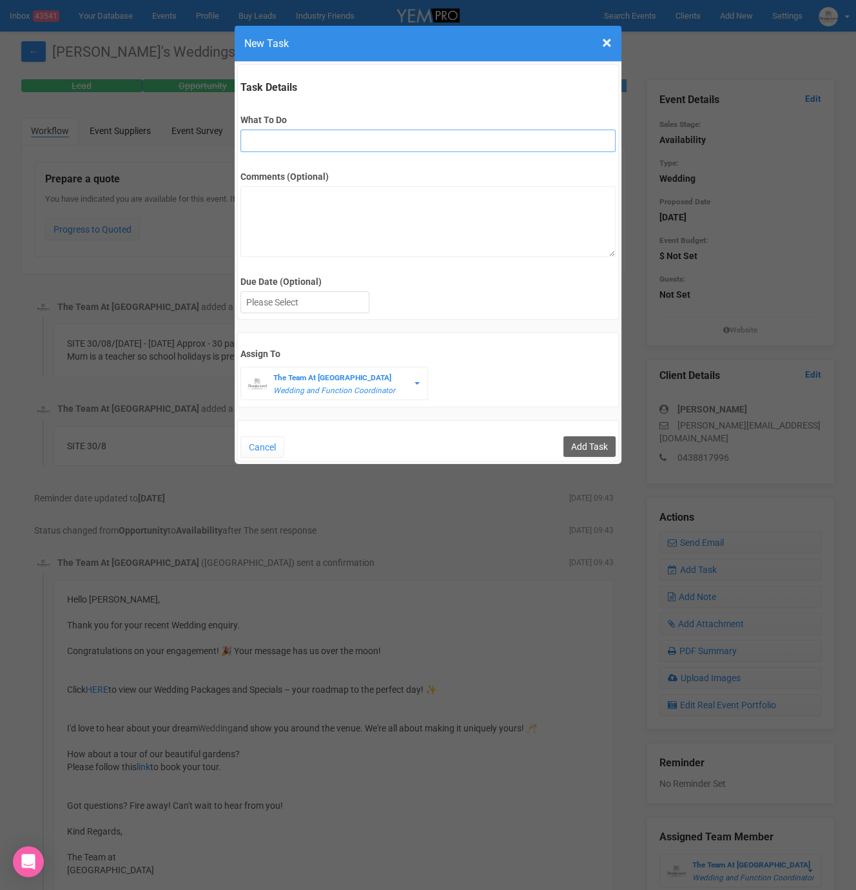
click at [275, 136] on input "What To Do" at bounding box center [427, 141] width 374 height 23
type input "e"
type input "remove from folder and add site details to yem"
click at [314, 307] on div at bounding box center [305, 302] width 128 height 21
click at [583, 454] on div "Cancel Add Task" at bounding box center [427, 440] width 381 height 41
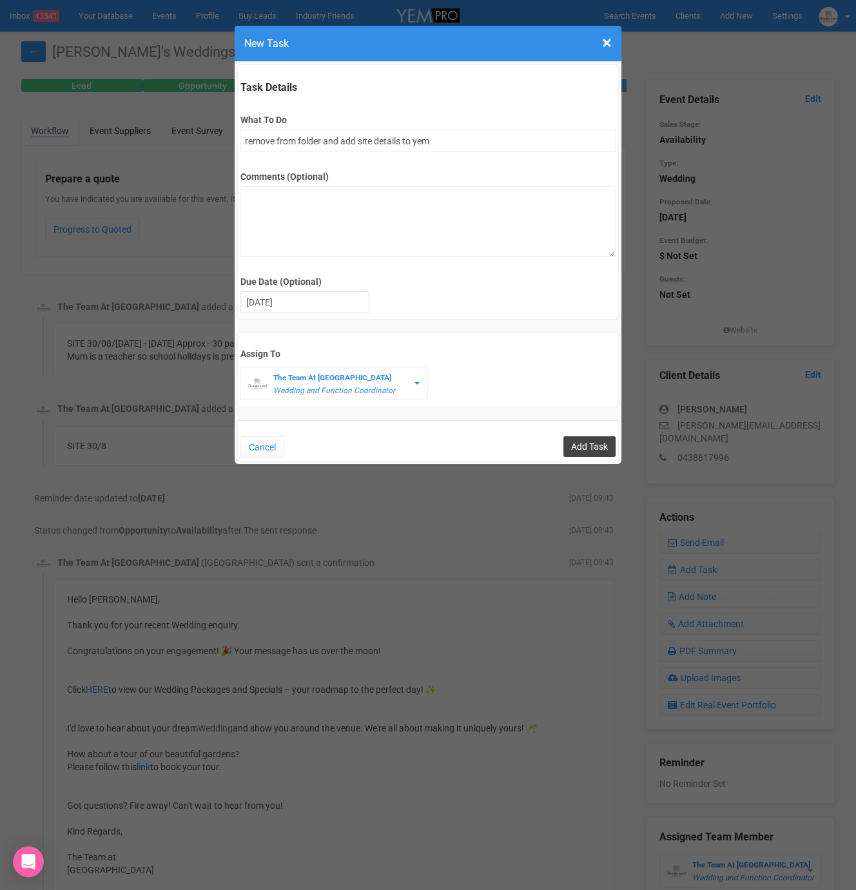
click at [586, 449] on input "Add Task" at bounding box center [589, 446] width 52 height 21
type input "Save"
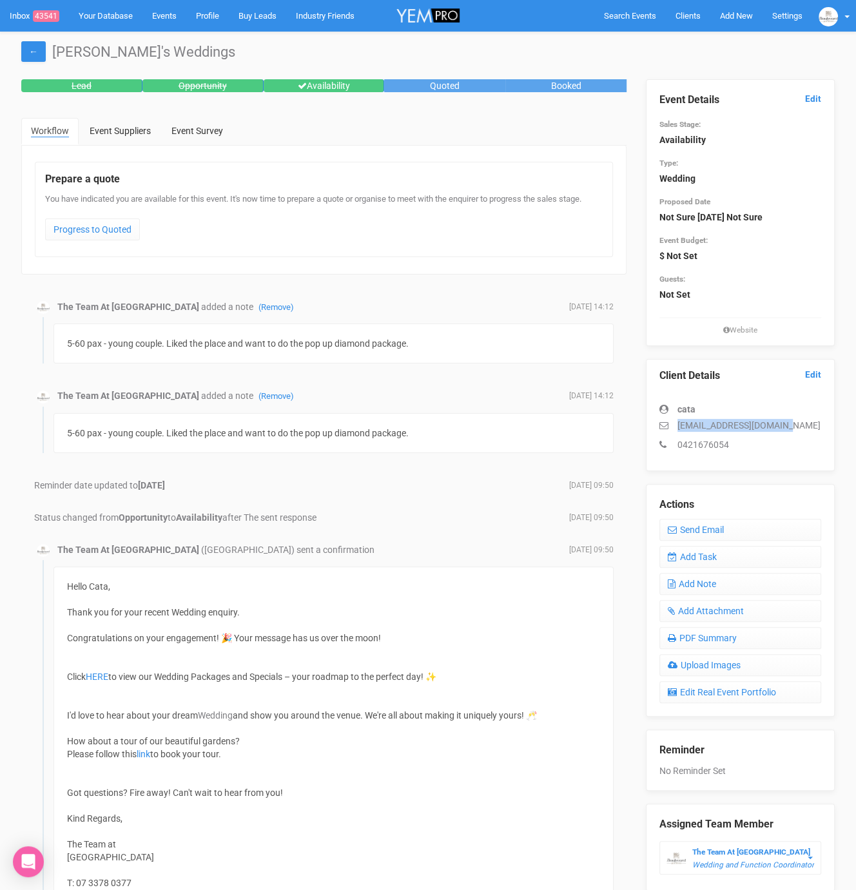
drag, startPoint x: 677, startPoint y: 421, endPoint x: 798, endPoint y: 421, distance: 121.1
click at [798, 421] on p "catarinconr@hotmail.com" at bounding box center [740, 425] width 162 height 13
copy p "catarinconr@hotmail.com"
click at [741, 553] on link "Add Task" at bounding box center [740, 557] width 162 height 22
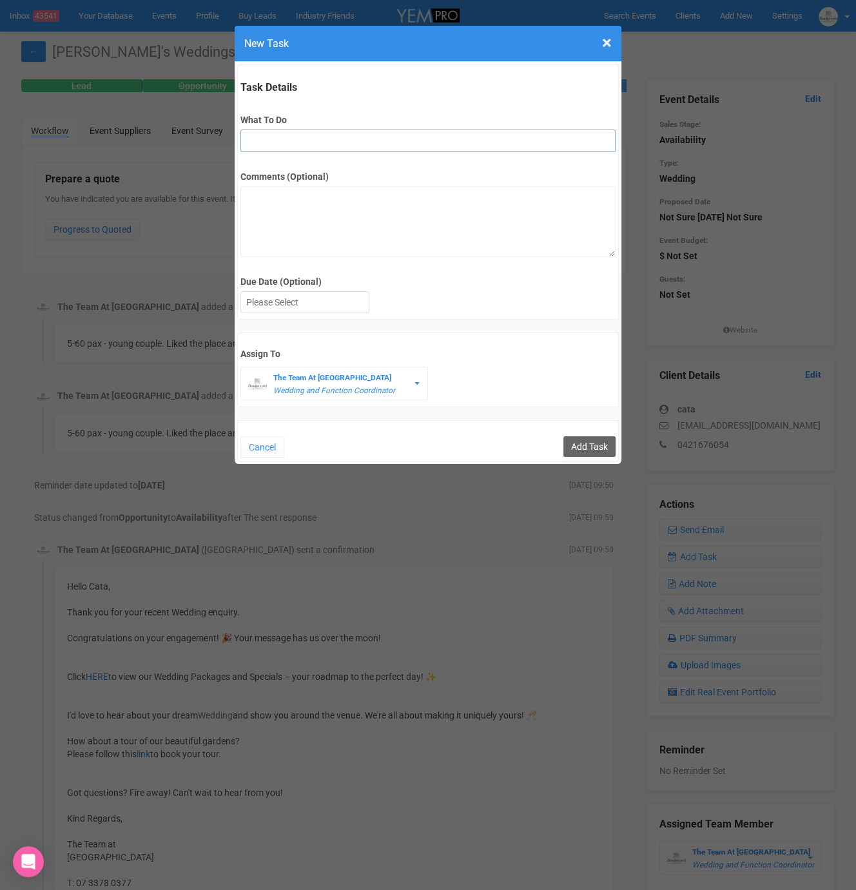
click at [319, 139] on input "What To Do" at bounding box center [427, 141] width 374 height 23
type input "remove from folder and add site details to yem"
click at [291, 306] on div at bounding box center [305, 302] width 128 height 21
click at [591, 443] on input "Add Task" at bounding box center [589, 446] width 52 height 21
type input "Save"
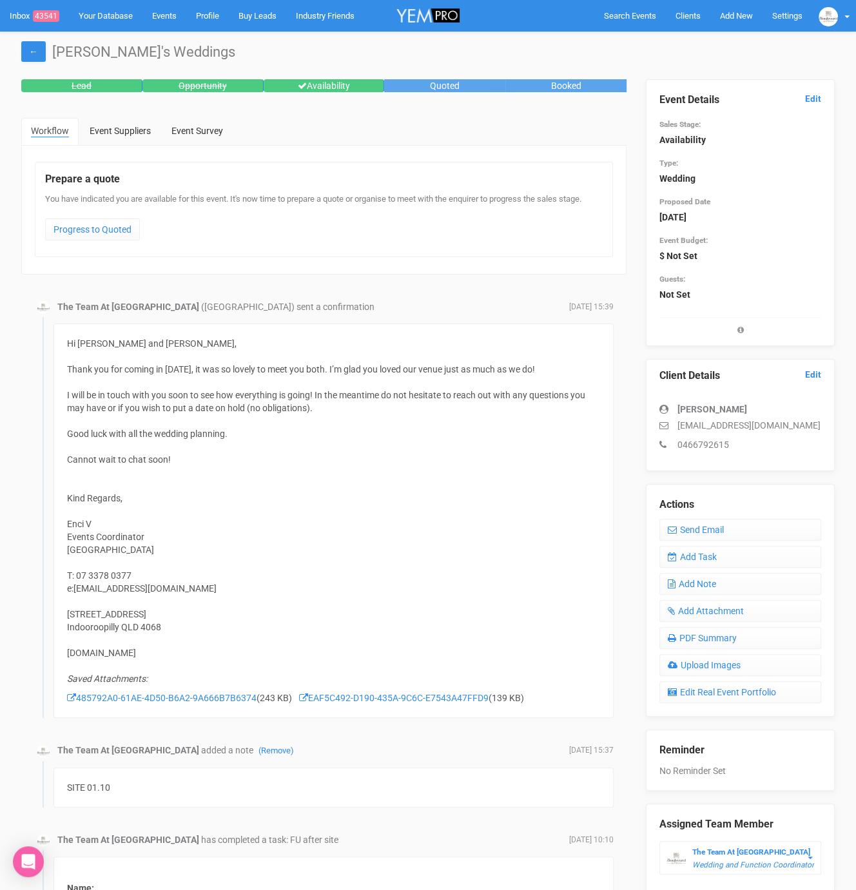
scroll to position [4, 0]
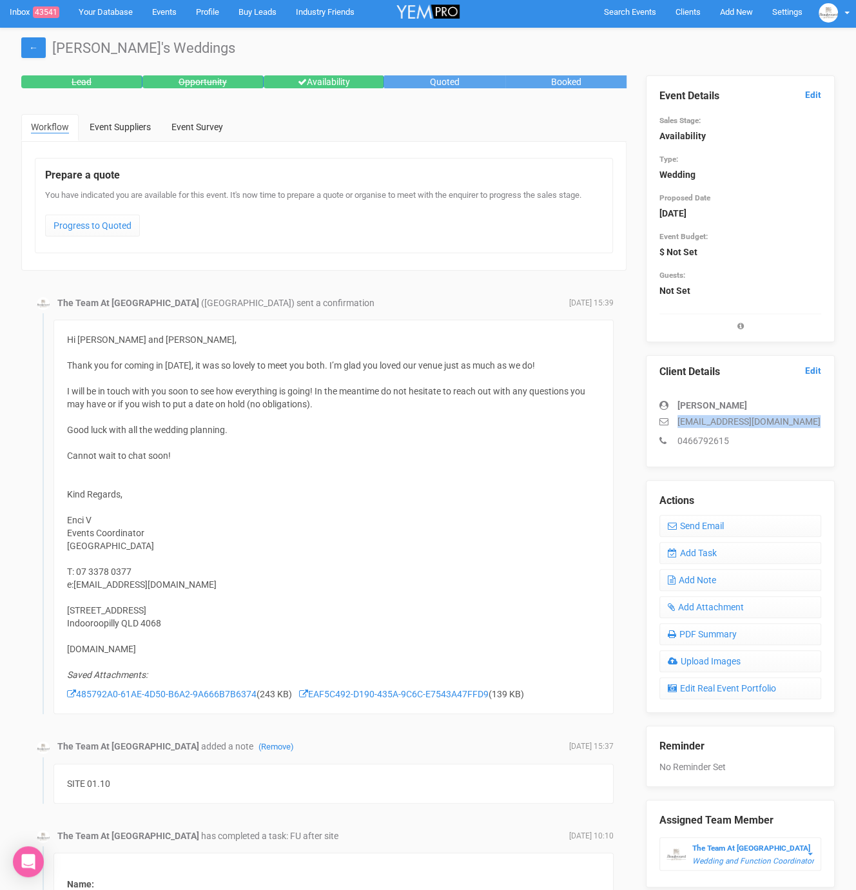
drag, startPoint x: 677, startPoint y: 420, endPoint x: 774, endPoint y: 425, distance: 97.4
click at [774, 427] on div "[PERSON_NAME] [EMAIL_ADDRESS][DOMAIN_NAME] 0466792615" at bounding box center [740, 416] width 162 height 61
copy div "[EMAIL_ADDRESS][DOMAIN_NAME]"
click at [711, 554] on link "Add Task" at bounding box center [740, 553] width 162 height 22
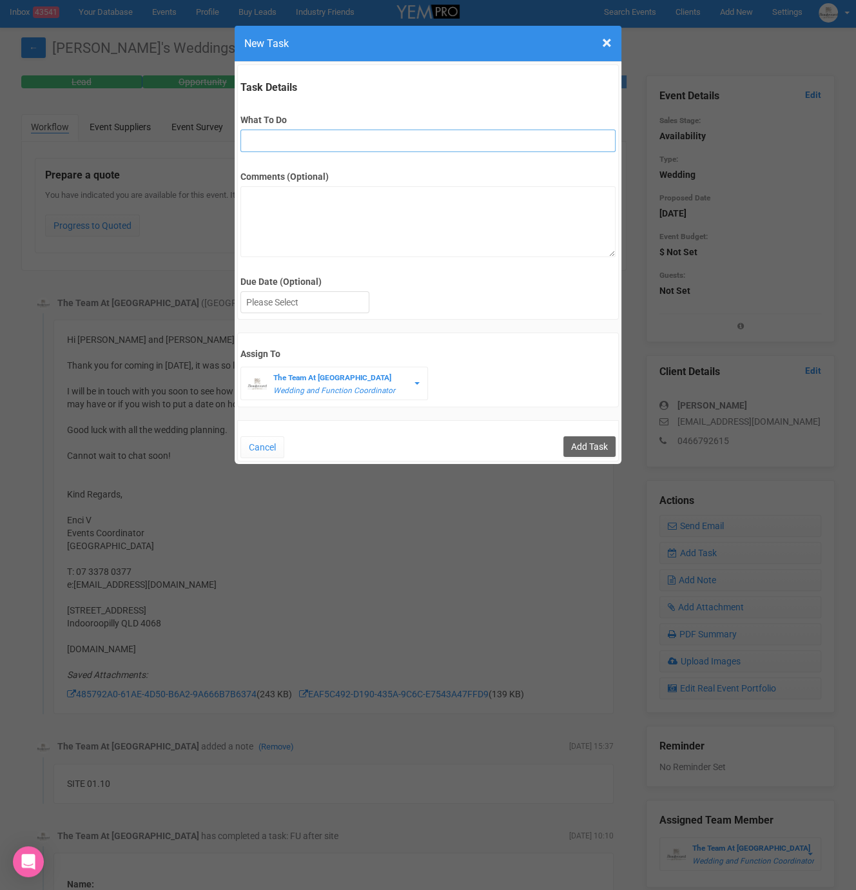
click at [365, 130] on input "What To Do" at bounding box center [427, 141] width 374 height 23
type input "2nd fu"
click at [277, 300] on div at bounding box center [305, 302] width 128 height 21
click at [576, 447] on input "Add Task" at bounding box center [589, 446] width 52 height 21
type input "Save"
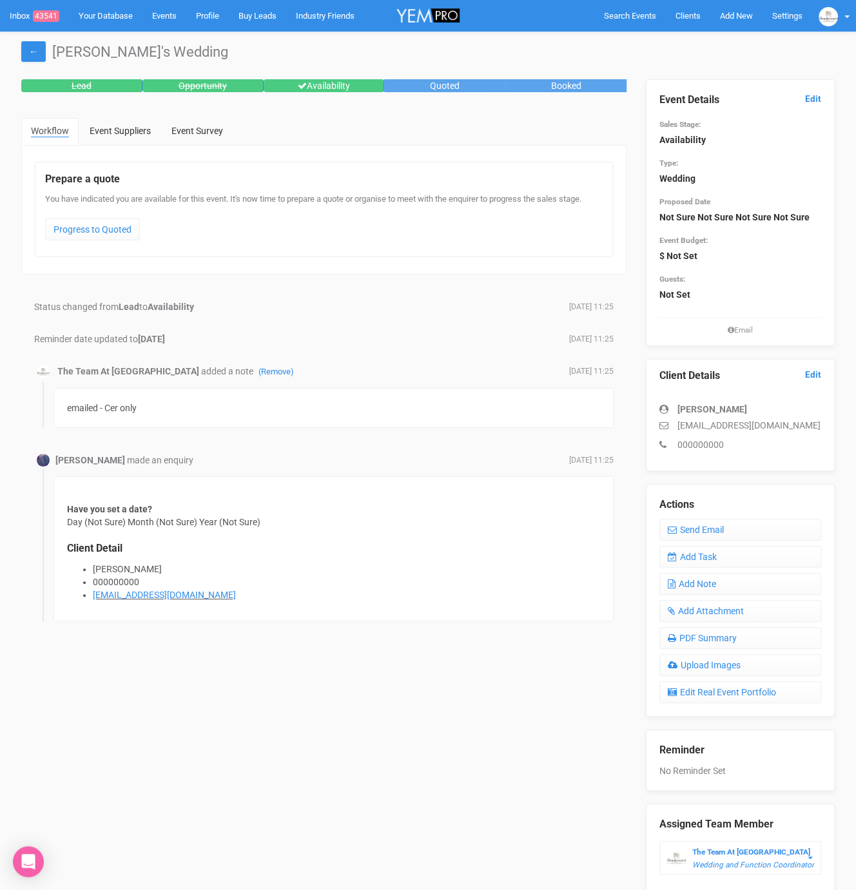
drag, startPoint x: 677, startPoint y: 423, endPoint x: 807, endPoint y: 418, distance: 129.6
click at [807, 419] on p "[EMAIL_ADDRESS][DOMAIN_NAME]" at bounding box center [740, 425] width 162 height 13
drag, startPoint x: 791, startPoint y: 424, endPoint x: 674, endPoint y: 416, distance: 116.9
click at [674, 416] on div "[PERSON_NAME] [EMAIL_ADDRESS][DOMAIN_NAME] 000000000" at bounding box center [740, 420] width 162 height 61
copy p "[EMAIL_ADDRESS][DOMAIN_NAME]"
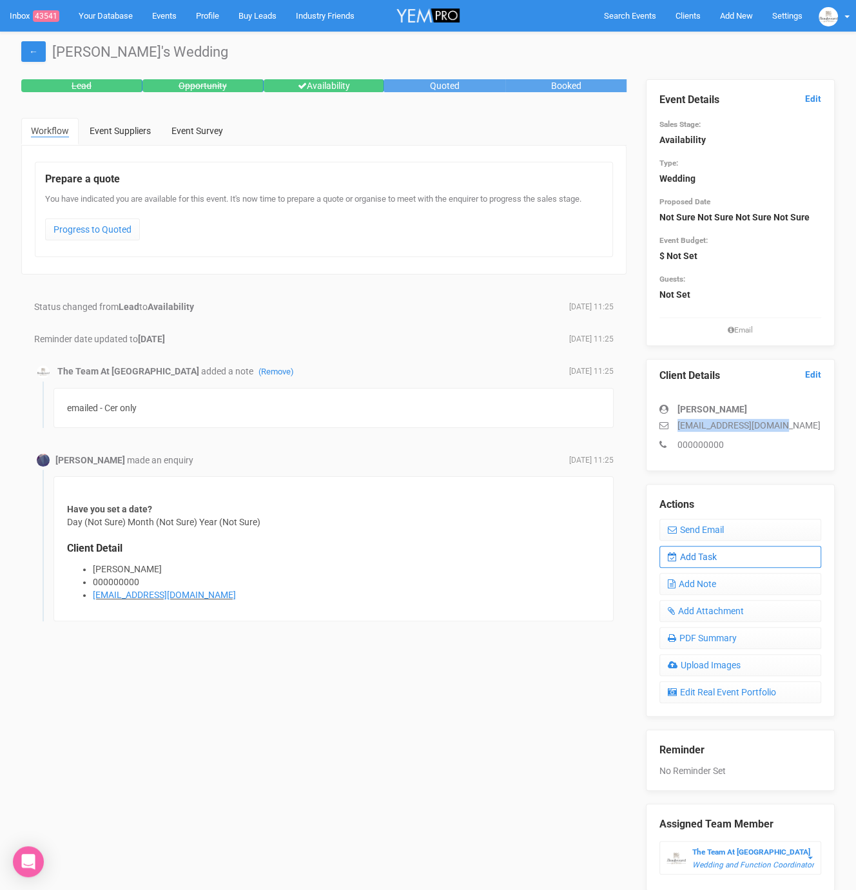
click at [760, 557] on link "Add Task" at bounding box center [740, 557] width 162 height 22
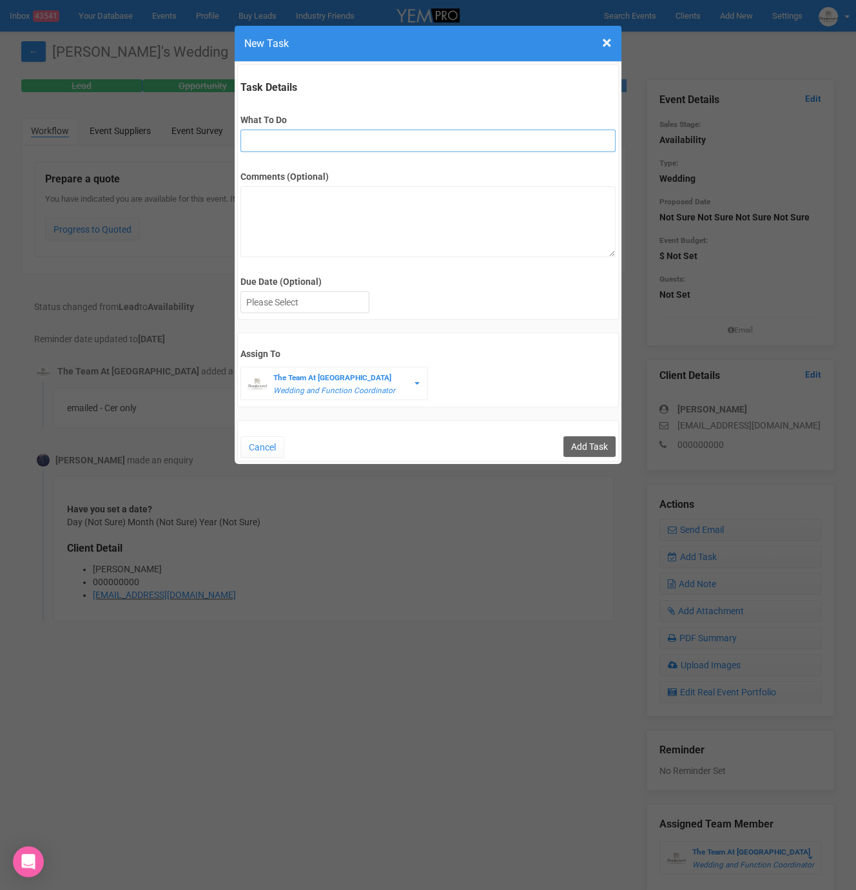
click at [296, 141] on input "What To Do" at bounding box center [427, 141] width 374 height 23
type input "2nd fu"
click at [300, 299] on div at bounding box center [305, 302] width 128 height 21
click at [587, 436] on input "Add Task" at bounding box center [589, 446] width 52 height 21
type input "Save"
